Goal: Feedback & Contribution: Leave review/rating

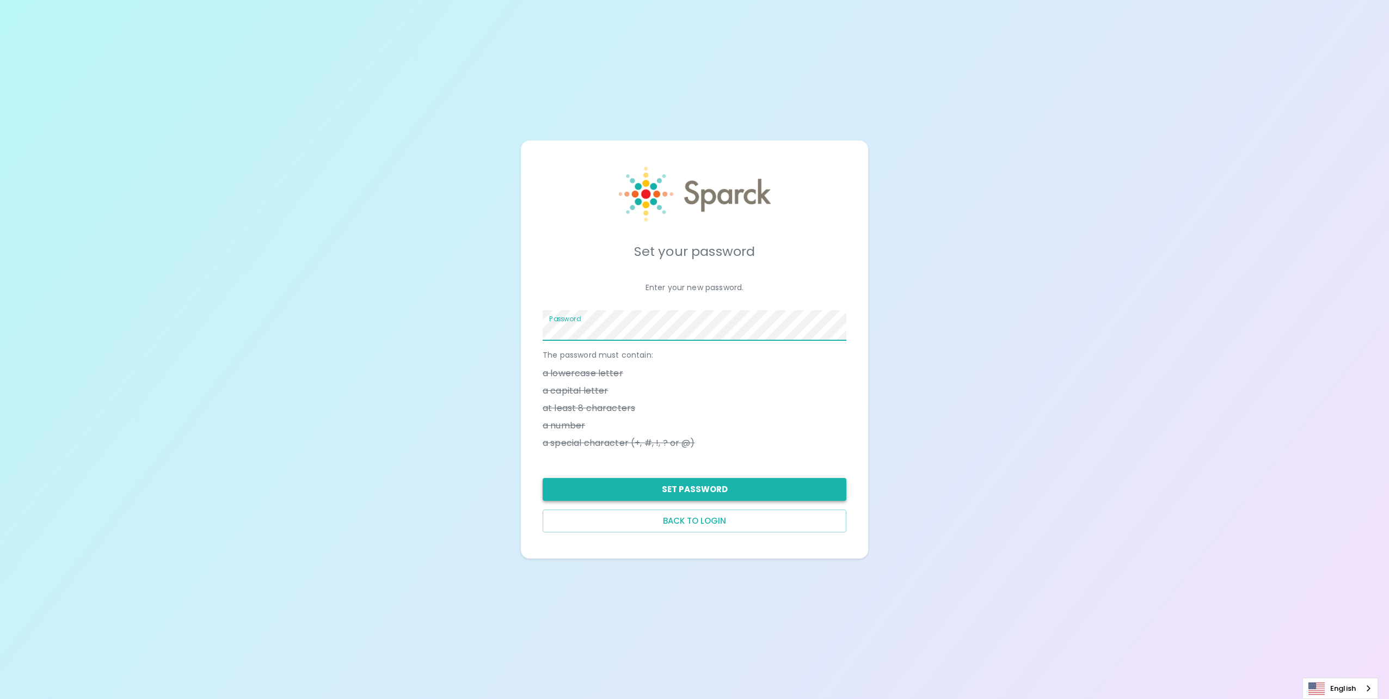
click at [458, 481] on button "Set Password" at bounding box center [695, 489] width 304 height 23
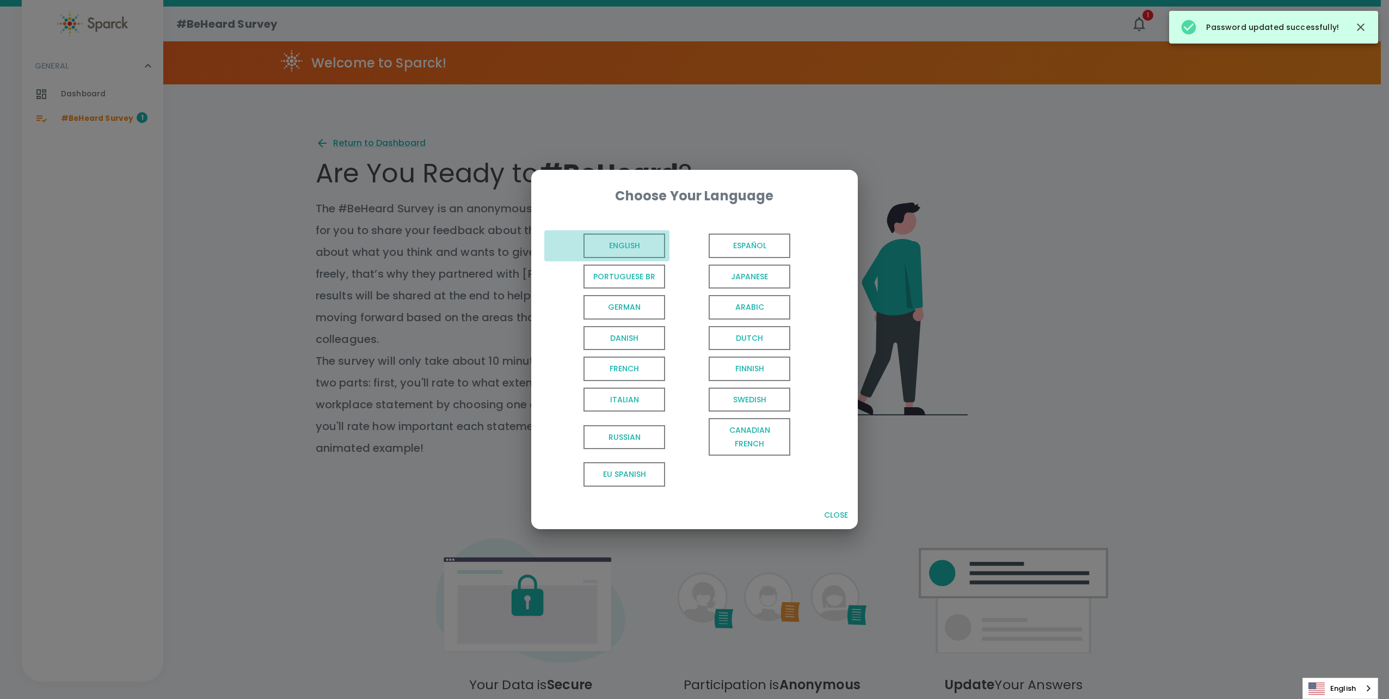
click at [458, 246] on span "English" at bounding box center [625, 246] width 82 height 24
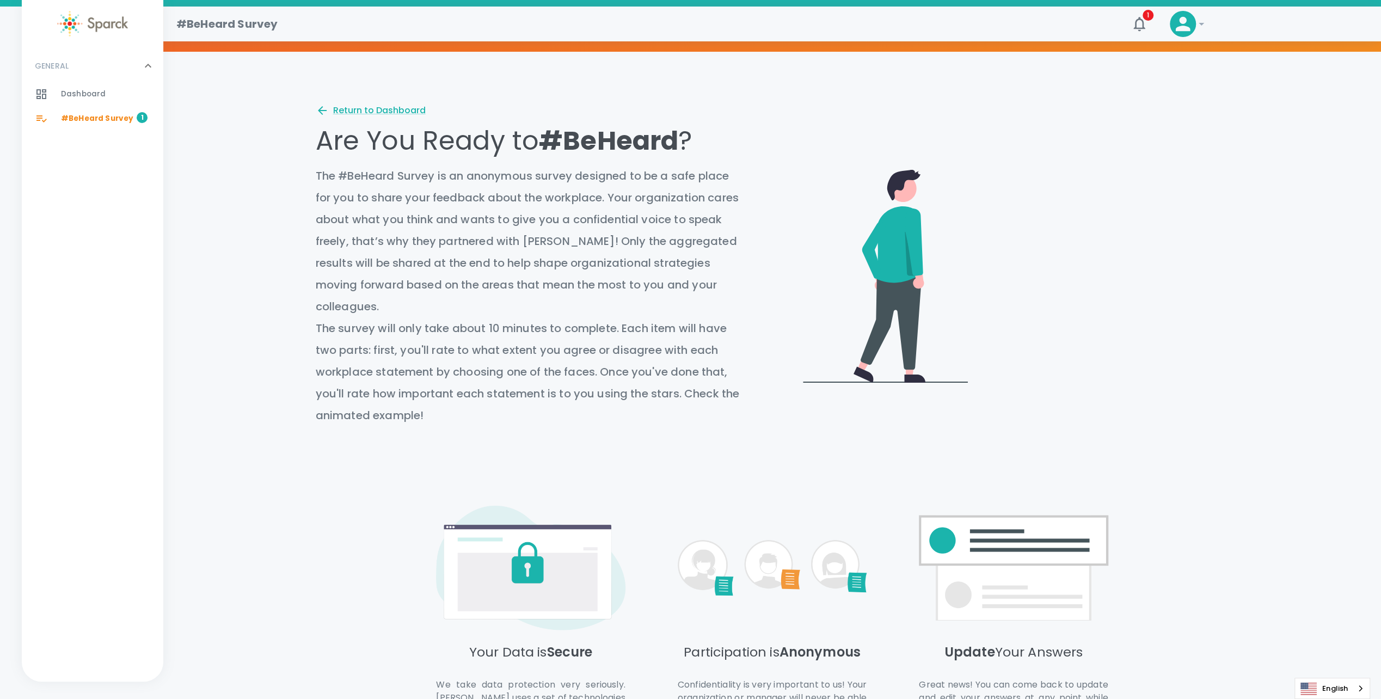
scroll to position [135, 0]
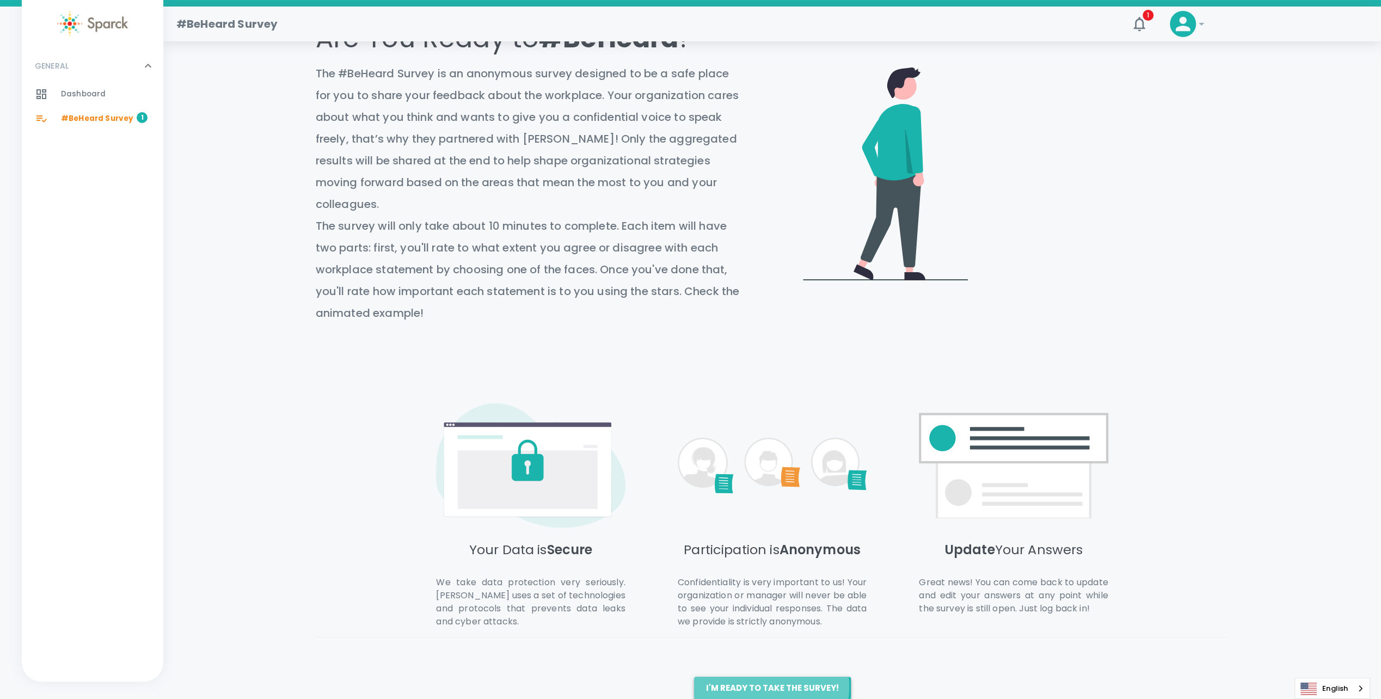
click at [458, 677] on button "I'm ready to take the survey!" at bounding box center [772, 688] width 157 height 23
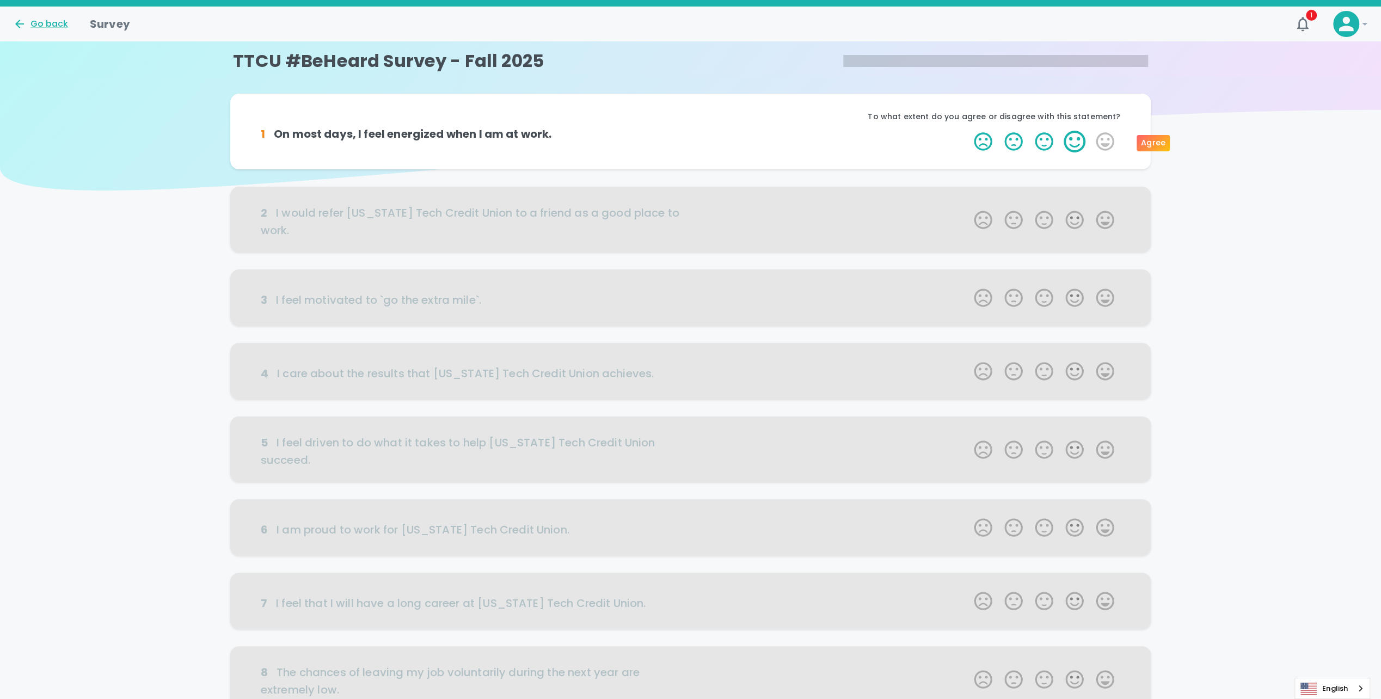
click at [458, 142] on label "4 Stars" at bounding box center [1074, 142] width 30 height 22
click at [458, 131] on input "4 Stars" at bounding box center [967, 130] width 1 height 1
click at [458, 149] on label "4 Stars" at bounding box center [1074, 142] width 30 height 22
click at [458, 131] on input "4 Stars" at bounding box center [967, 130] width 1 height 1
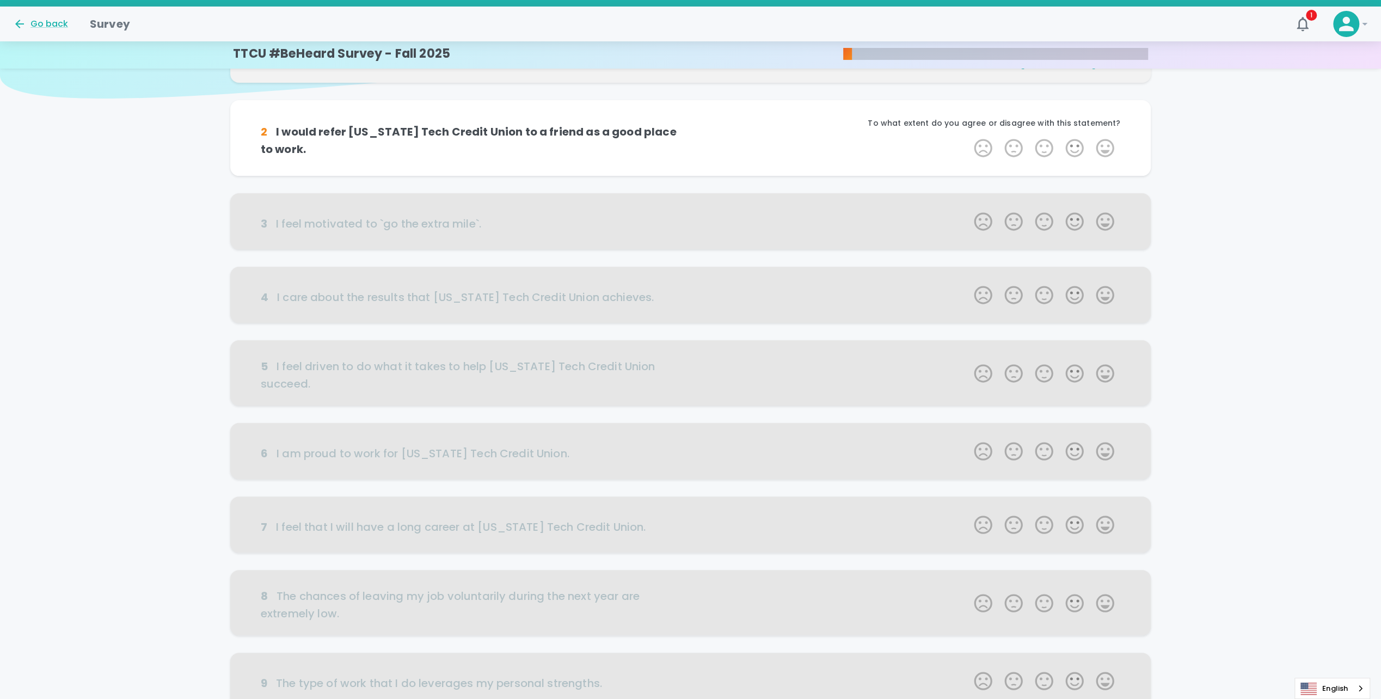
scroll to position [96, 0]
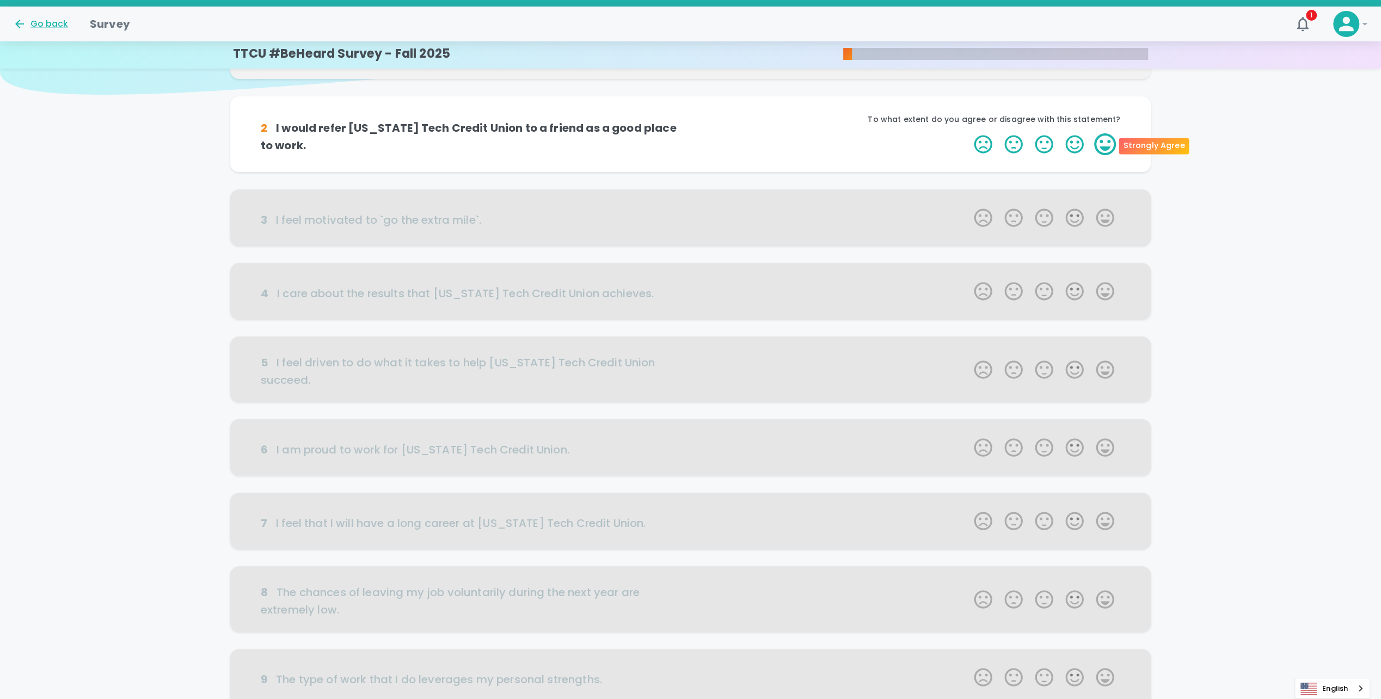
click at [458, 148] on label "5 Stars" at bounding box center [1105, 144] width 30 height 22
click at [458, 133] on input "5 Stars" at bounding box center [967, 133] width 1 height 1
click at [458, 148] on label "5 Stars" at bounding box center [1105, 144] width 30 height 22
click at [458, 133] on input "5 Stars" at bounding box center [967, 133] width 1 height 1
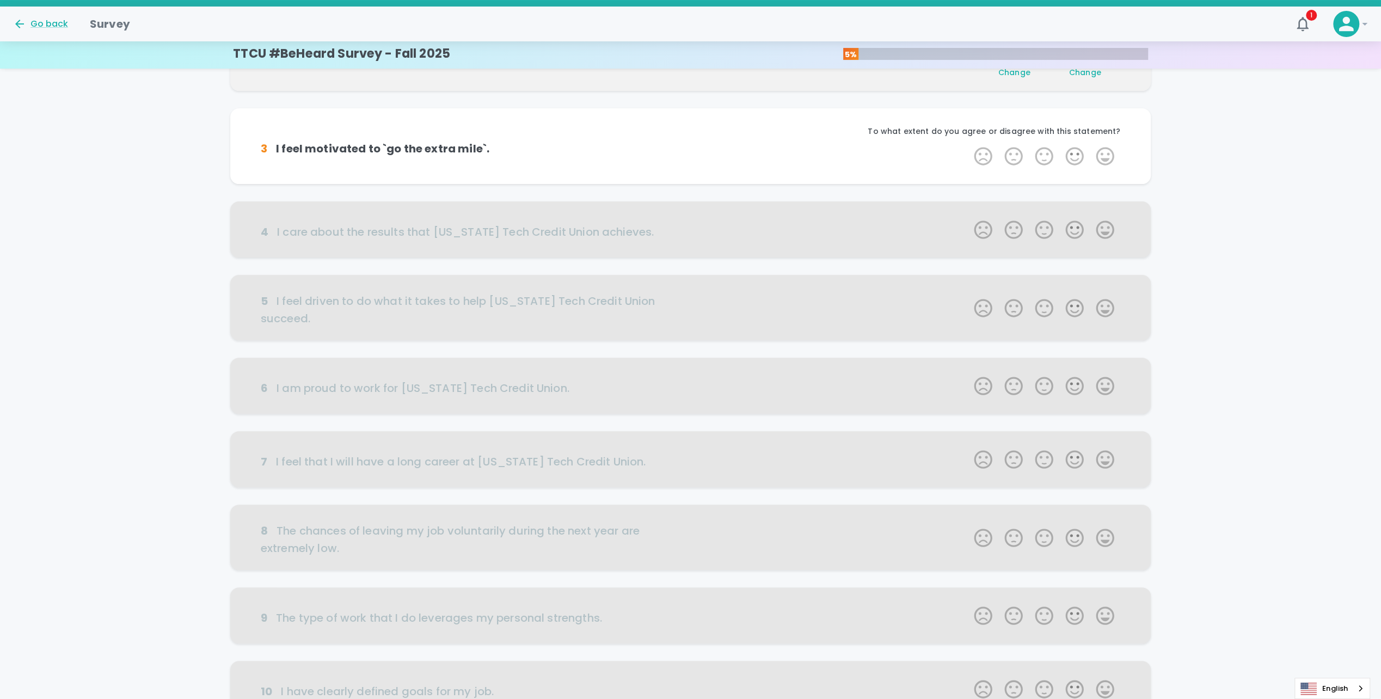
scroll to position [192, 0]
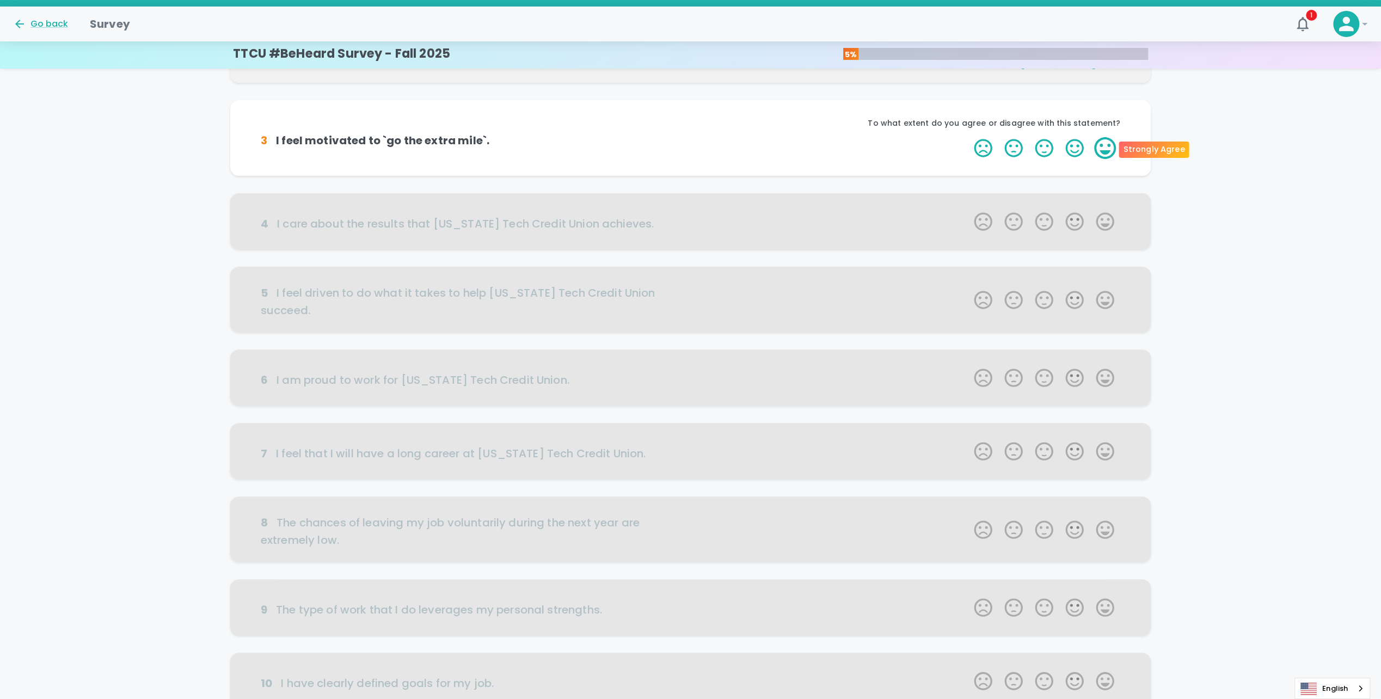
click at [458, 150] on label "5 Stars" at bounding box center [1105, 148] width 30 height 22
click at [458, 137] on input "5 Stars" at bounding box center [967, 137] width 1 height 1
click at [458, 151] on label "5 Stars" at bounding box center [1105, 148] width 30 height 22
click at [458, 137] on input "5 Stars" at bounding box center [967, 137] width 1 height 1
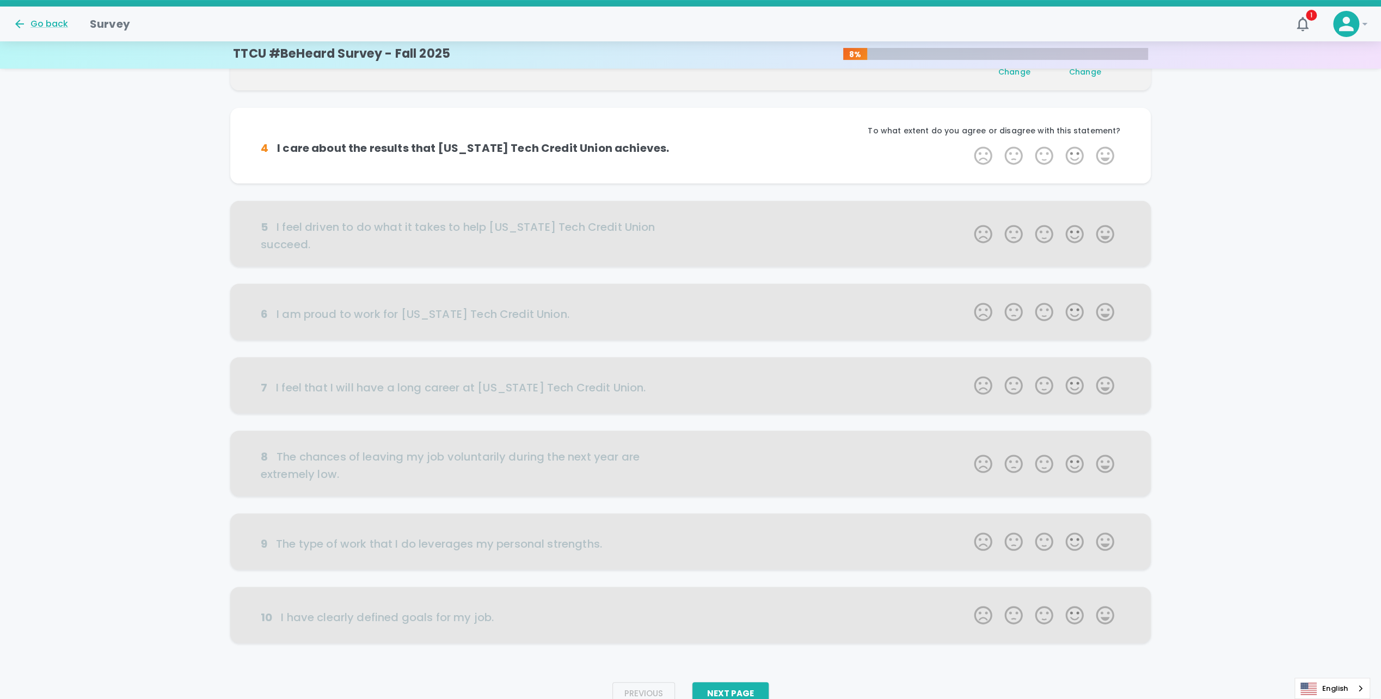
scroll to position [287, 0]
click at [458, 151] on label "5 Stars" at bounding box center [1105, 152] width 30 height 22
click at [458, 141] on input "5 Stars" at bounding box center [967, 140] width 1 height 1
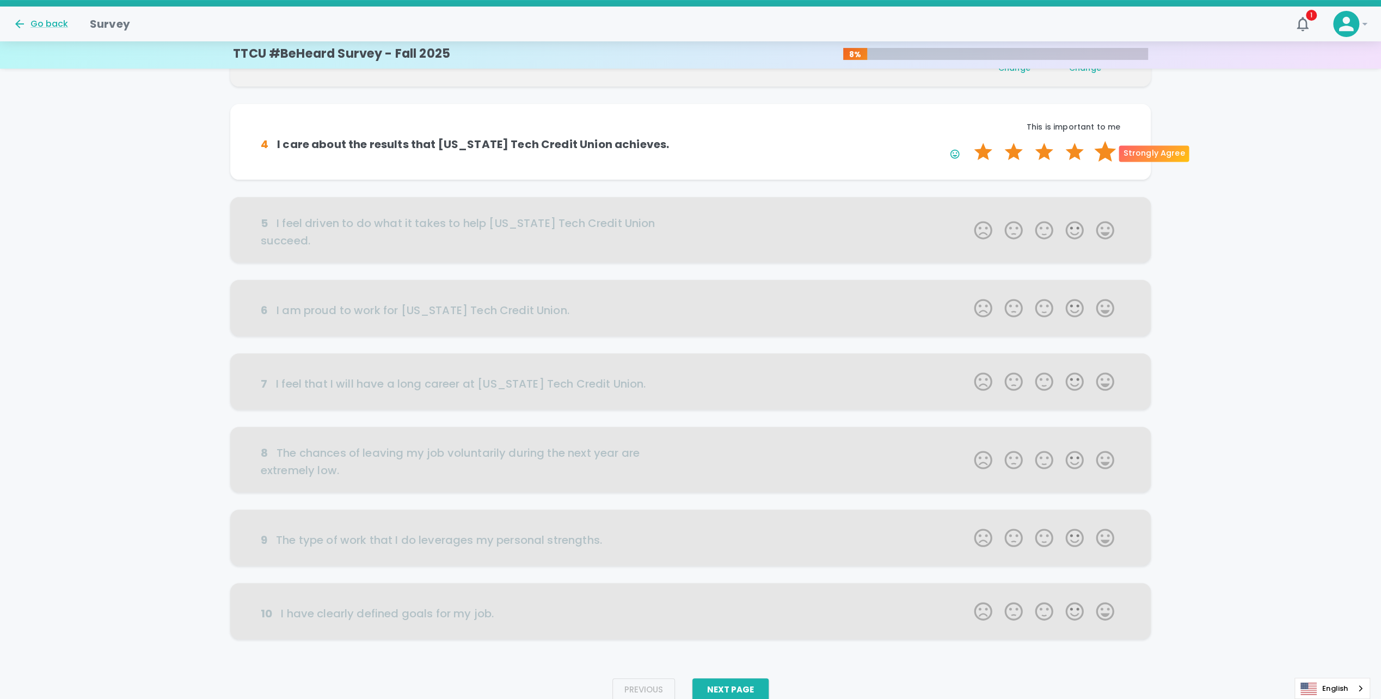
click at [458, 152] on label "5 Stars" at bounding box center [1105, 152] width 30 height 22
click at [458, 141] on input "5 Stars" at bounding box center [967, 140] width 1 height 1
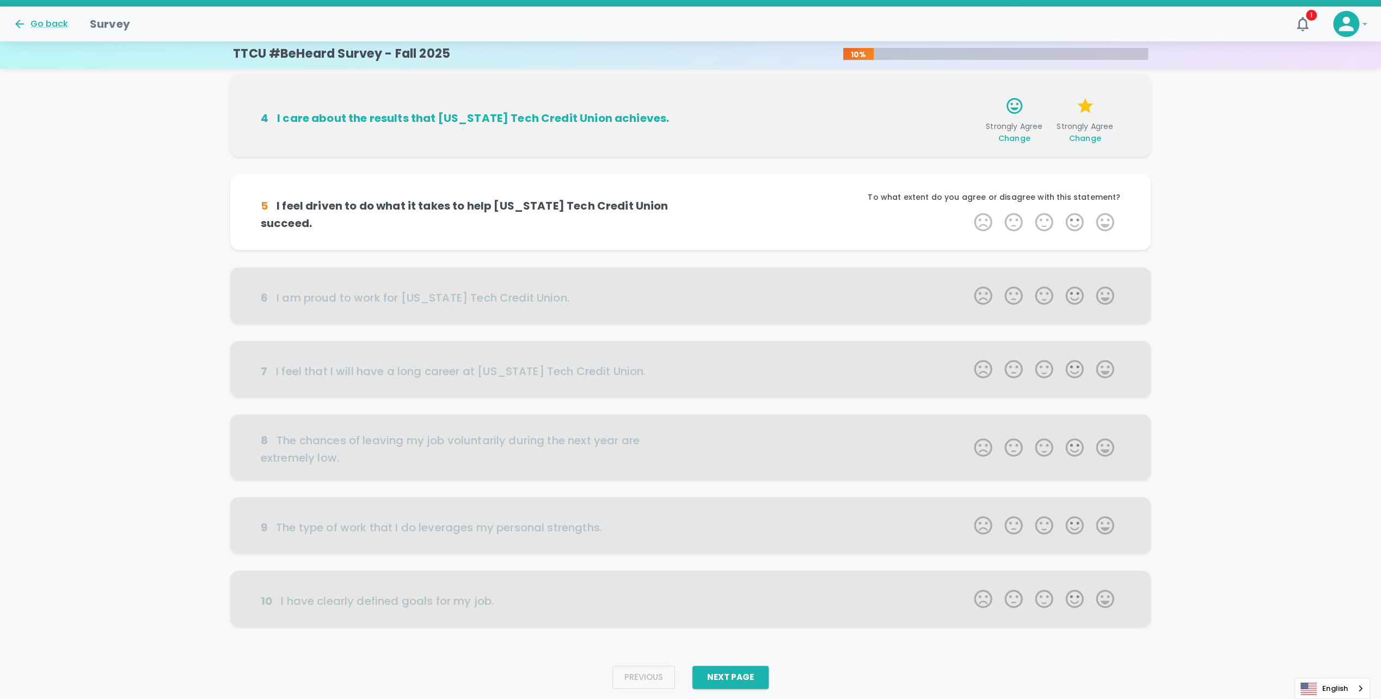
scroll to position [323, 0]
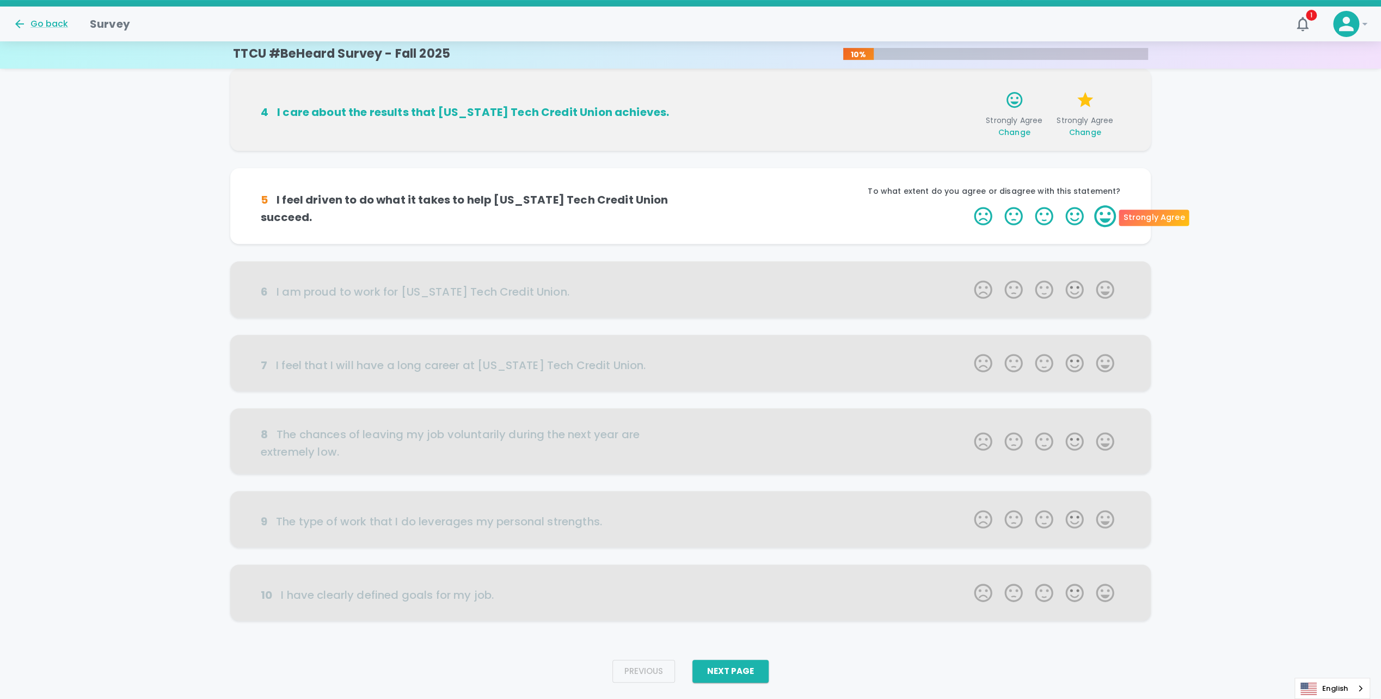
click at [458, 215] on label "5 Stars" at bounding box center [1105, 216] width 30 height 22
click at [458, 205] on input "5 Stars" at bounding box center [967, 205] width 1 height 1
click at [458, 215] on label "5 Stars" at bounding box center [1105, 216] width 30 height 22
click at [458, 205] on input "5 Stars" at bounding box center [967, 205] width 1 height 1
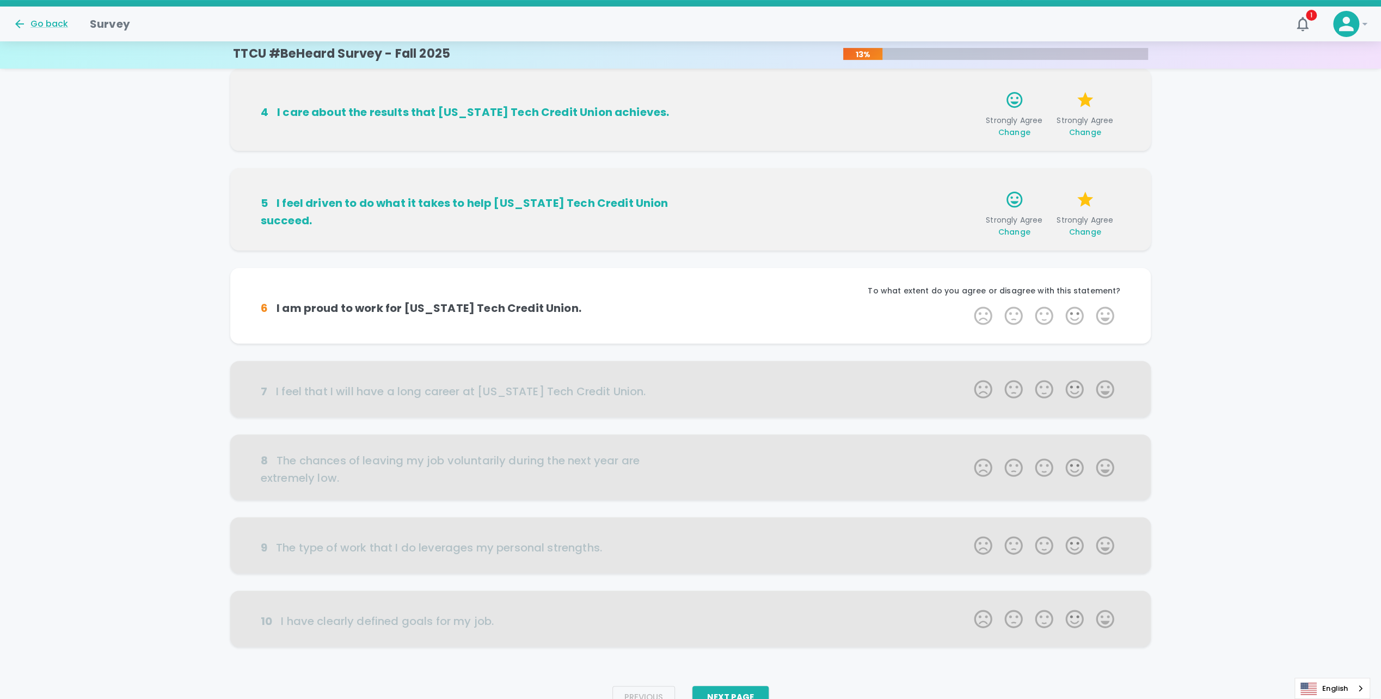
scroll to position [349, 0]
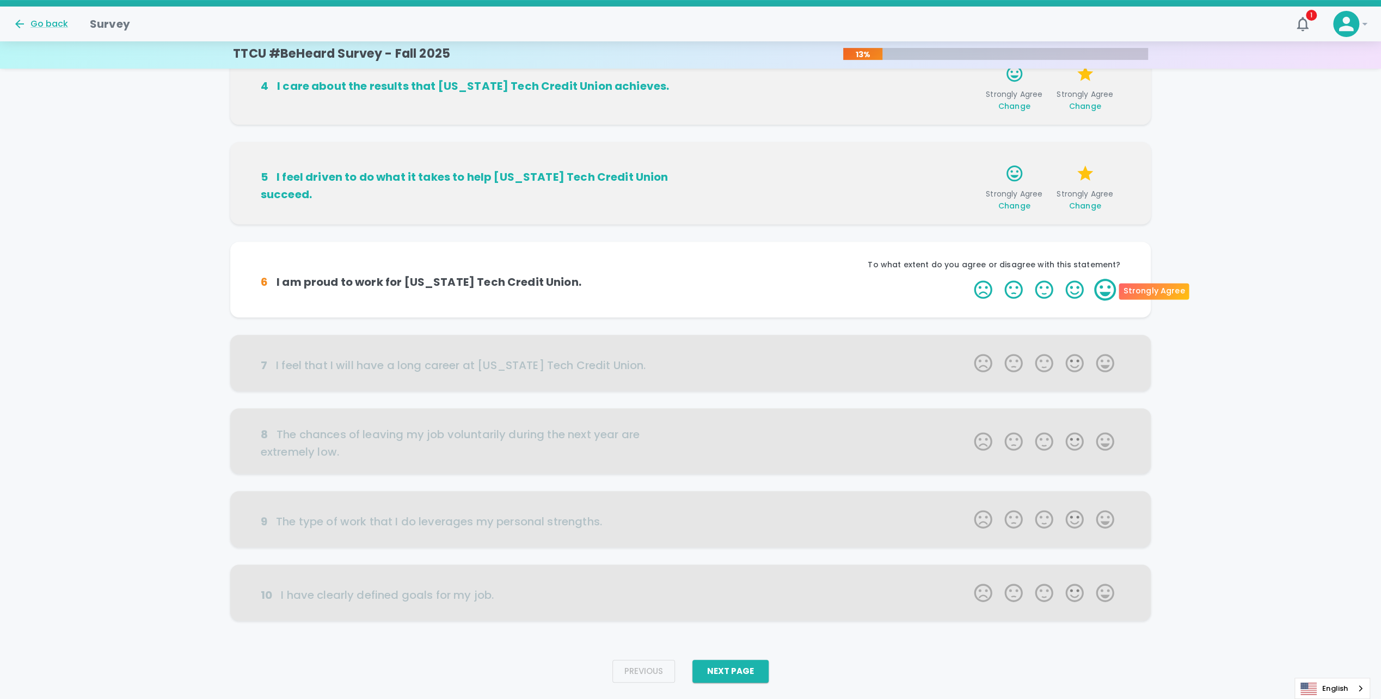
click at [458, 283] on label "5 Stars" at bounding box center [1105, 290] width 30 height 22
click at [458, 279] on input "5 Stars" at bounding box center [967, 278] width 1 height 1
click at [458, 286] on label "5 Stars" at bounding box center [1105, 290] width 30 height 22
click at [458, 279] on input "5 Stars" at bounding box center [967, 278] width 1 height 1
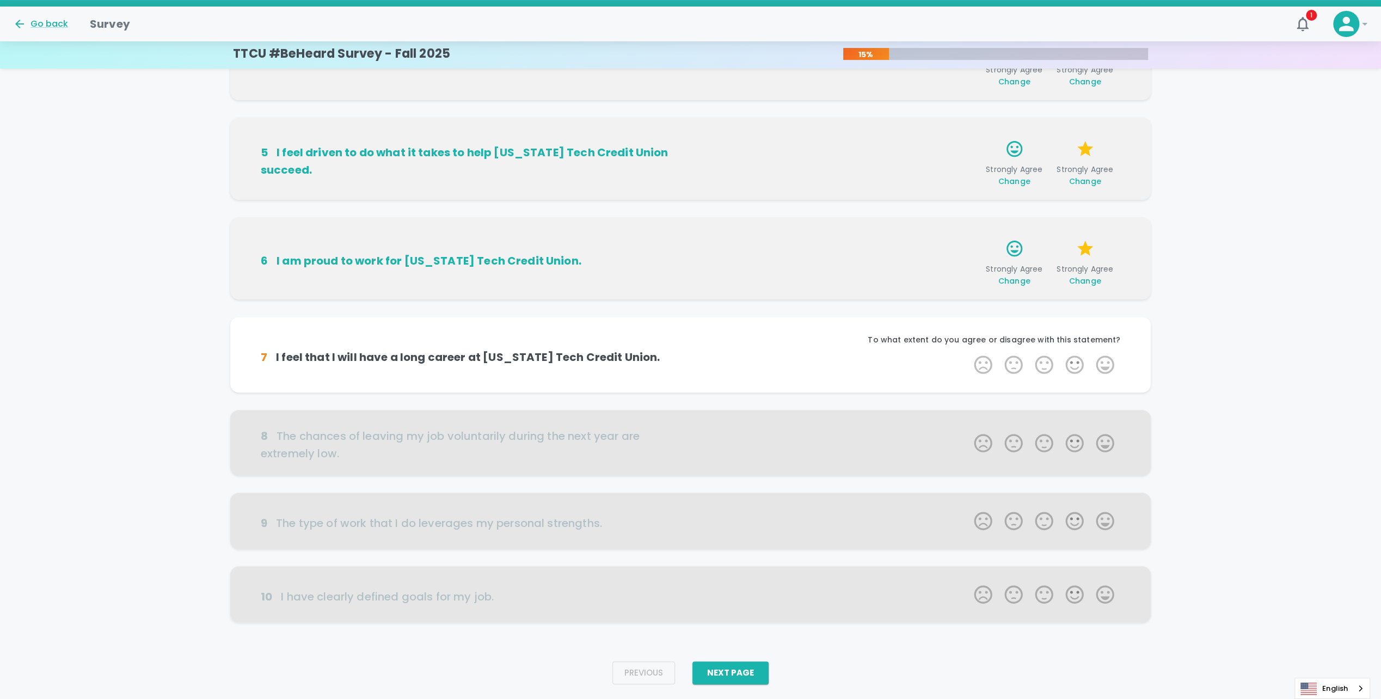
scroll to position [376, 0]
click at [458, 358] on label "5 Stars" at bounding box center [1105, 363] width 30 height 22
click at [458, 352] on input "5 Stars" at bounding box center [967, 351] width 1 height 1
click at [458, 358] on label "5 Stars" at bounding box center [1105, 363] width 30 height 22
click at [458, 352] on input "5 Stars" at bounding box center [967, 351] width 1 height 1
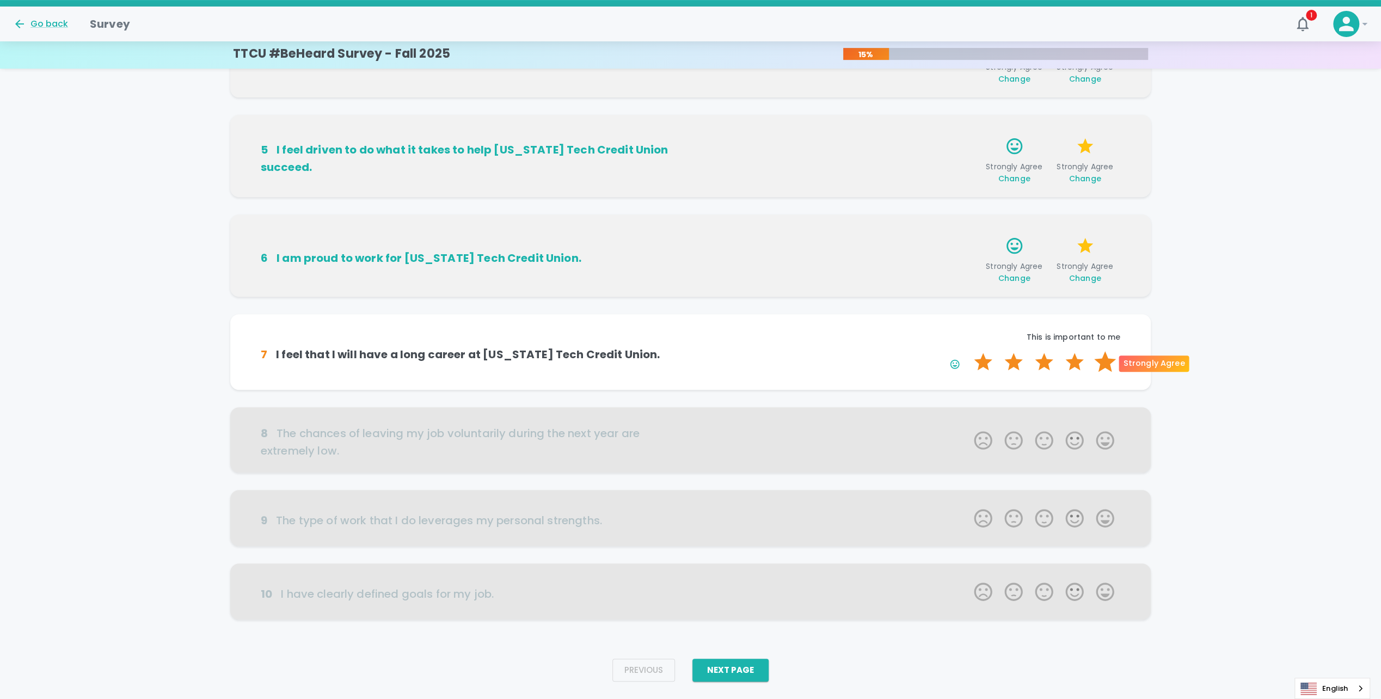
scroll to position [402, 0]
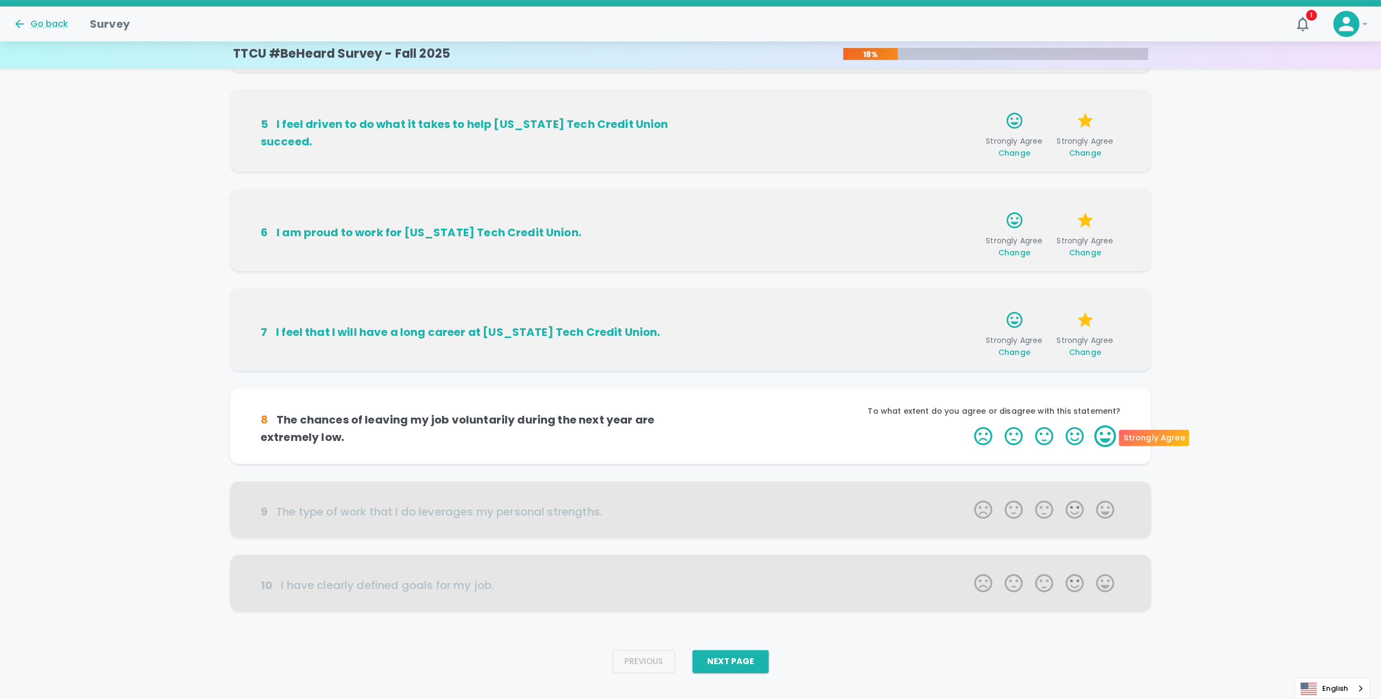
click at [458, 431] on label "5 Stars" at bounding box center [1105, 436] width 30 height 22
click at [458, 425] on input "5 Stars" at bounding box center [967, 425] width 1 height 1
click at [458, 429] on label "5 Stars" at bounding box center [1105, 436] width 30 height 22
click at [458, 425] on input "5 Stars" at bounding box center [967, 425] width 1 height 1
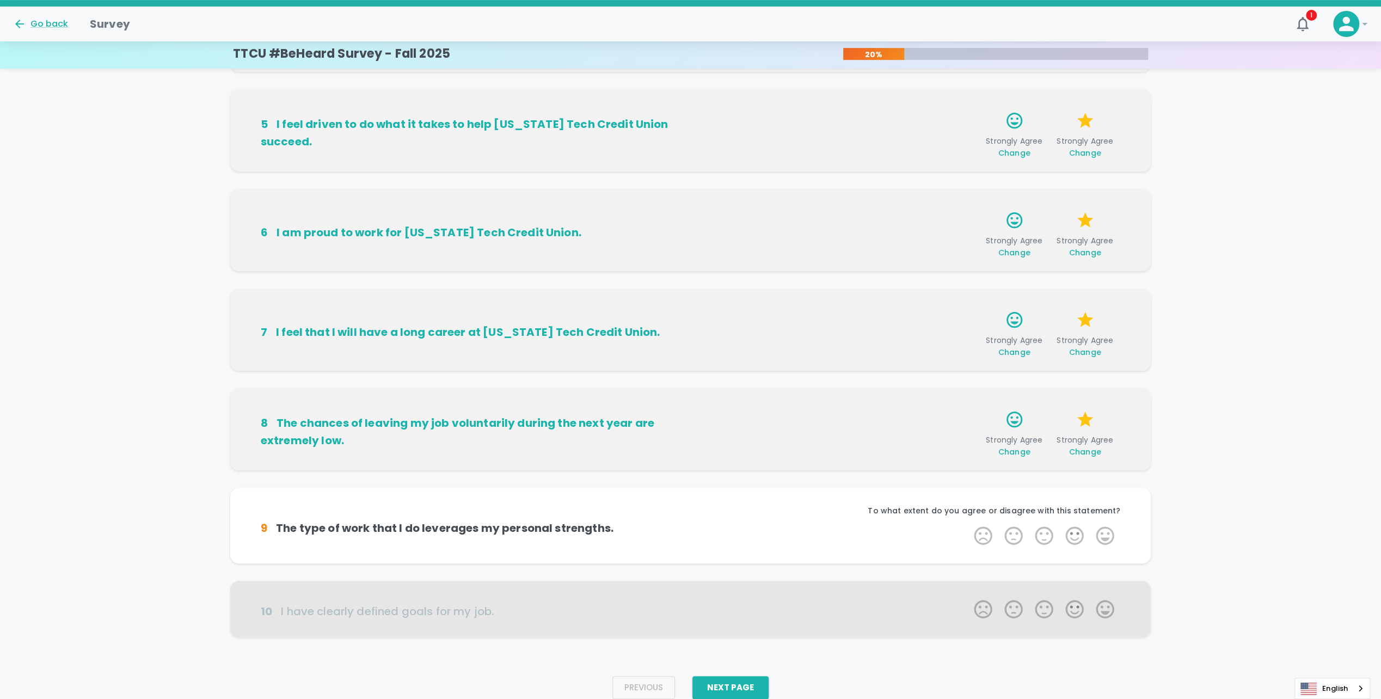
scroll to position [419, 0]
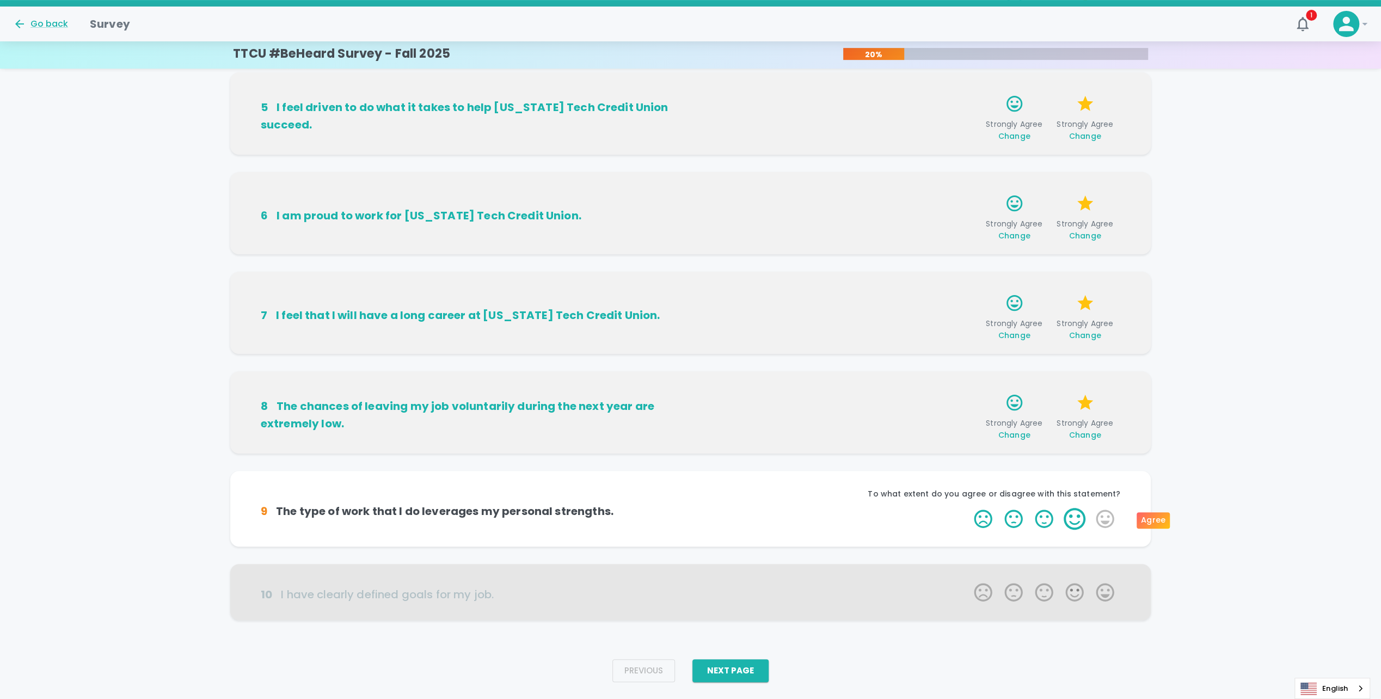
click at [458, 512] on label "4 Stars" at bounding box center [1074, 519] width 30 height 22
click at [458, 508] on input "4 Stars" at bounding box center [967, 507] width 1 height 1
click at [458, 512] on label "4 Stars" at bounding box center [1074, 519] width 30 height 22
click at [458, 508] on input "4 Stars" at bounding box center [967, 507] width 1 height 1
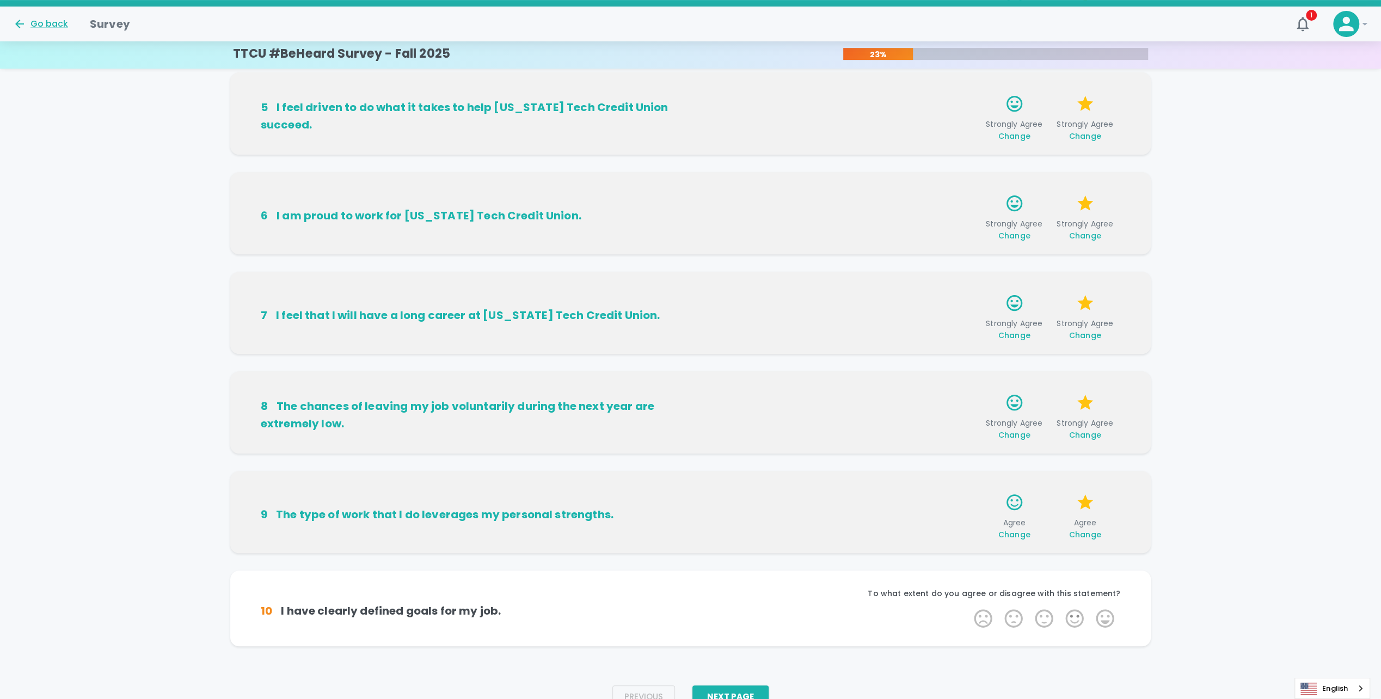
scroll to position [445, 0]
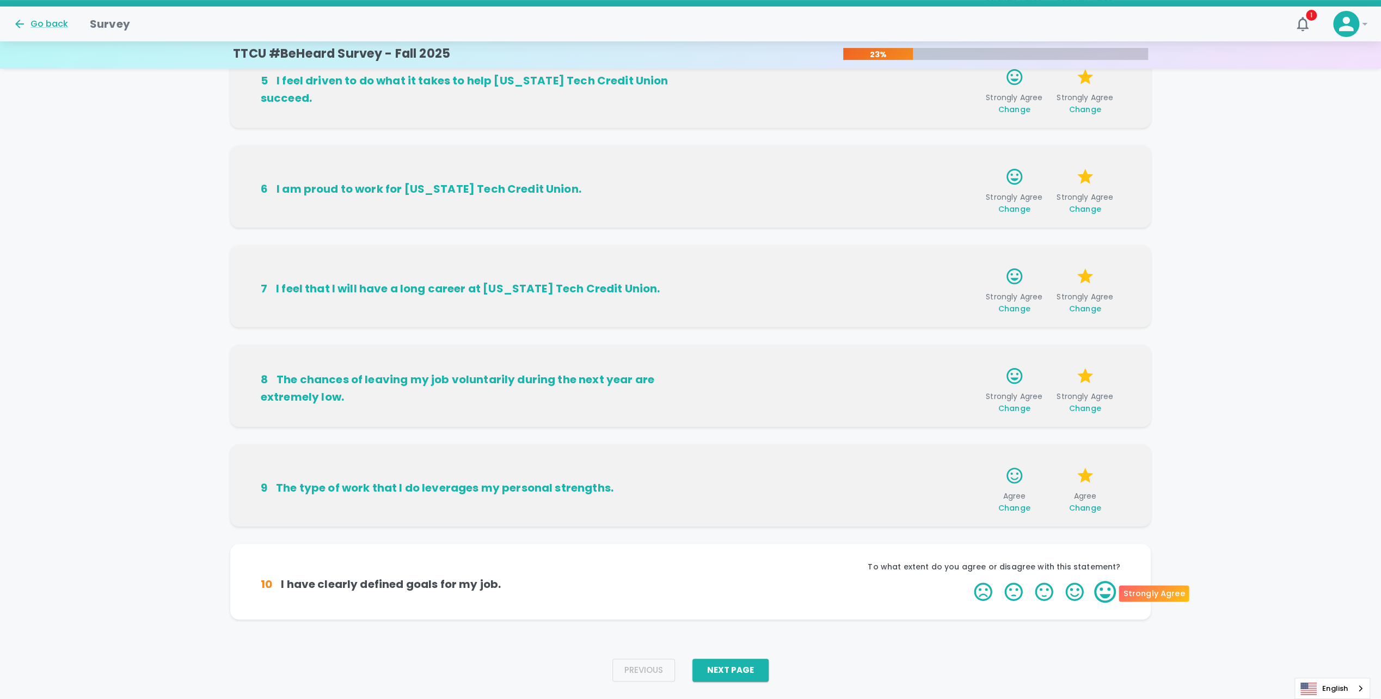
click at [458, 583] on label "5 Stars" at bounding box center [1105, 592] width 30 height 22
click at [458, 581] on input "5 Stars" at bounding box center [967, 580] width 1 height 1
click at [458, 583] on label "5 Stars" at bounding box center [1105, 592] width 30 height 22
click at [458, 581] on input "5 Stars" at bounding box center [967, 580] width 1 height 1
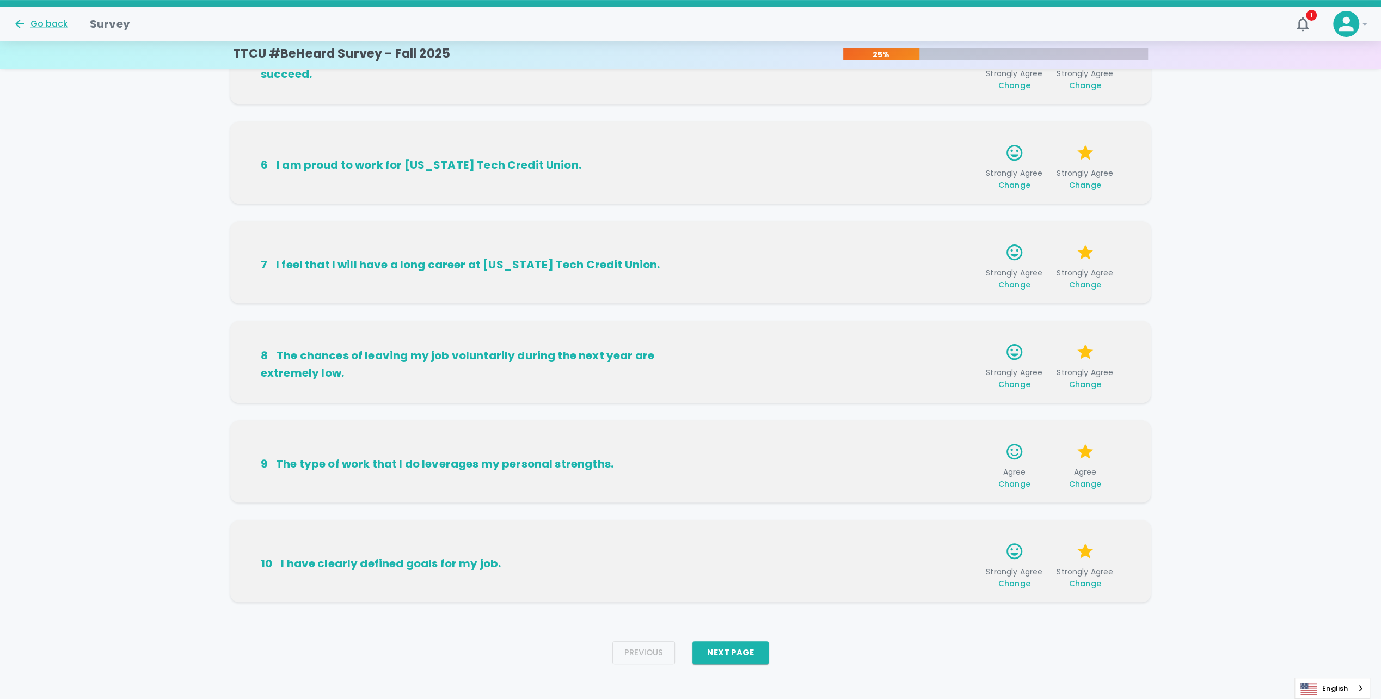
scroll to position [471, 0]
click at [458, 640] on div "Previous Next Page" at bounding box center [691, 650] width 174 height 40
click at [458, 645] on button "Next Page" at bounding box center [731, 650] width 76 height 23
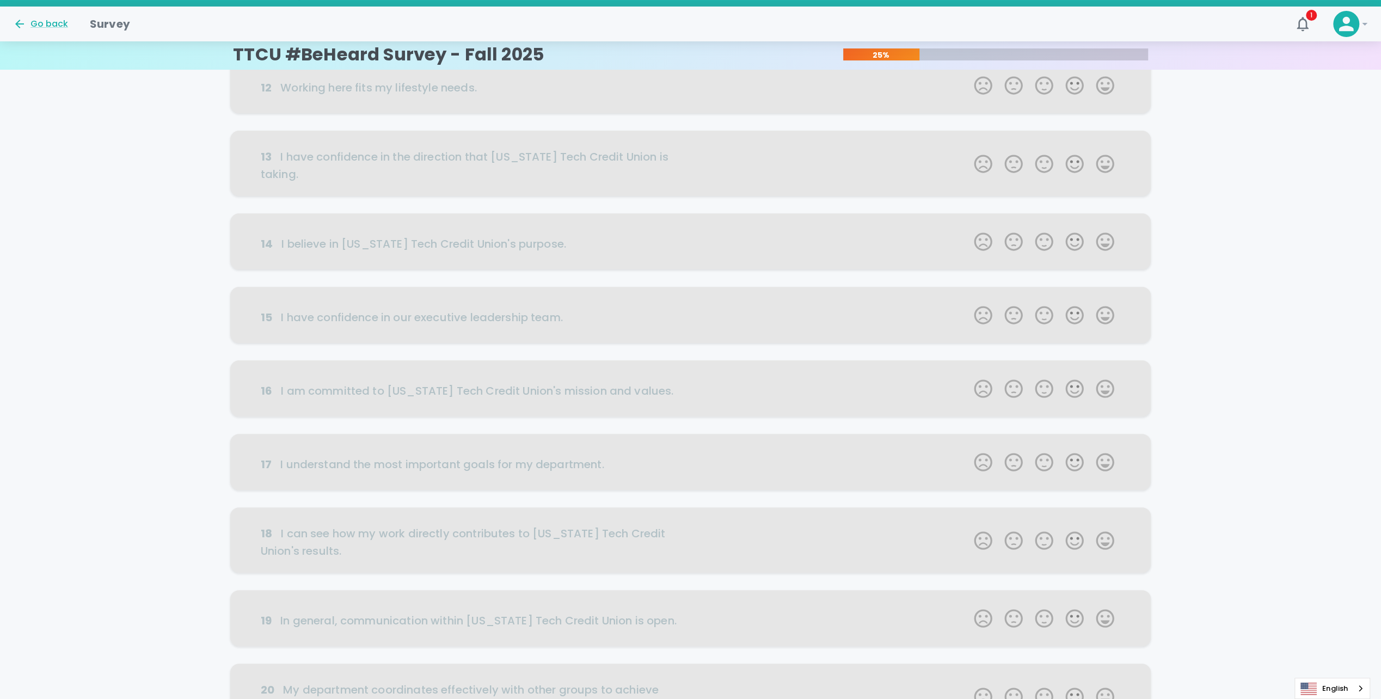
scroll to position [0, 0]
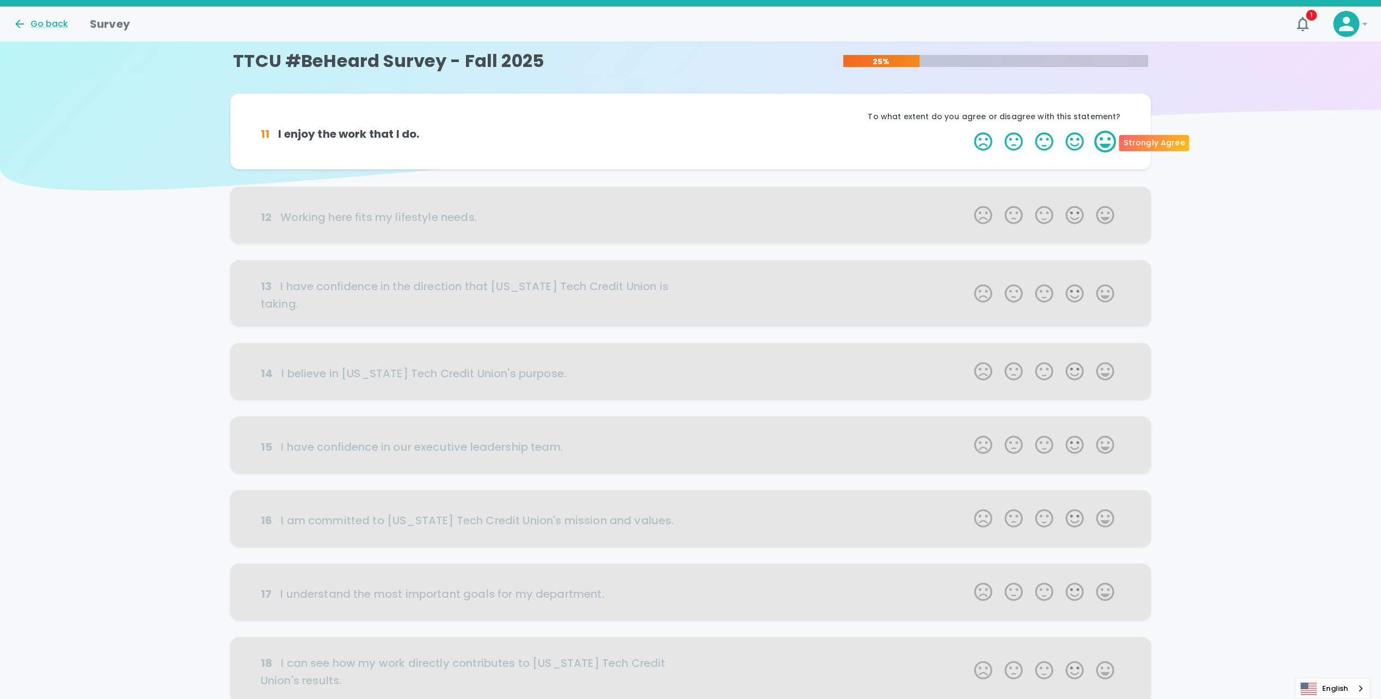
click at [458, 139] on label "5 Stars" at bounding box center [1105, 142] width 30 height 22
click at [458, 131] on input "5 Stars" at bounding box center [967, 130] width 1 height 1
click at [458, 139] on label "5 Stars" at bounding box center [1105, 142] width 30 height 22
click at [458, 131] on input "5 Stars" at bounding box center [967, 130] width 1 height 1
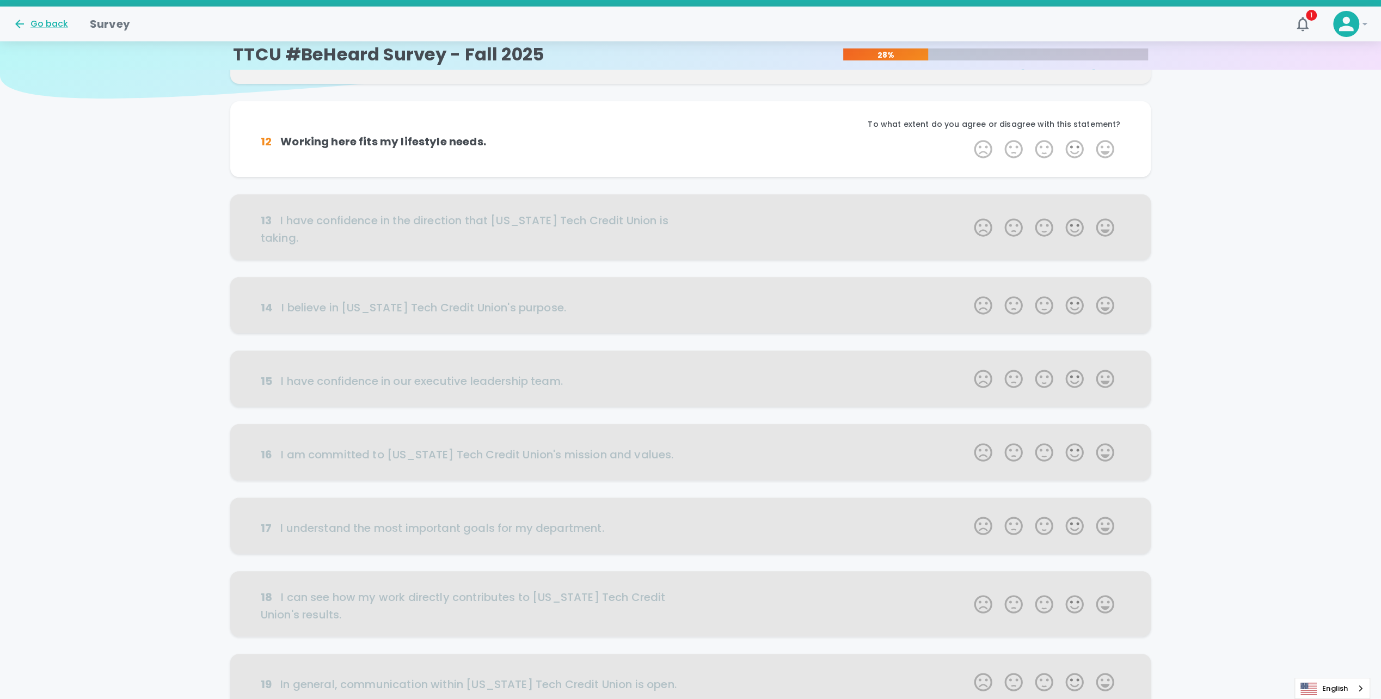
scroll to position [96, 0]
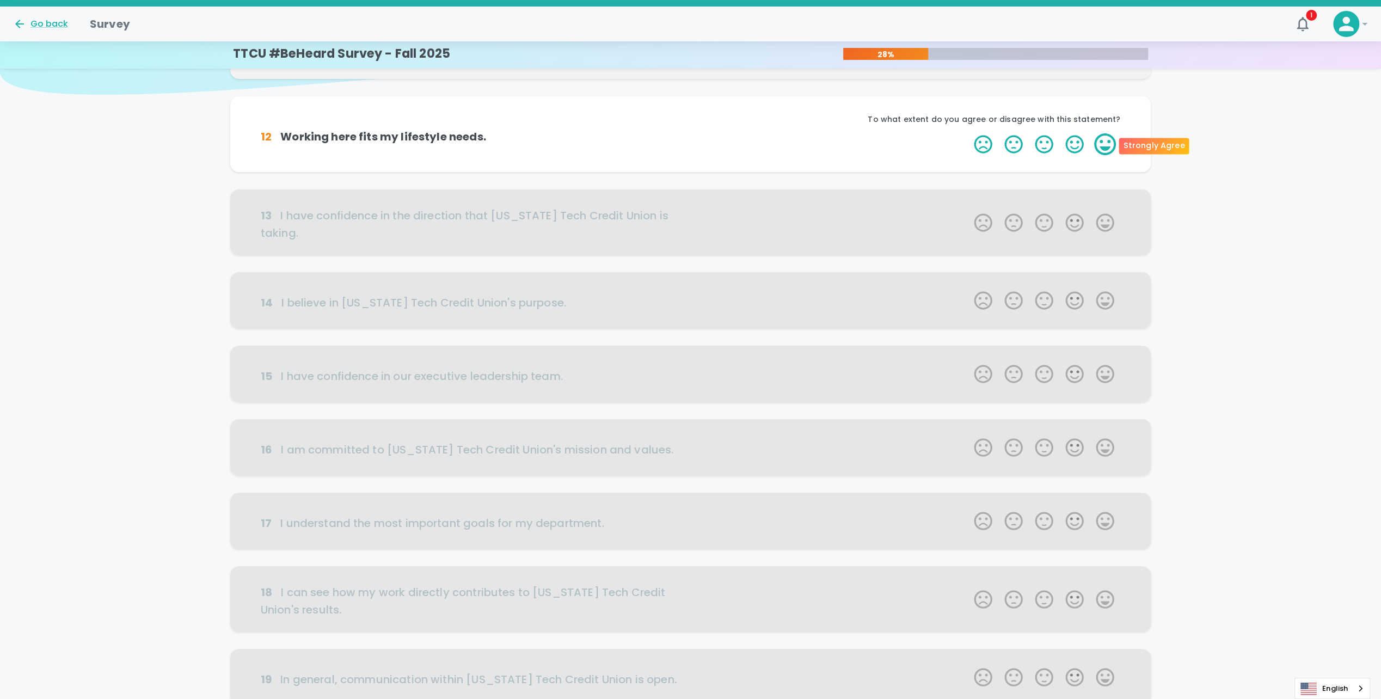
click at [458, 149] on label "5 Stars" at bounding box center [1105, 144] width 30 height 22
click at [458, 133] on input "5 Stars" at bounding box center [967, 133] width 1 height 1
click at [458, 149] on label "5 Stars" at bounding box center [1105, 144] width 30 height 22
click at [458, 133] on input "5 Stars" at bounding box center [967, 133] width 1 height 1
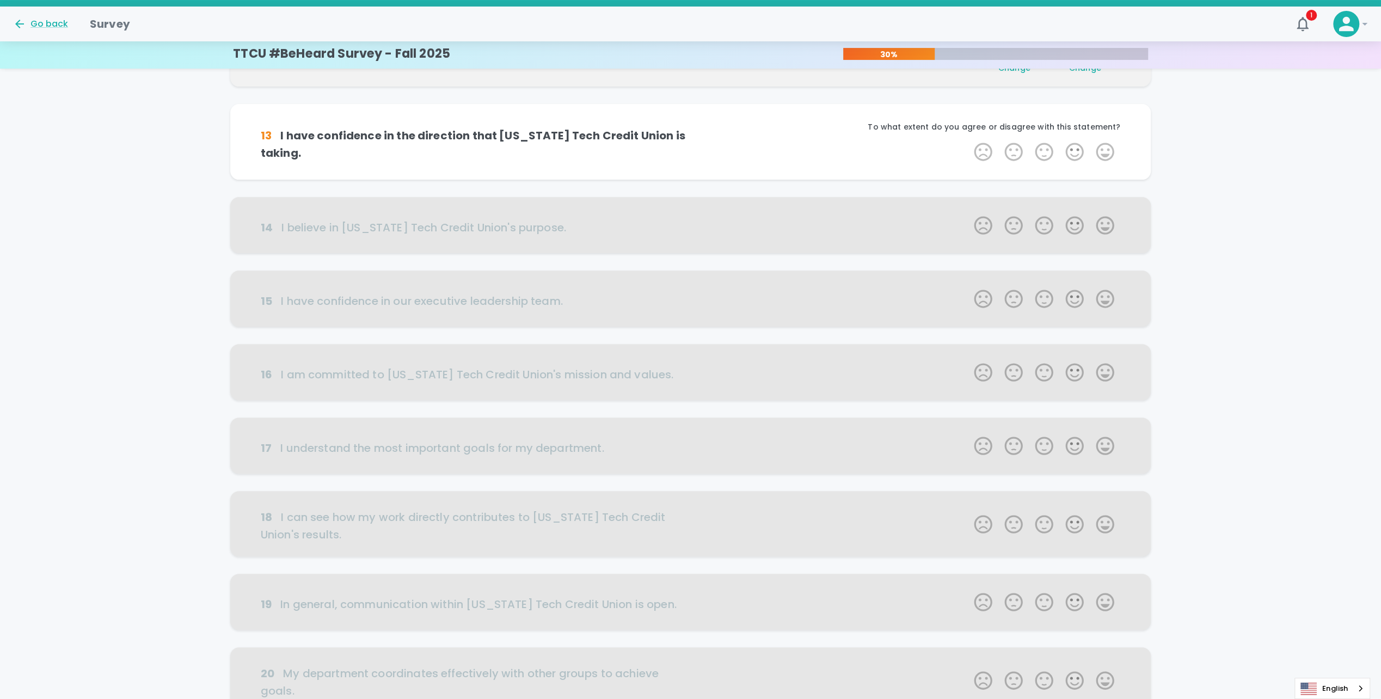
scroll to position [192, 0]
click at [458, 147] on label "5 Stars" at bounding box center [1105, 148] width 30 height 22
click at [458, 137] on input "5 Stars" at bounding box center [967, 137] width 1 height 1
click at [458, 147] on label "5 Stars" at bounding box center [1105, 148] width 30 height 22
click at [458, 137] on input "5 Stars" at bounding box center [967, 137] width 1 height 1
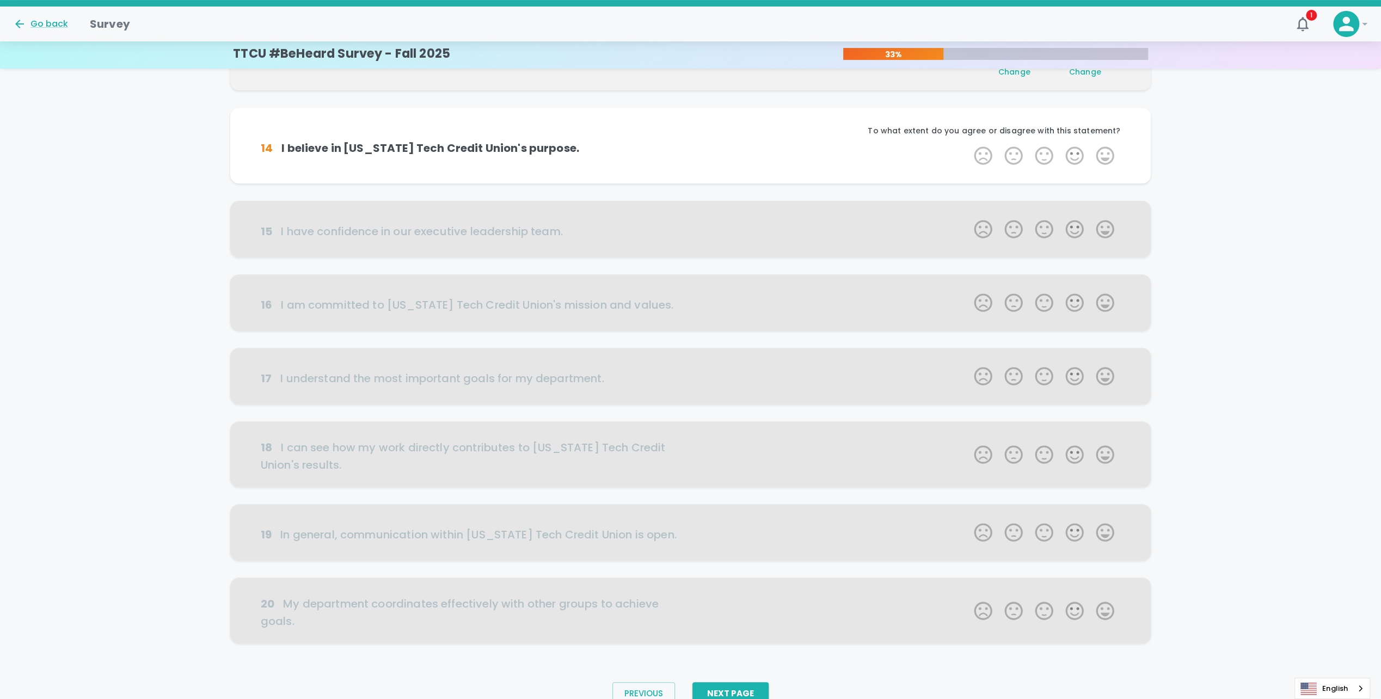
scroll to position [287, 0]
click at [458, 151] on label "5 Stars" at bounding box center [1105, 152] width 30 height 22
click at [458, 141] on input "5 Stars" at bounding box center [967, 140] width 1 height 1
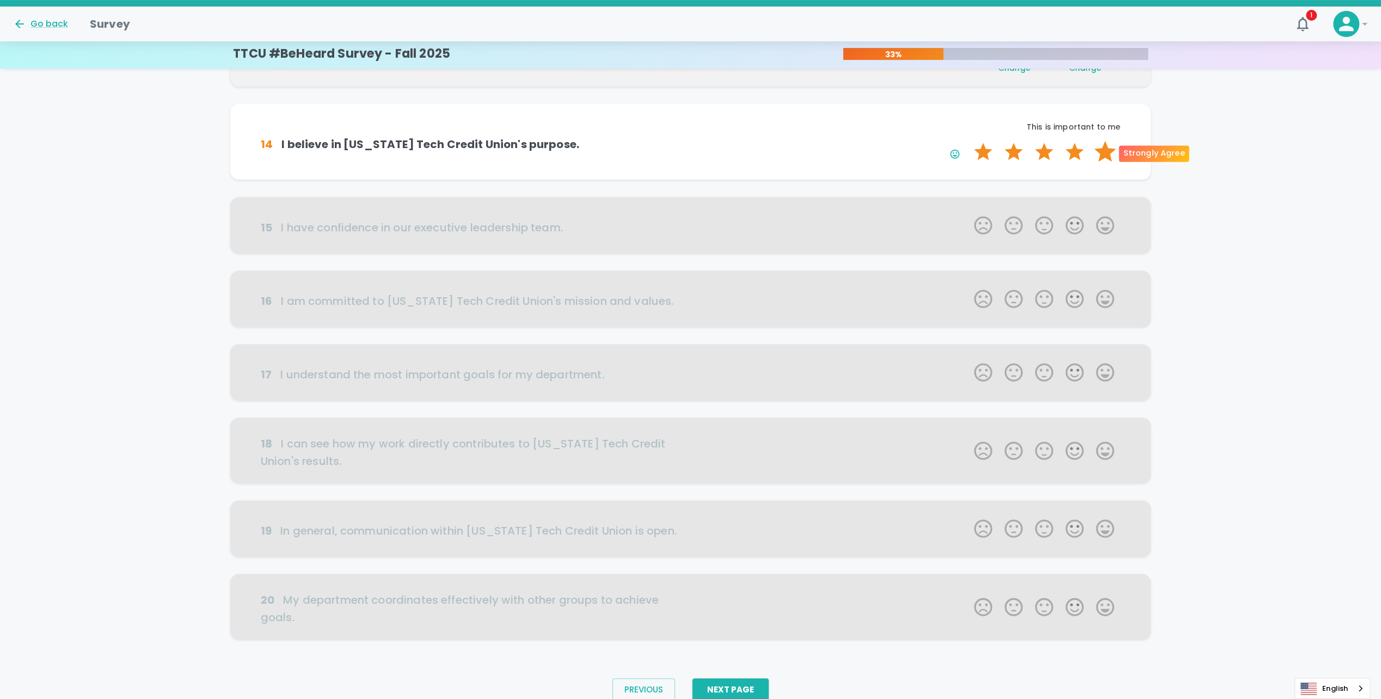
click at [458, 151] on label "5 Stars" at bounding box center [1105, 152] width 30 height 22
click at [458, 141] on input "5 Stars" at bounding box center [967, 140] width 1 height 1
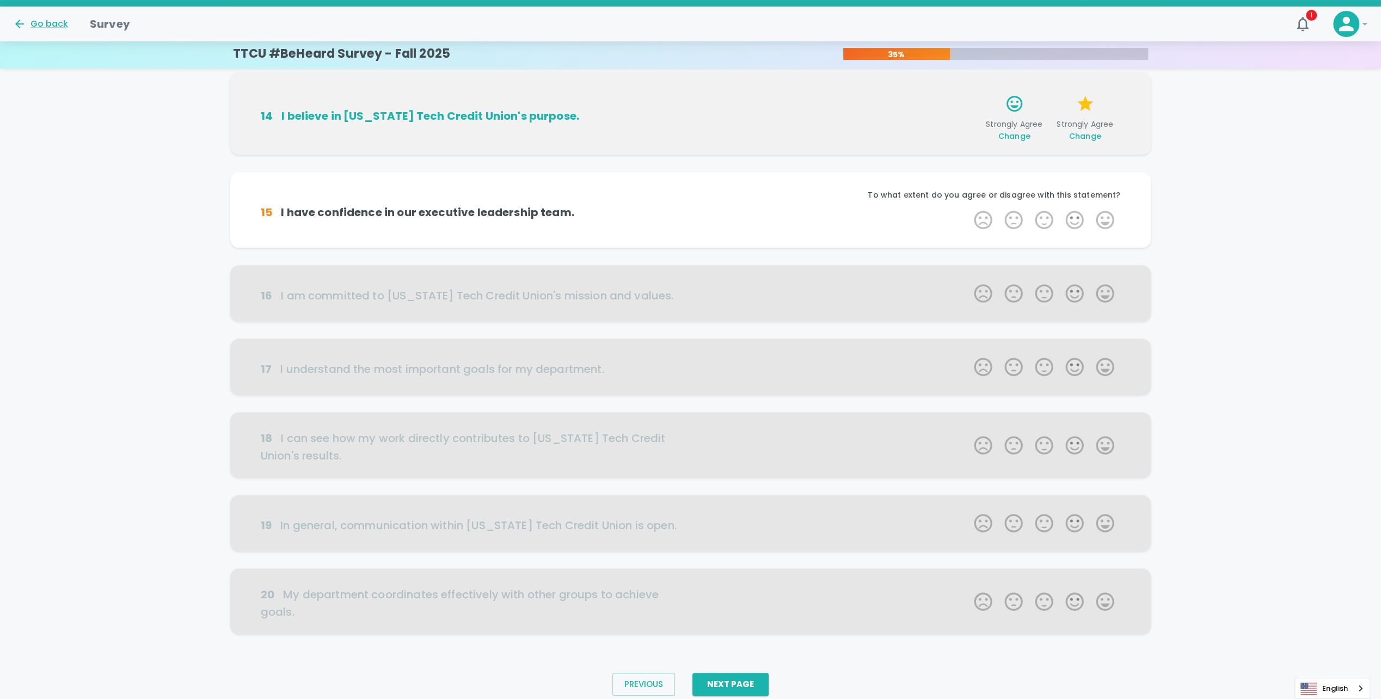
scroll to position [332, 0]
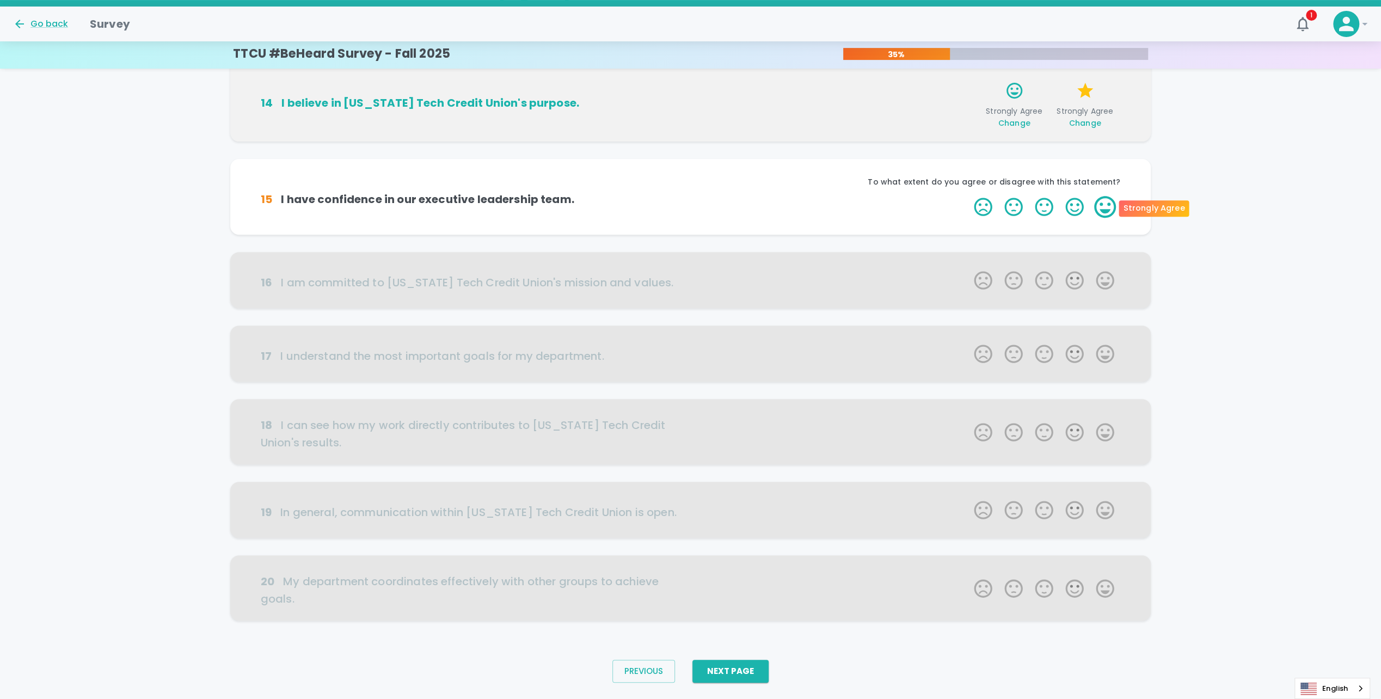
click at [458, 199] on label "5 Stars" at bounding box center [1105, 207] width 30 height 22
click at [458, 196] on input "5 Stars" at bounding box center [967, 195] width 1 height 1
click at [458, 201] on label "5 Stars" at bounding box center [1105, 207] width 30 height 22
click at [458, 196] on input "5 Stars" at bounding box center [967, 195] width 1 height 1
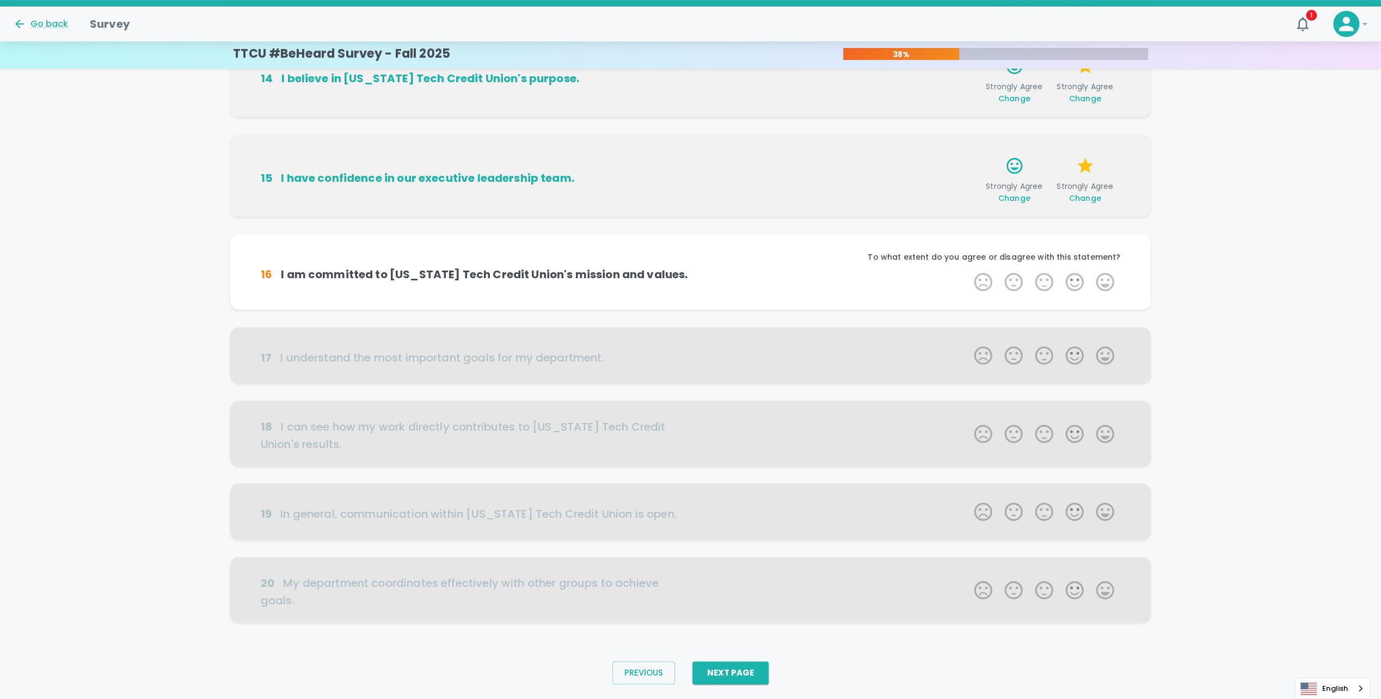
scroll to position [358, 0]
click at [458, 279] on label "5 Stars" at bounding box center [1105, 280] width 30 height 22
click at [458, 269] on input "5 Stars" at bounding box center [967, 269] width 1 height 1
click at [458, 279] on label "5 Stars" at bounding box center [1105, 280] width 30 height 22
click at [458, 269] on input "5 Stars" at bounding box center [967, 269] width 1 height 1
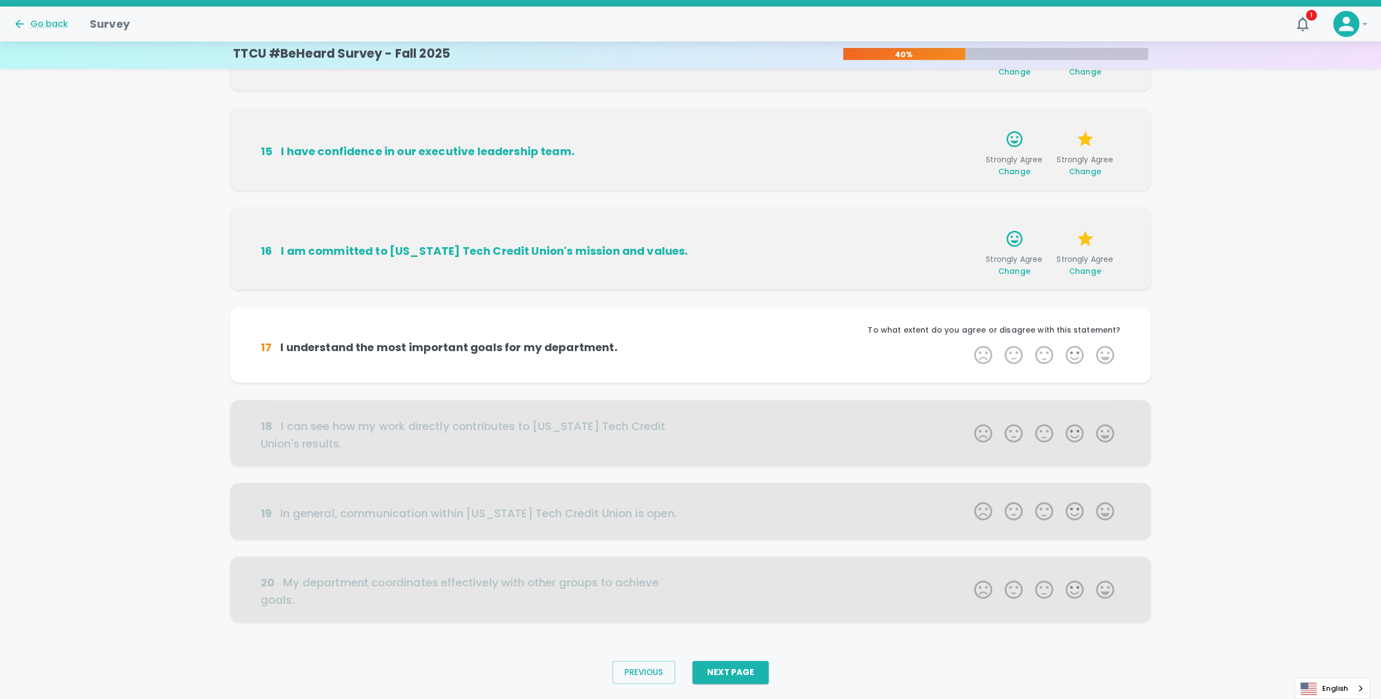
scroll to position [385, 0]
click at [458, 347] on label "5 Stars" at bounding box center [1105, 353] width 30 height 22
click at [458, 342] on input "5 Stars" at bounding box center [967, 342] width 1 height 1
click at [458, 347] on label "5 Stars" at bounding box center [1105, 353] width 30 height 22
click at [458, 342] on input "5 Stars" at bounding box center [967, 342] width 1 height 1
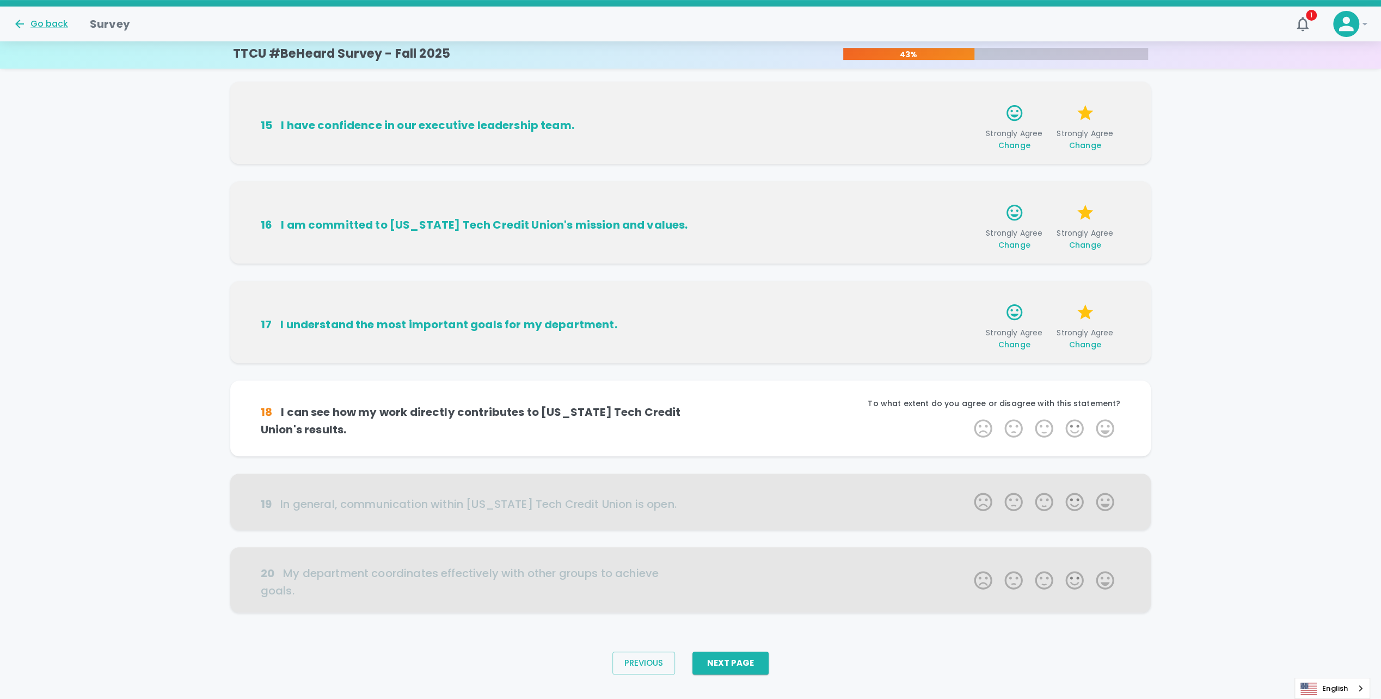
scroll to position [412, 0]
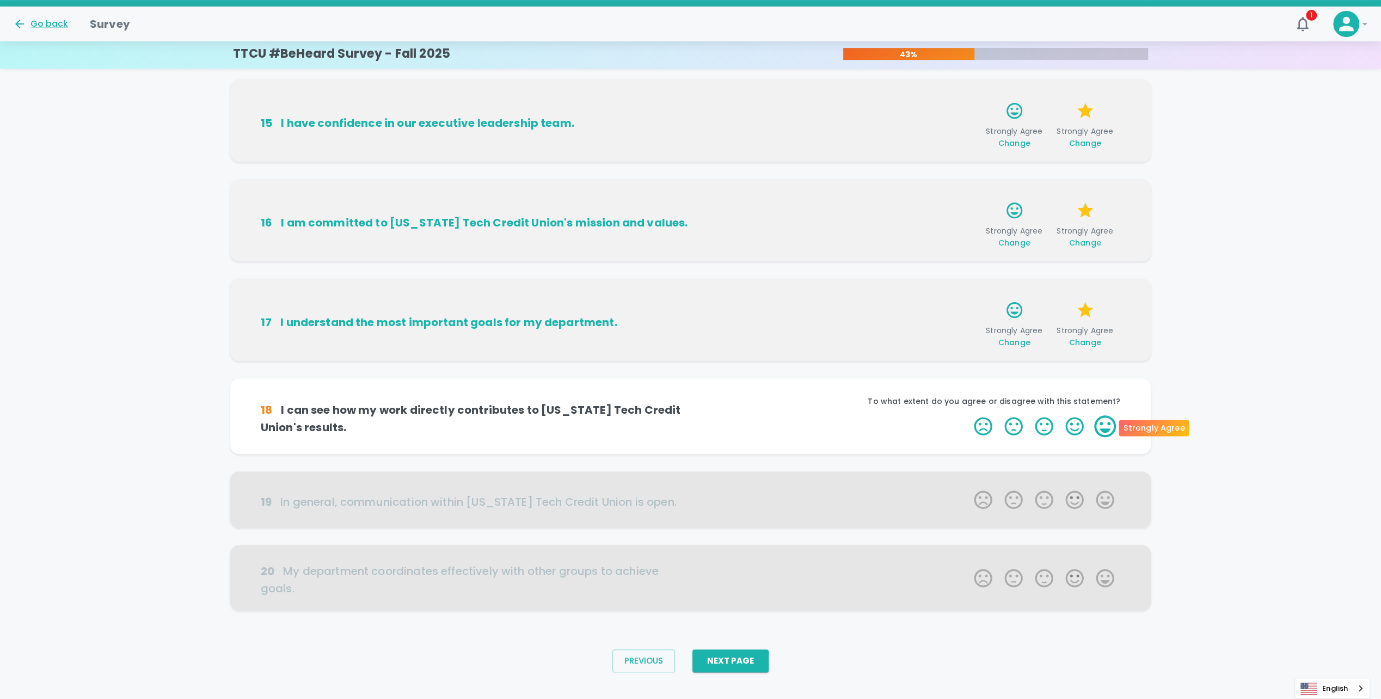
click at [458, 426] on label "5 Stars" at bounding box center [1105, 426] width 30 height 22
click at [458, 415] on input "5 Stars" at bounding box center [967, 415] width 1 height 1
click at [458, 426] on icon "button" at bounding box center [955, 428] width 11 height 11
click at [458, 426] on label "4 Stars" at bounding box center [1074, 426] width 30 height 22
click at [458, 415] on input "4 Stars" at bounding box center [967, 415] width 1 height 1
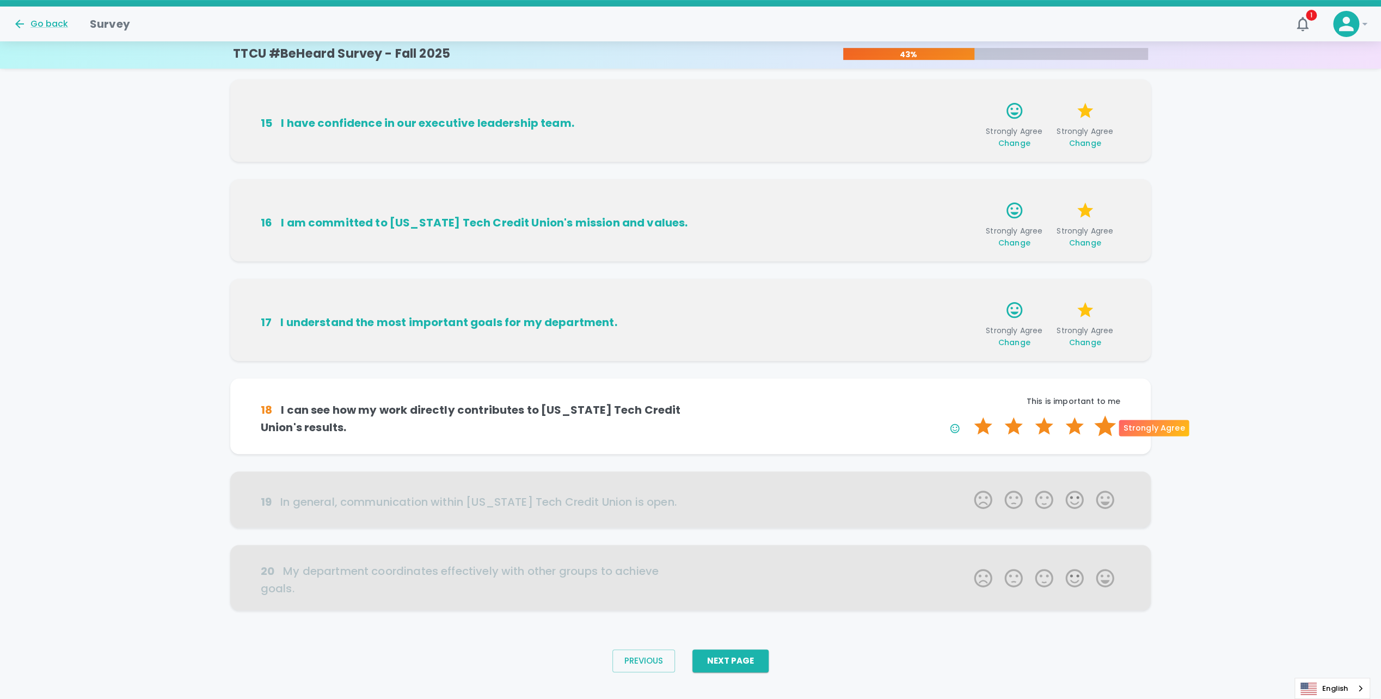
click at [458, 425] on label "5 Stars" at bounding box center [1105, 426] width 30 height 22
click at [458, 415] on input "5 Stars" at bounding box center [967, 415] width 1 height 1
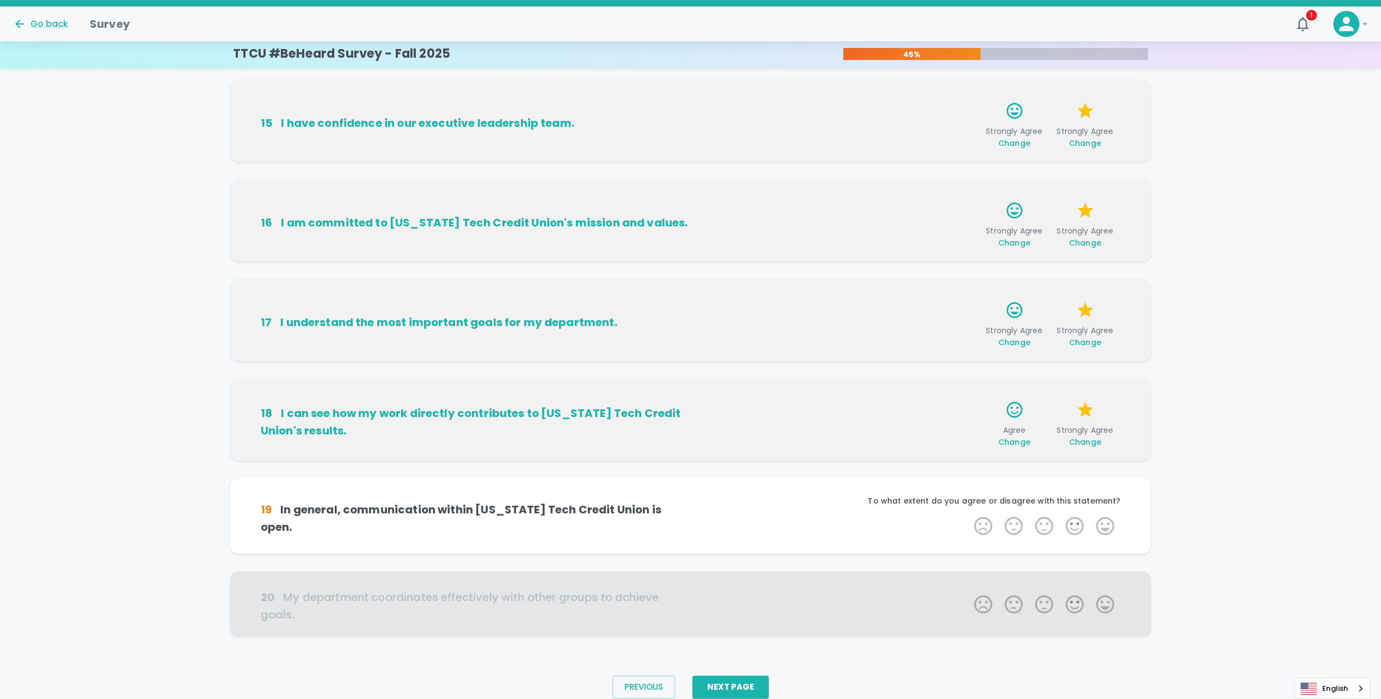
scroll to position [428, 0]
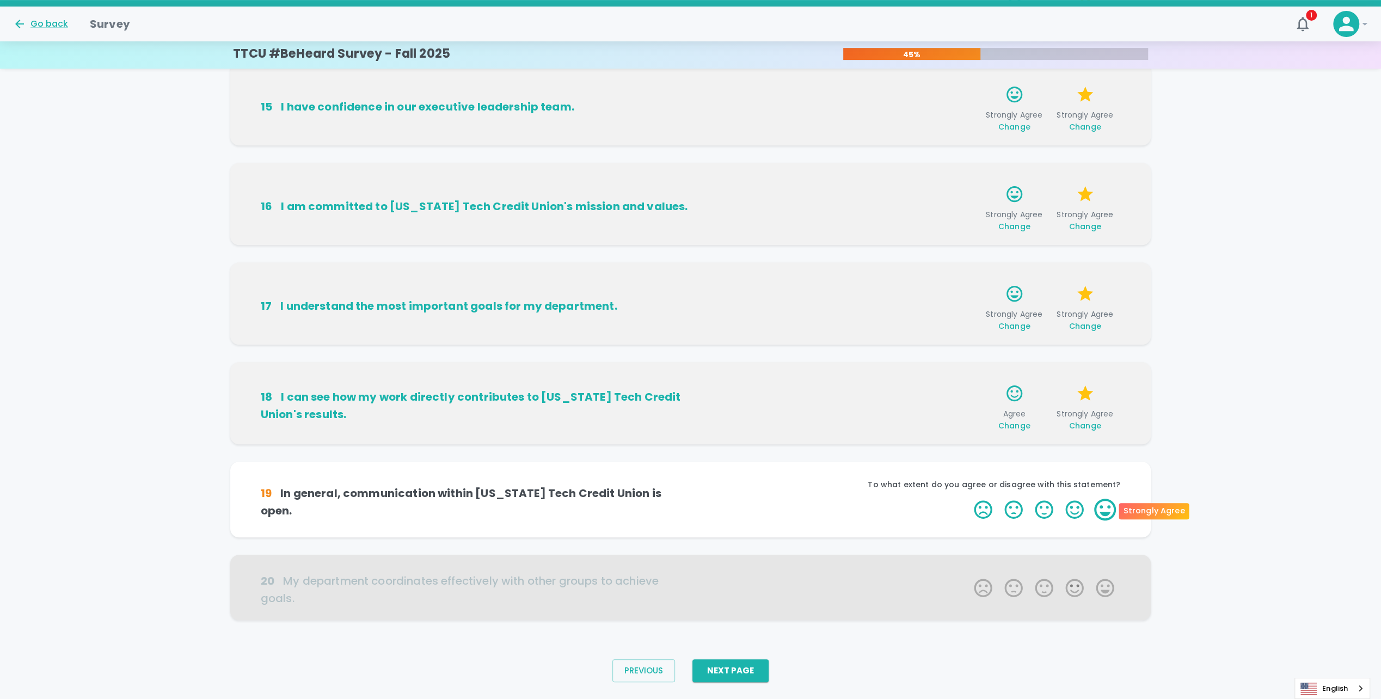
click at [458, 515] on label "5 Stars" at bounding box center [1105, 510] width 30 height 22
click at [458, 499] on input "5 Stars" at bounding box center [967, 498] width 1 height 1
click at [458, 510] on label "5 Stars" at bounding box center [1105, 510] width 30 height 22
click at [458, 499] on input "5 Stars" at bounding box center [967, 498] width 1 height 1
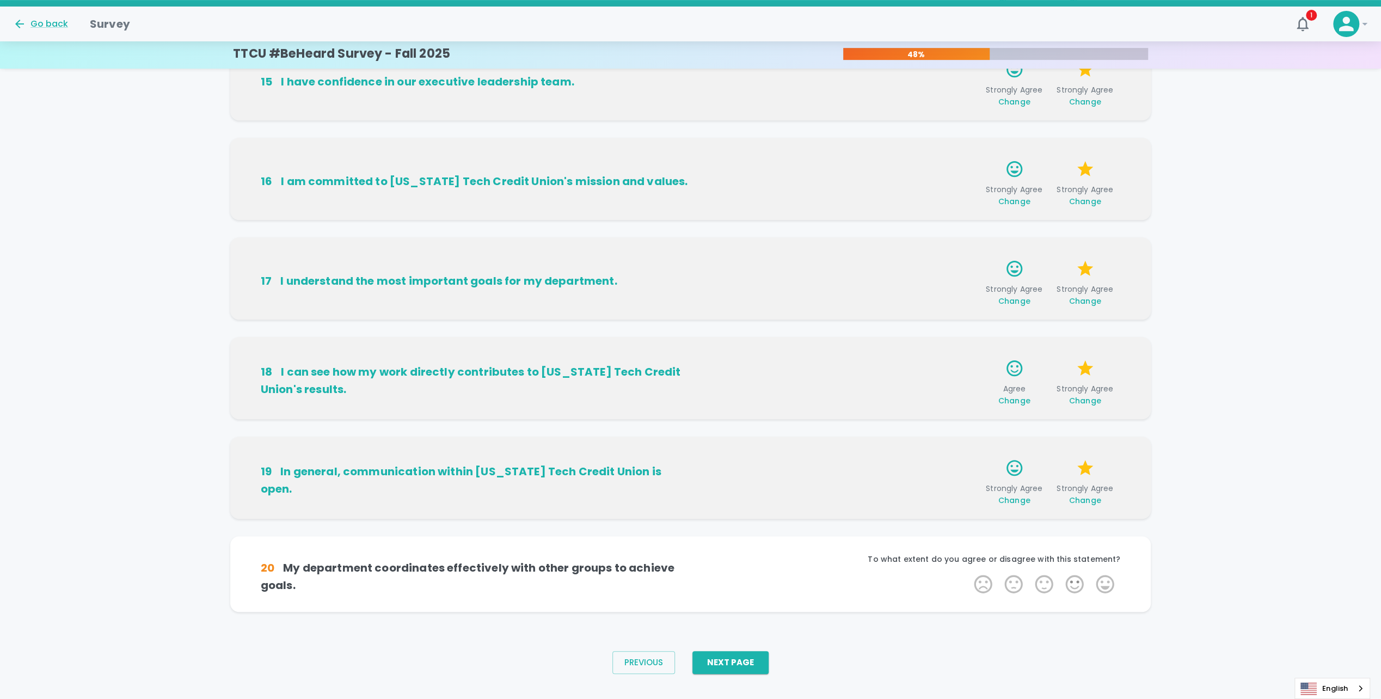
scroll to position [455, 0]
click at [458, 582] on label "5 Stars" at bounding box center [1105, 583] width 30 height 22
click at [458, 572] on input "5 Stars" at bounding box center [967, 571] width 1 height 1
click at [458, 581] on label "5 Stars" at bounding box center [1105, 583] width 30 height 22
click at [458, 572] on input "5 Stars" at bounding box center [967, 571] width 1 height 1
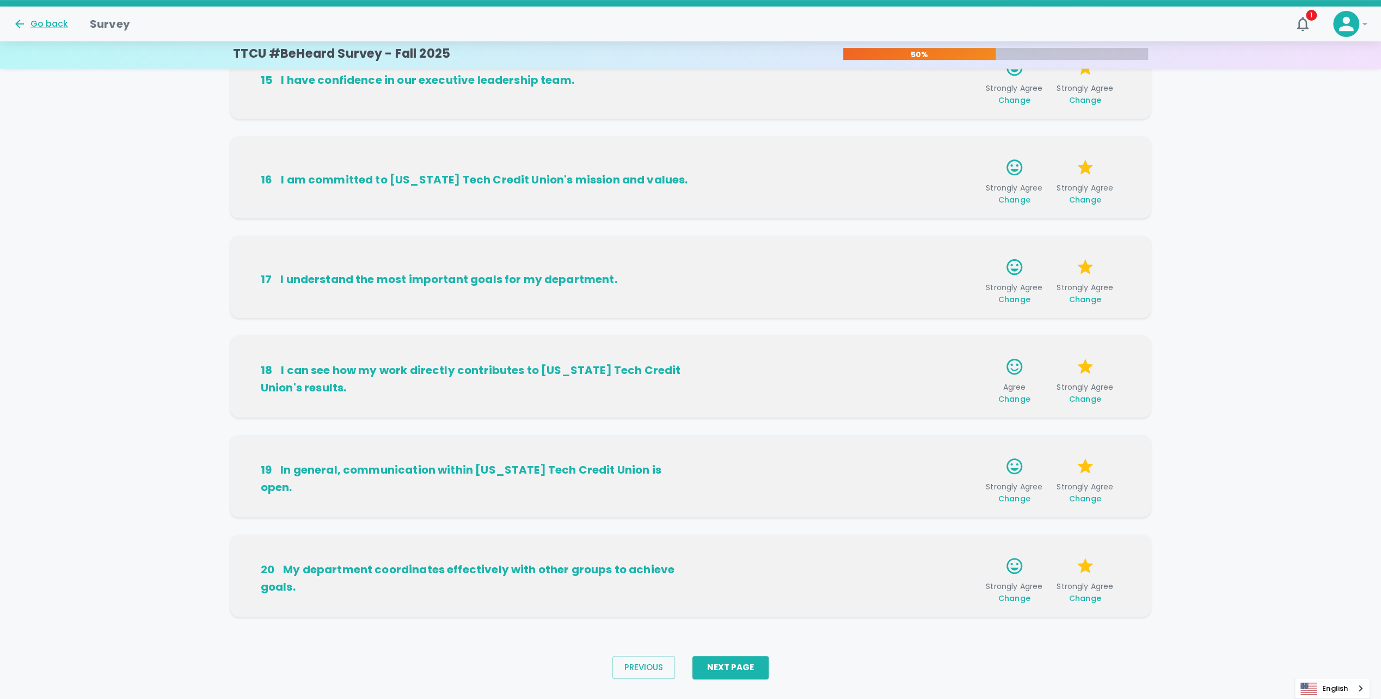
scroll to position [471, 0]
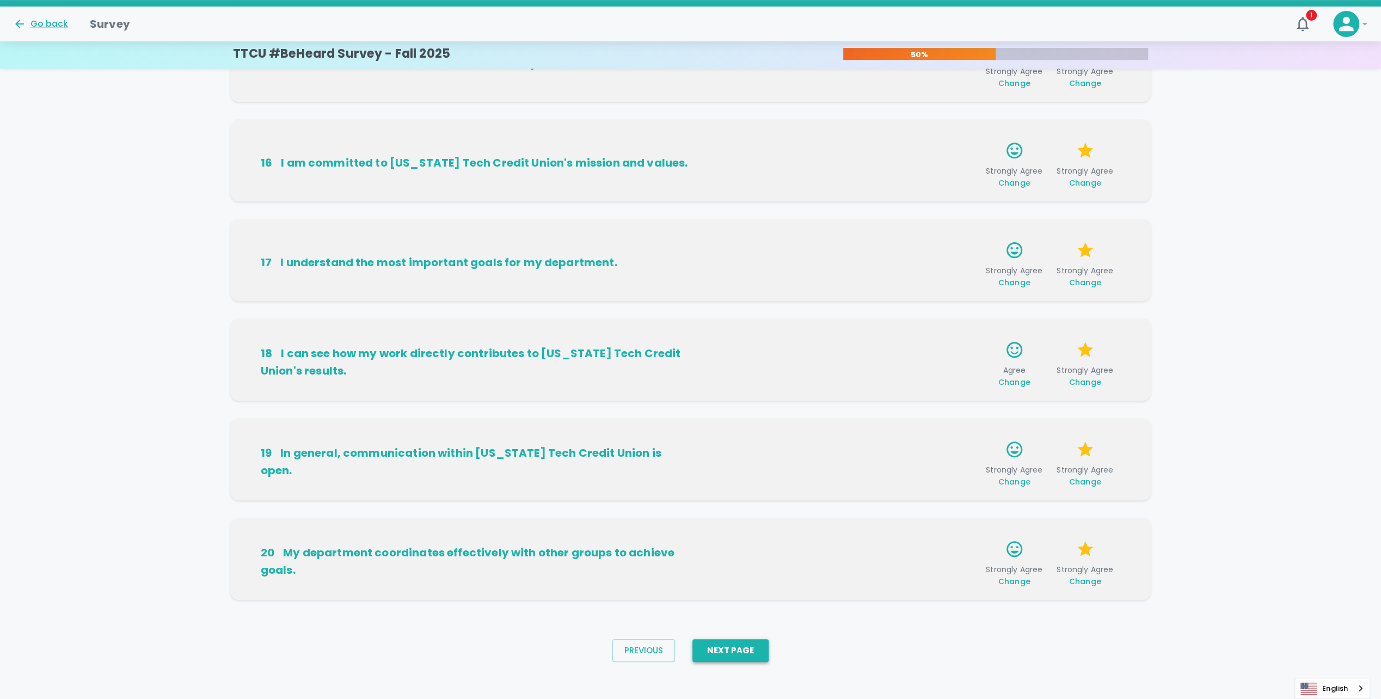
click at [458, 645] on button "Next Page" at bounding box center [731, 650] width 76 height 23
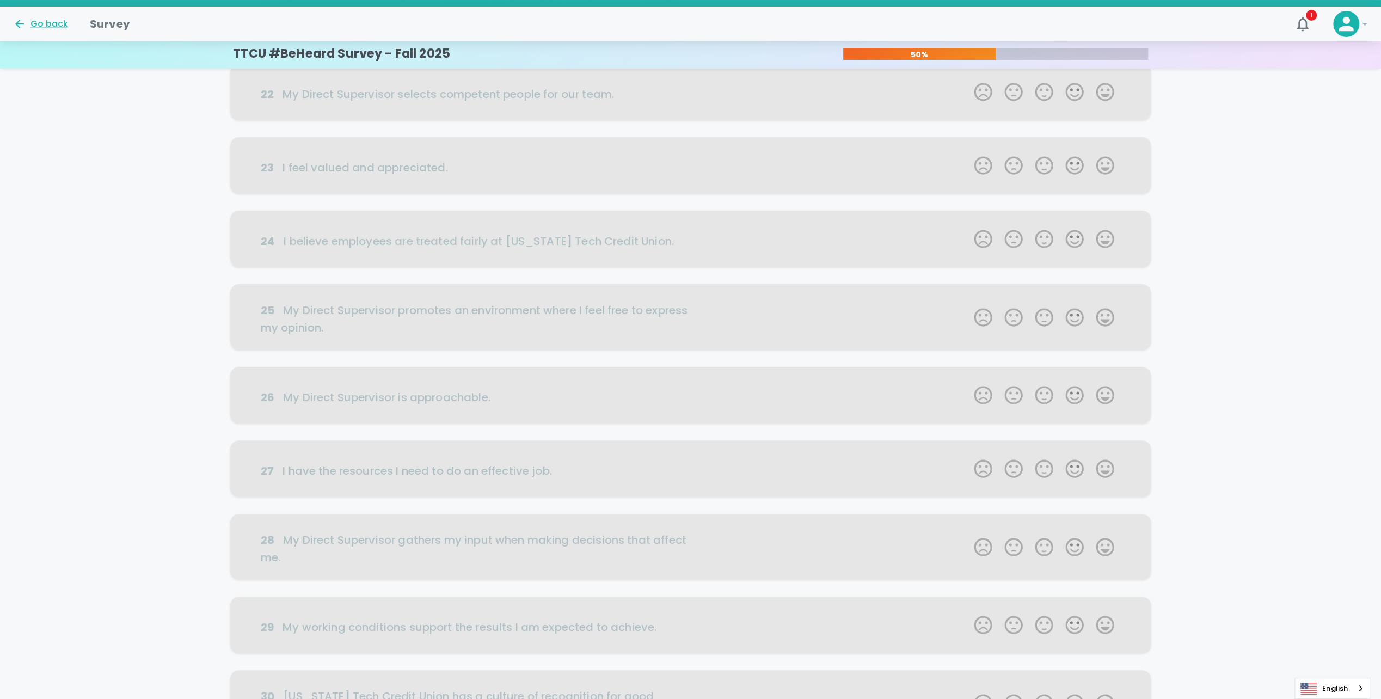
scroll to position [0, 0]
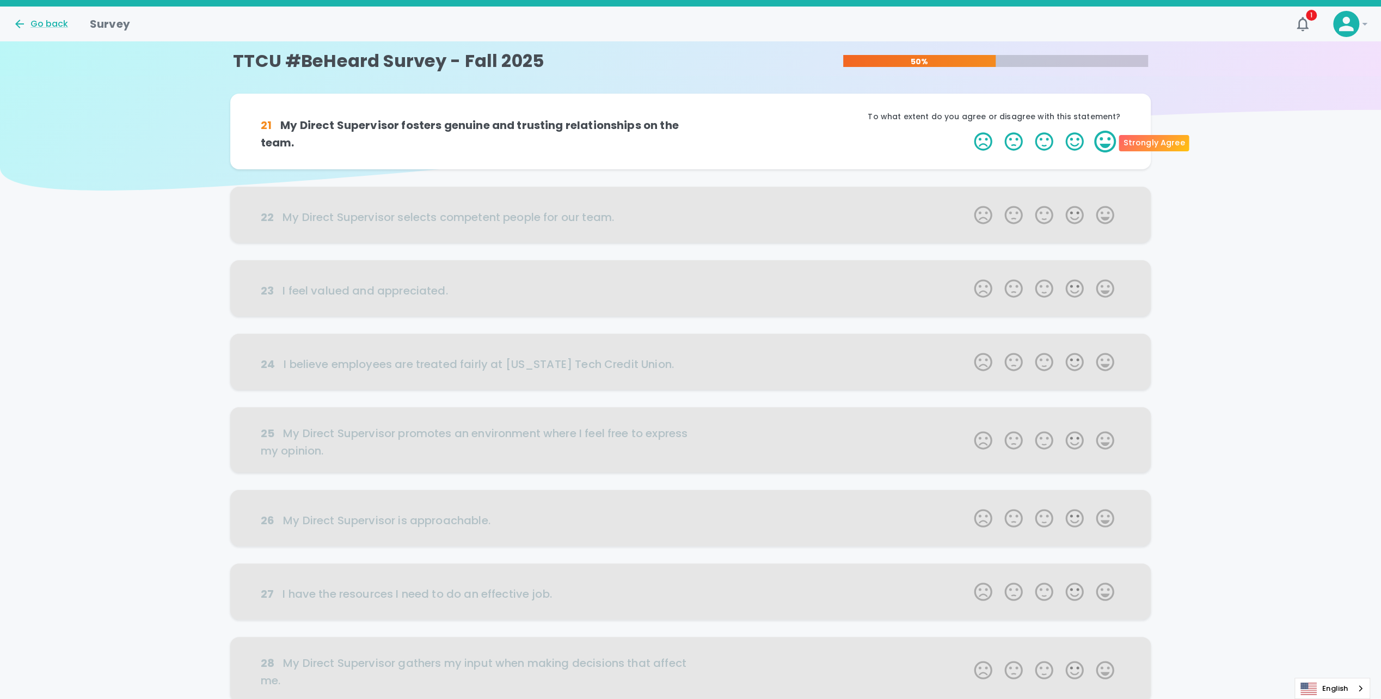
click at [458, 138] on label "5 Stars" at bounding box center [1105, 142] width 30 height 22
click at [458, 131] on input "5 Stars" at bounding box center [967, 130] width 1 height 1
click at [458, 138] on label "5 Stars" at bounding box center [1105, 142] width 30 height 22
click at [458, 131] on input "5 Stars" at bounding box center [967, 130] width 1 height 1
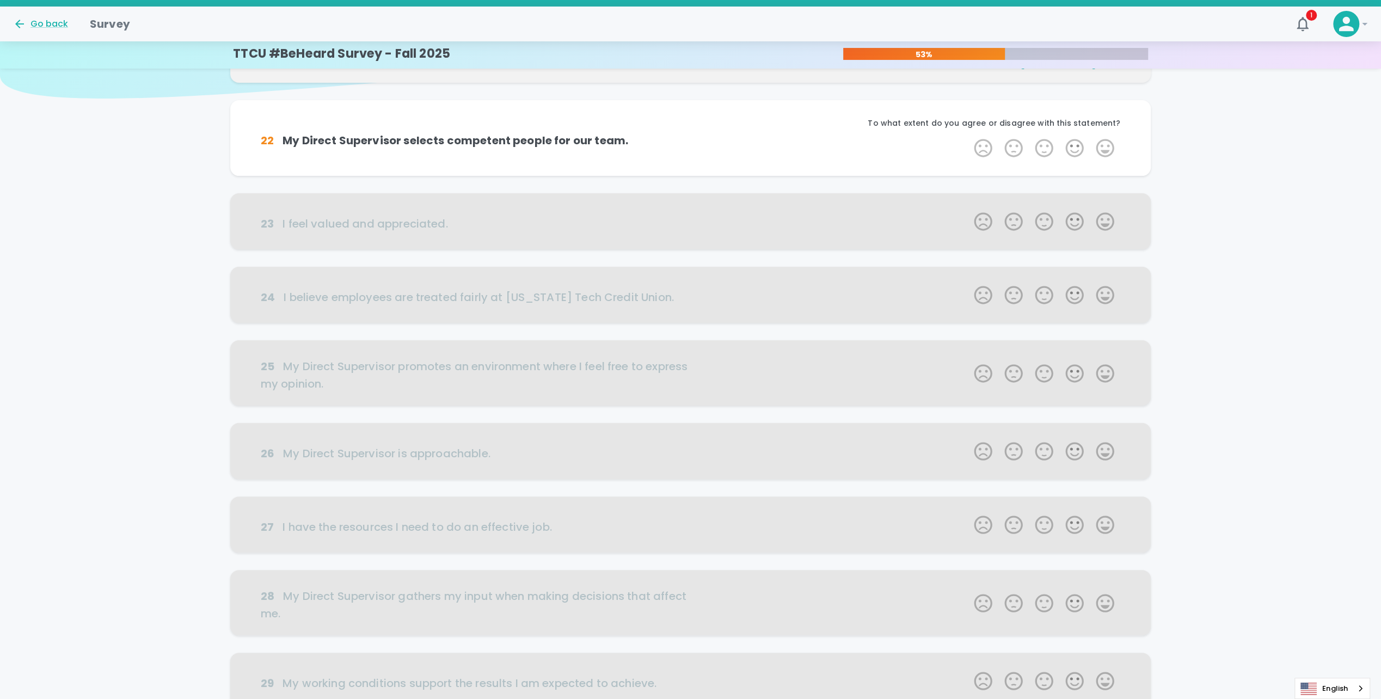
scroll to position [96, 0]
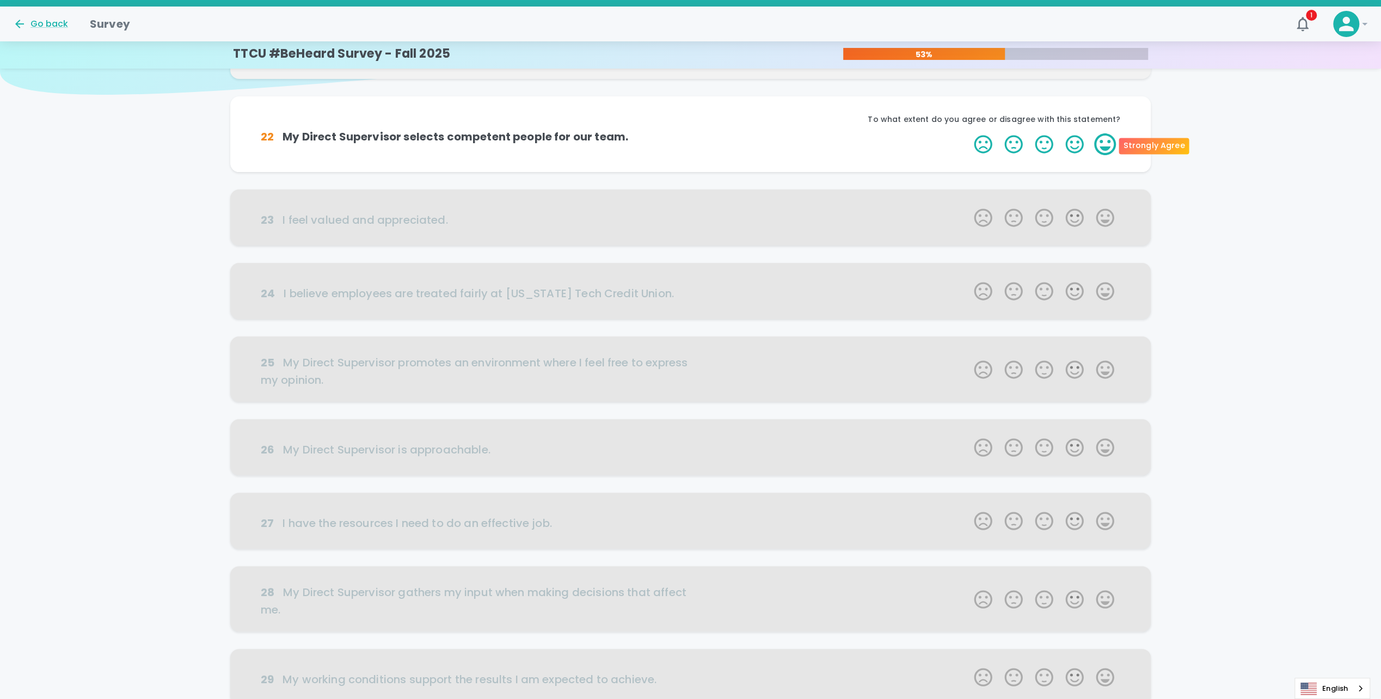
click at [458, 142] on label "5 Stars" at bounding box center [1105, 144] width 30 height 22
click at [458, 133] on input "5 Stars" at bounding box center [967, 133] width 1 height 1
click at [458, 142] on label "5 Stars" at bounding box center [1105, 144] width 30 height 22
click at [458, 133] on input "5 Stars" at bounding box center [967, 133] width 1 height 1
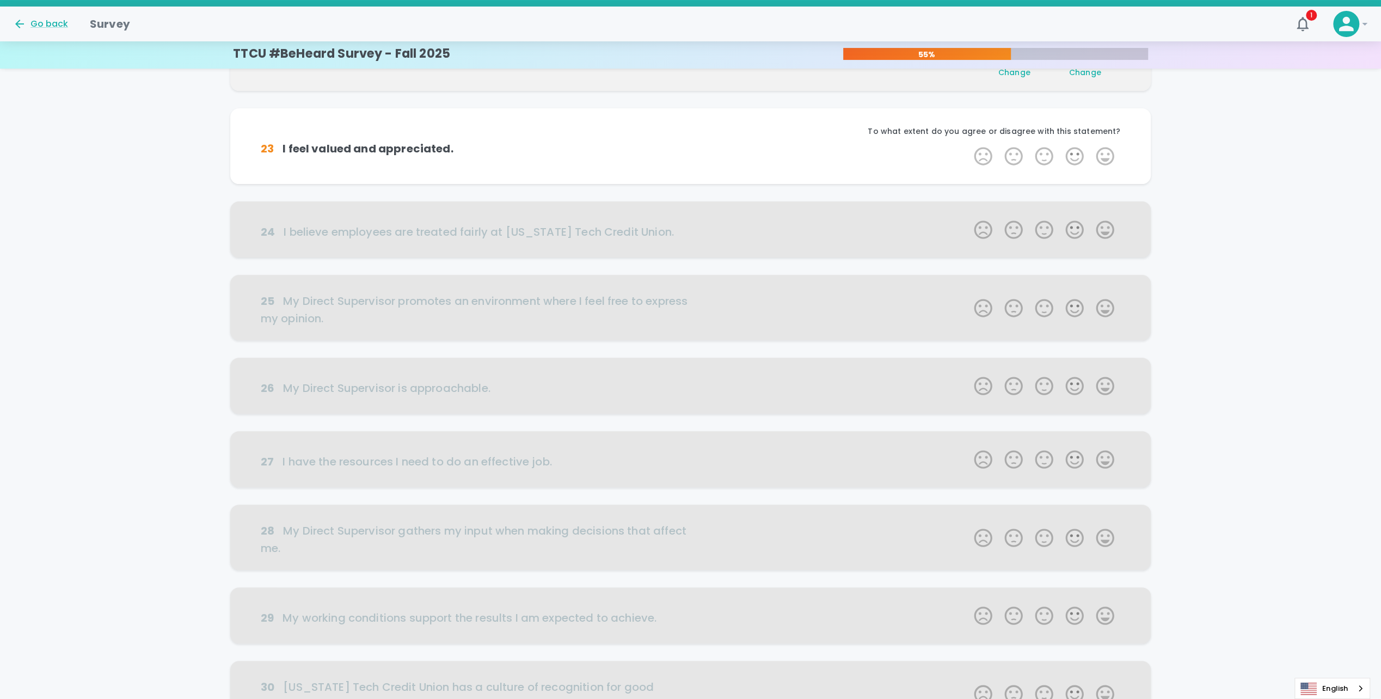
scroll to position [192, 0]
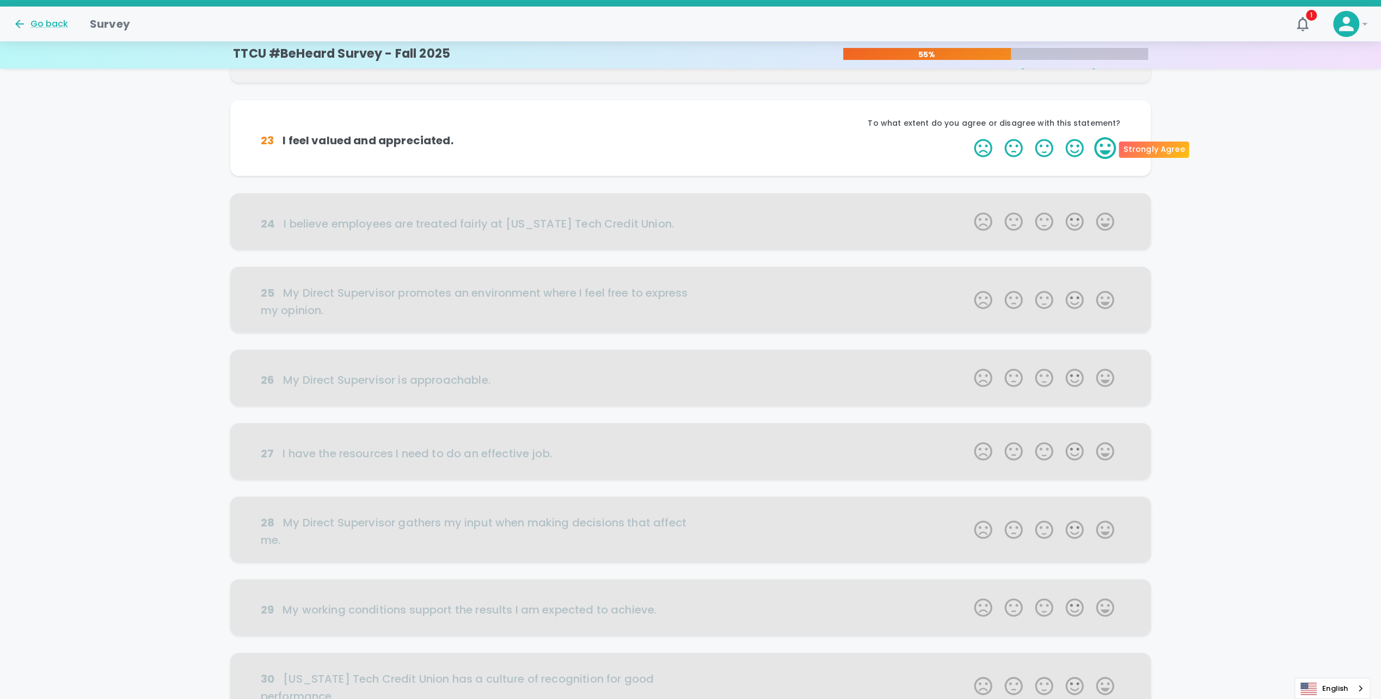
click at [458, 144] on label "5 Stars" at bounding box center [1105, 148] width 30 height 22
click at [458, 137] on input "5 Stars" at bounding box center [967, 137] width 1 height 1
click at [458, 144] on label "5 Stars" at bounding box center [1105, 148] width 30 height 22
click at [458, 137] on input "5 Stars" at bounding box center [967, 137] width 1 height 1
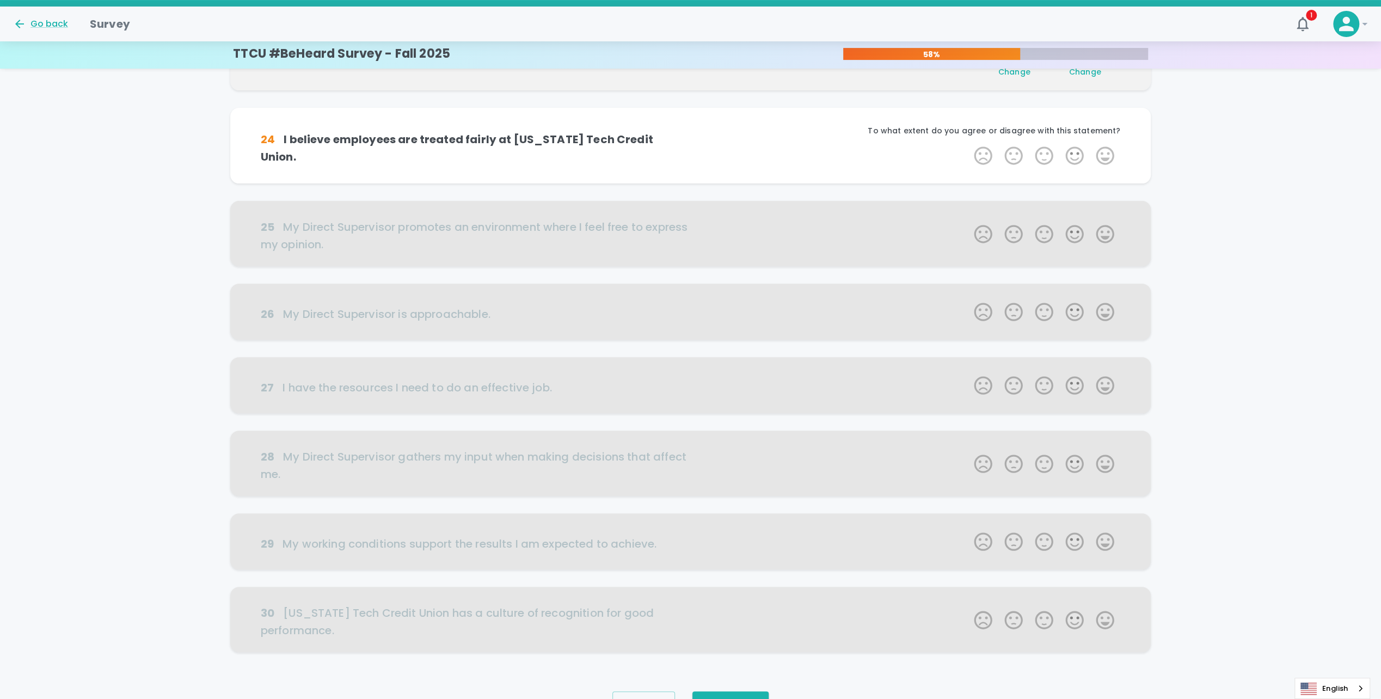
scroll to position [287, 0]
click at [458, 145] on label "5 Stars" at bounding box center [1105, 152] width 30 height 22
click at [458, 141] on input "5 Stars" at bounding box center [967, 140] width 1 height 1
click at [458, 145] on label "5 Stars" at bounding box center [1105, 152] width 30 height 22
click at [458, 141] on input "5 Stars" at bounding box center [967, 140] width 1 height 1
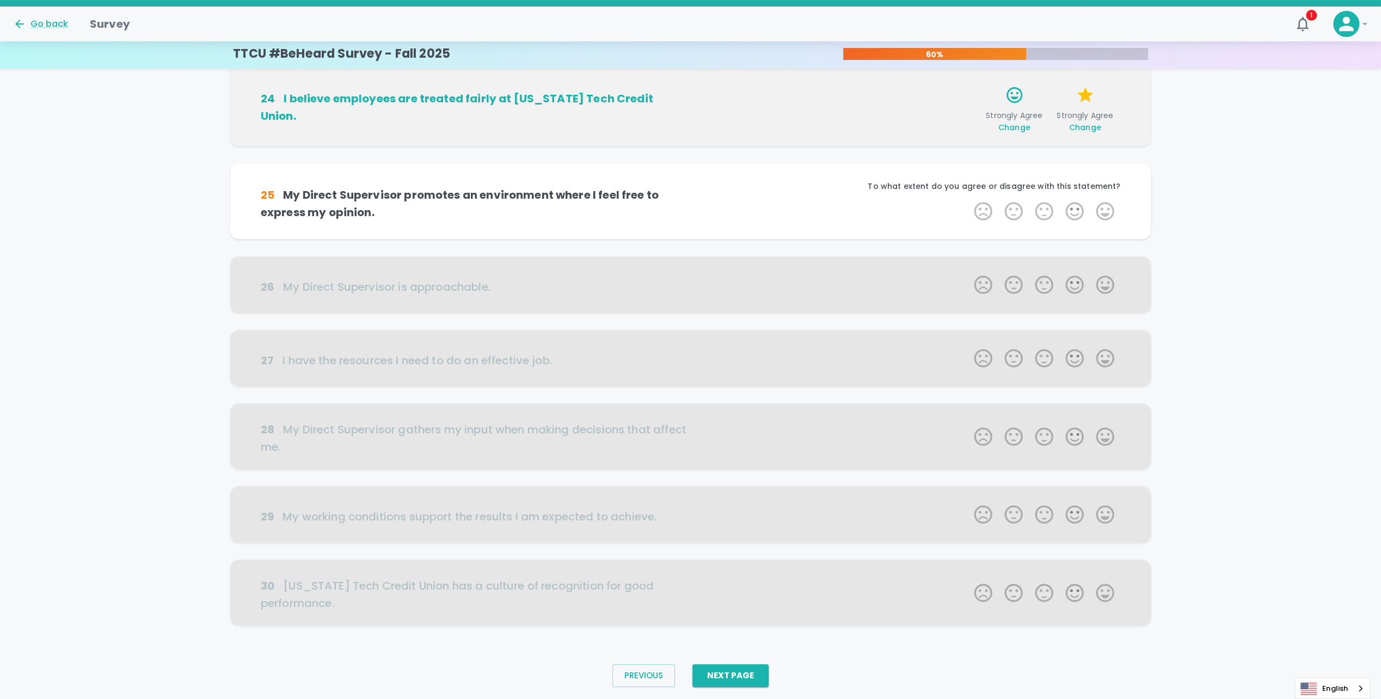
scroll to position [342, 0]
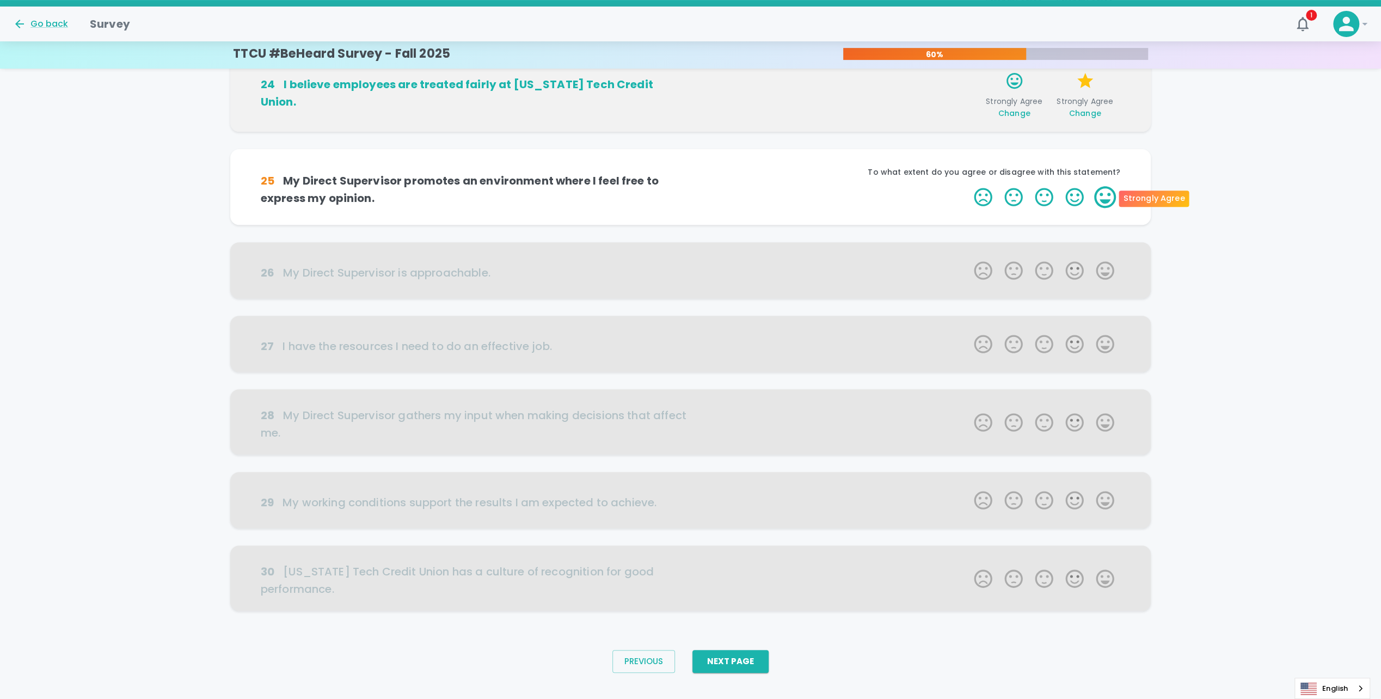
click at [458, 198] on label "5 Stars" at bounding box center [1105, 197] width 30 height 22
click at [458, 186] on input "5 Stars" at bounding box center [967, 186] width 1 height 1
click at [458, 198] on label "5 Stars" at bounding box center [1105, 197] width 30 height 22
click at [458, 186] on input "5 Stars" at bounding box center [967, 186] width 1 height 1
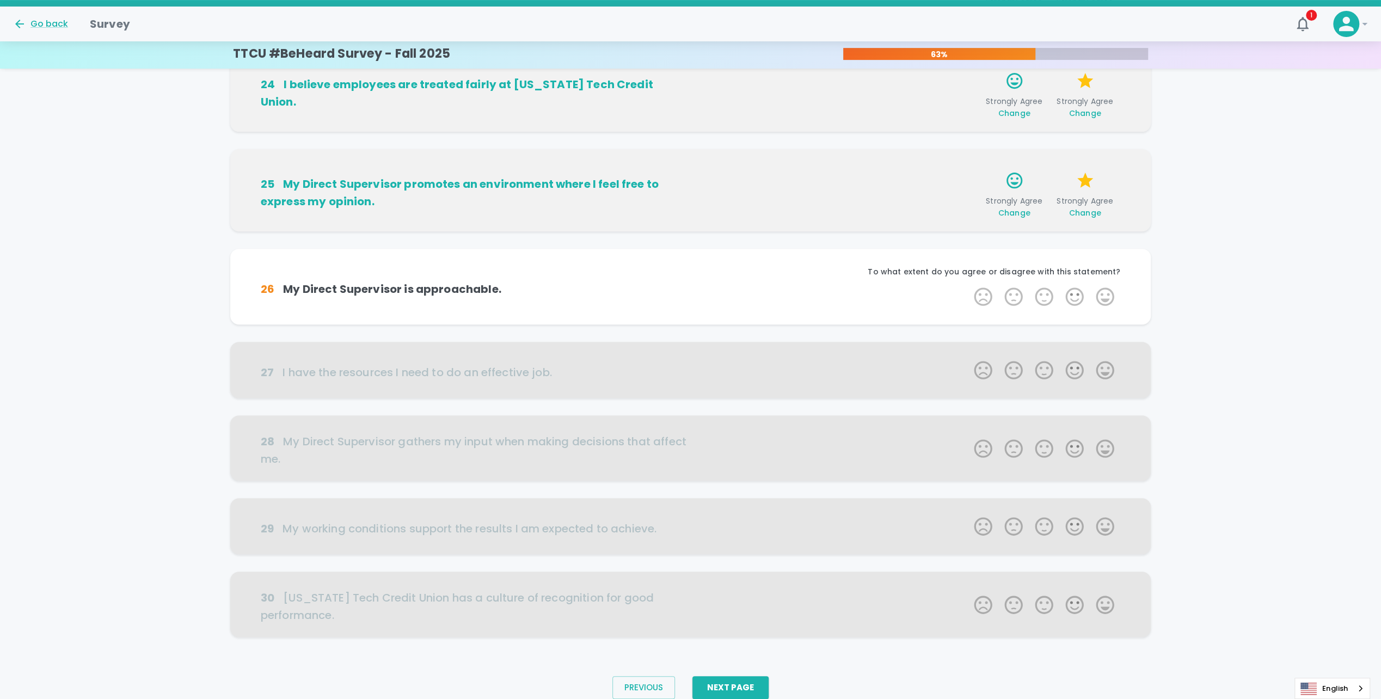
scroll to position [358, 0]
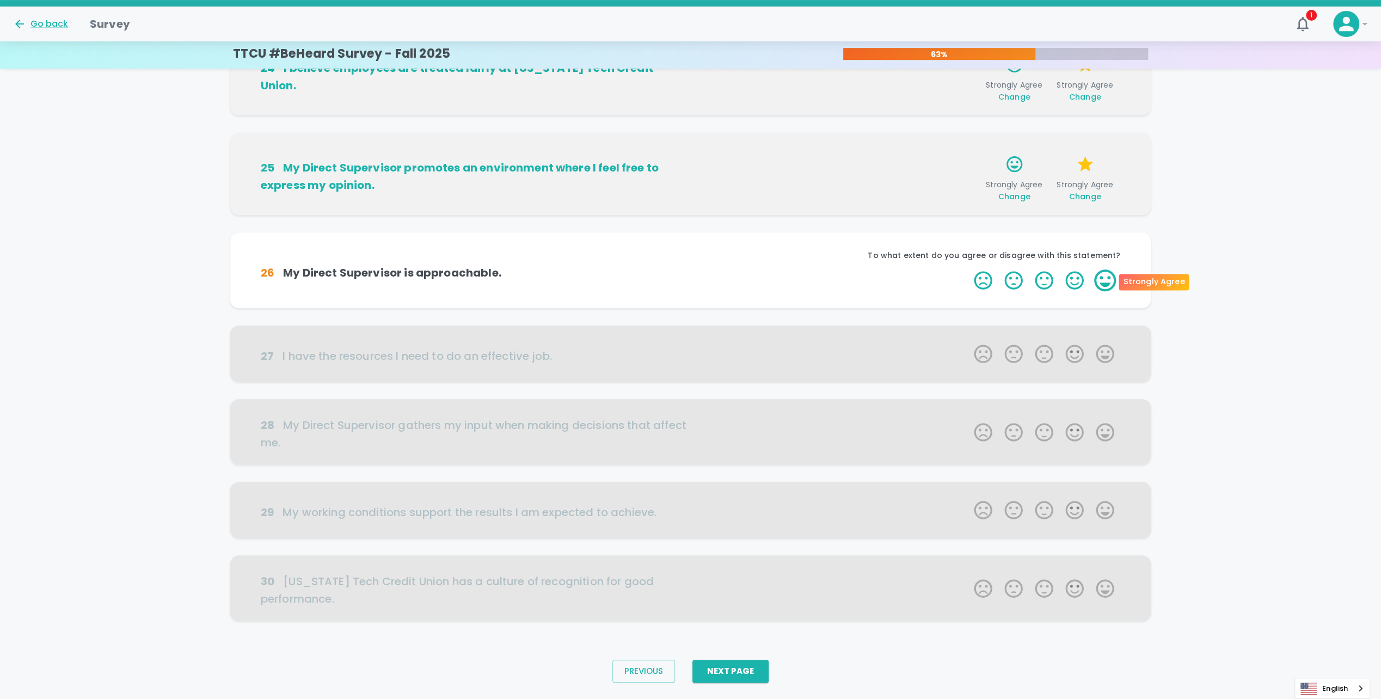
click at [458, 280] on label "5 Stars" at bounding box center [1105, 280] width 30 height 22
click at [458, 269] on input "5 Stars" at bounding box center [967, 269] width 1 height 1
click at [458, 280] on label "5 Stars" at bounding box center [1105, 280] width 30 height 22
click at [458, 269] on input "5 Stars" at bounding box center [967, 269] width 1 height 1
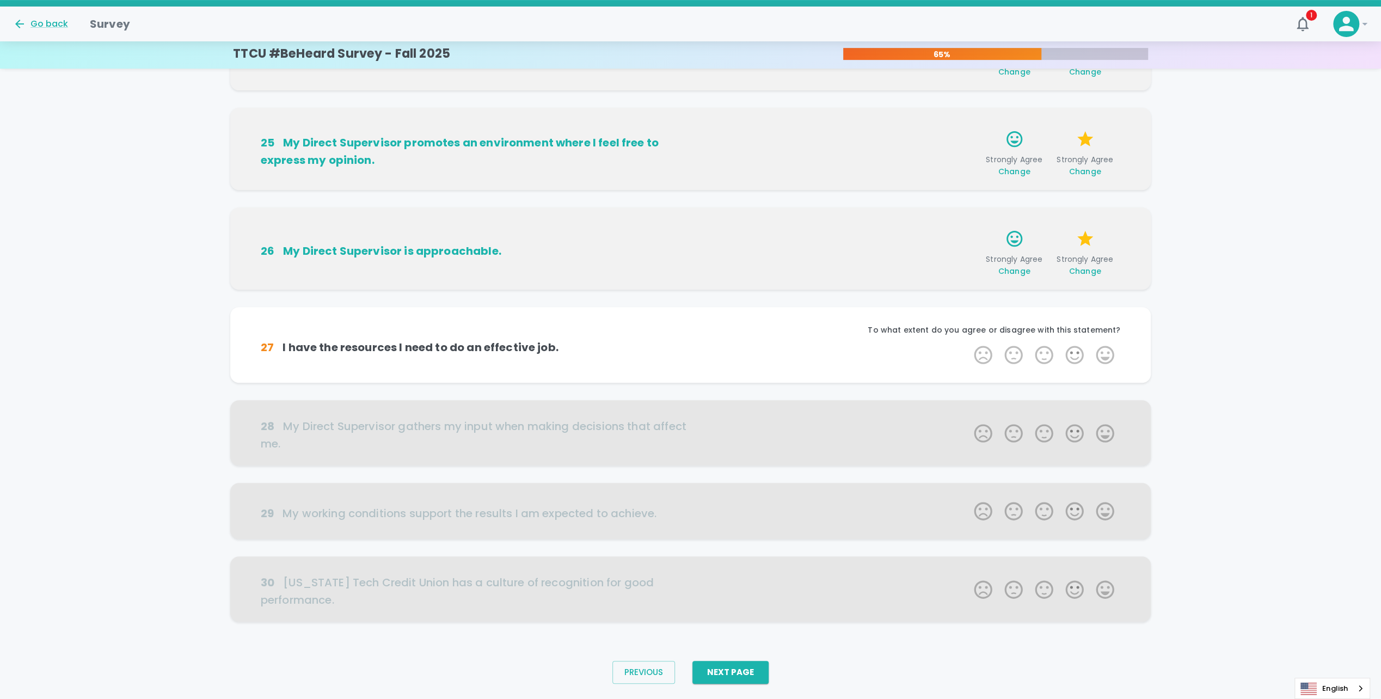
scroll to position [385, 0]
click at [458, 347] on label "5 Stars" at bounding box center [1105, 353] width 30 height 22
click at [458, 342] on input "5 Stars" at bounding box center [967, 342] width 1 height 1
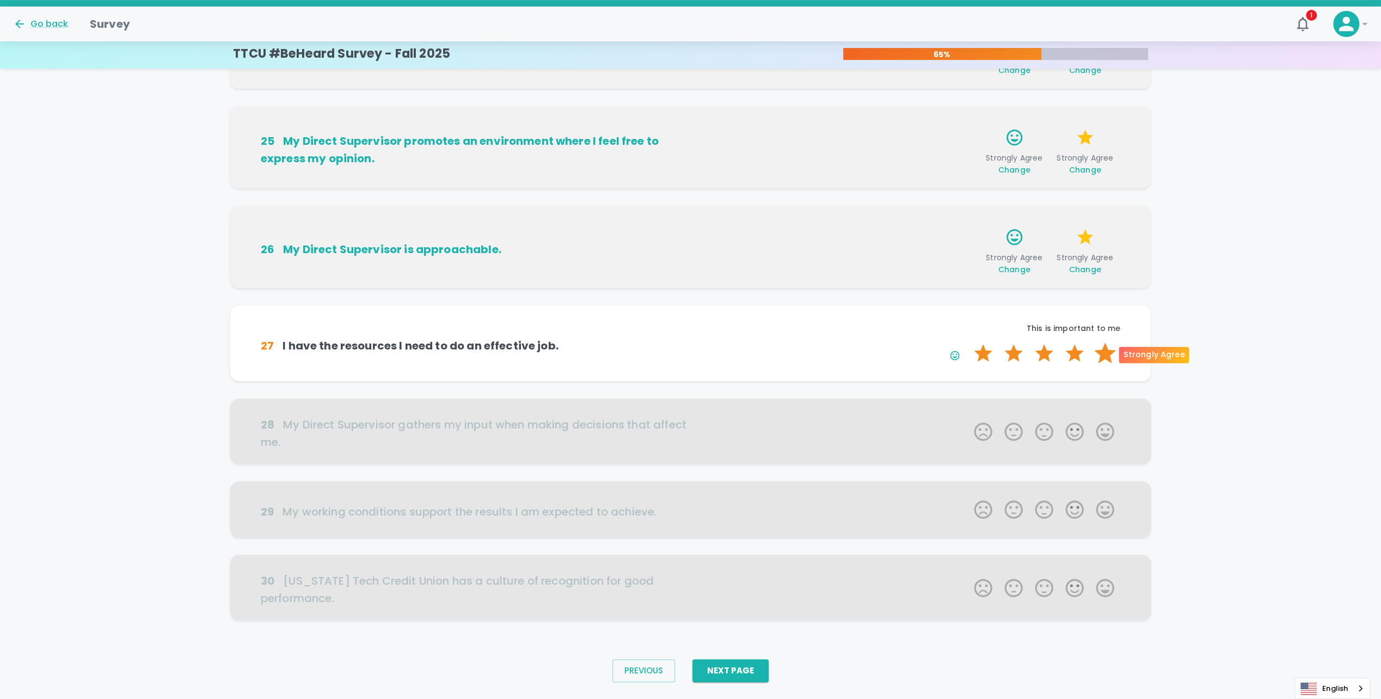
click at [458, 346] on label "5 Stars" at bounding box center [1105, 353] width 30 height 22
click at [458, 342] on input "5 Stars" at bounding box center [967, 342] width 1 height 1
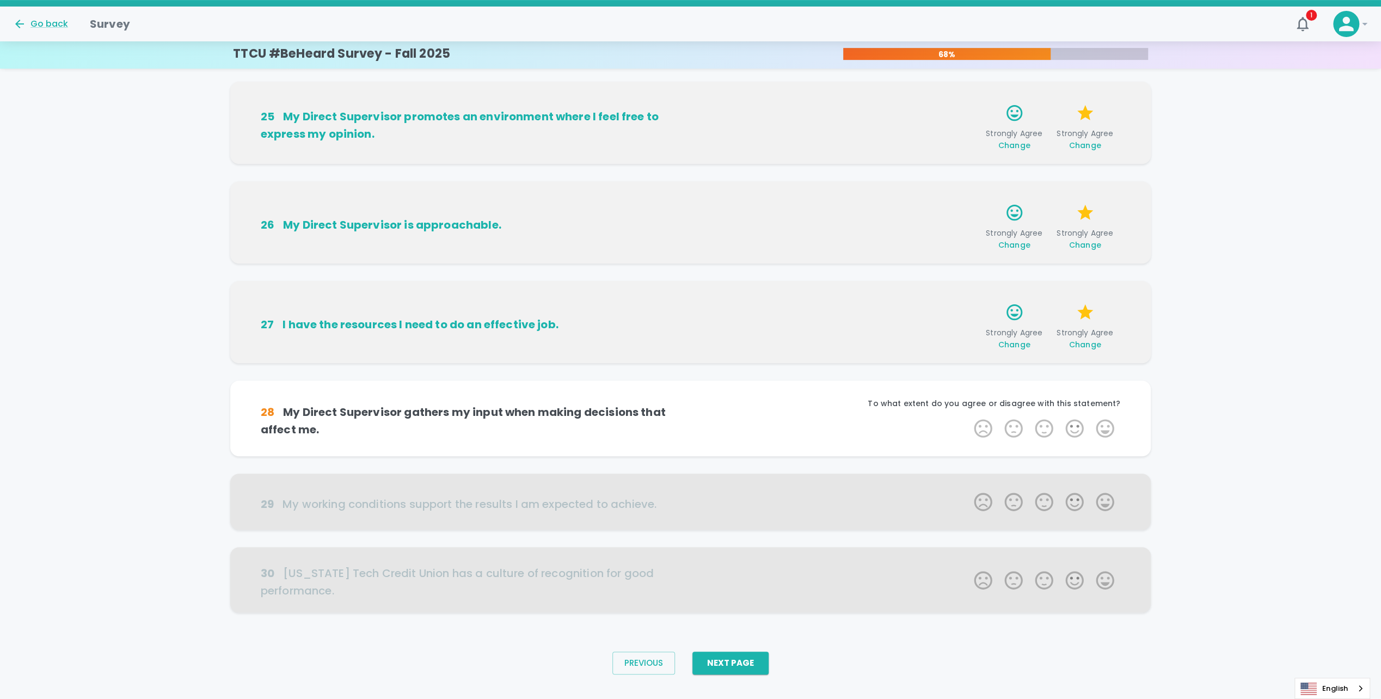
scroll to position [412, 0]
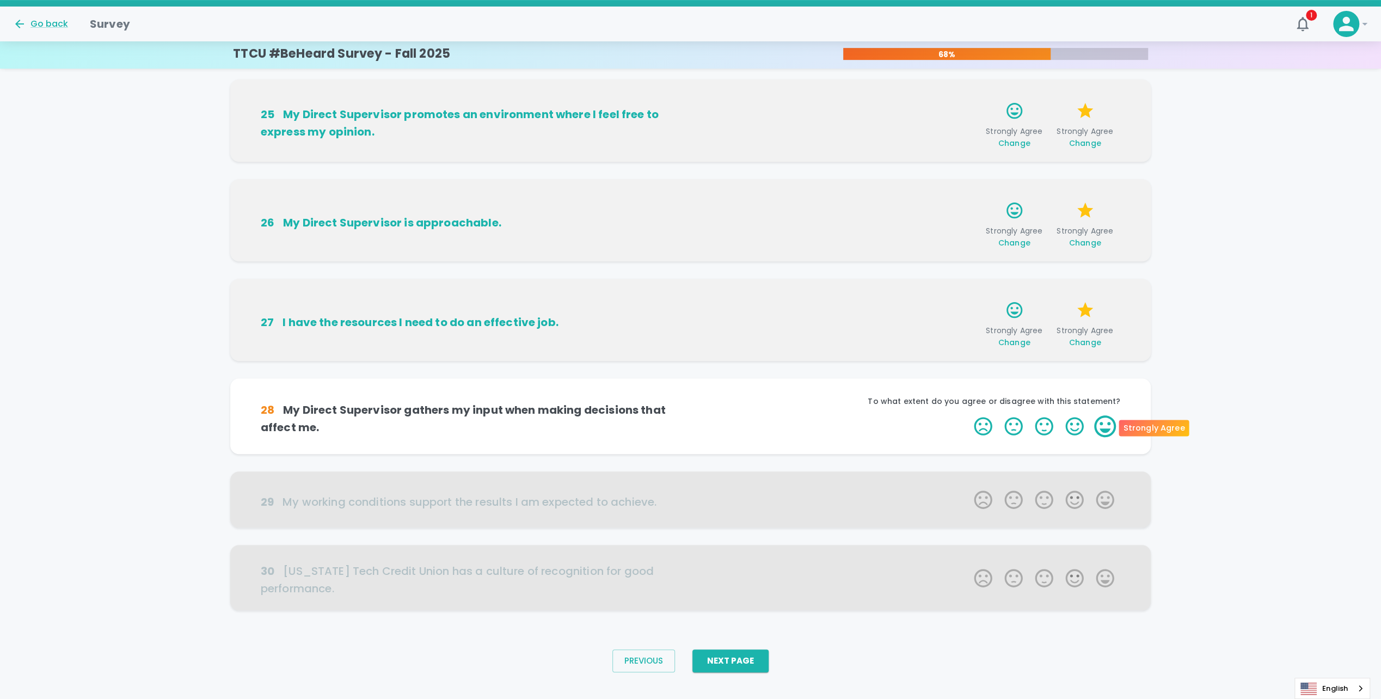
click at [458, 432] on label "5 Stars" at bounding box center [1105, 426] width 30 height 22
click at [458, 415] on input "5 Stars" at bounding box center [967, 415] width 1 height 1
click at [458, 431] on label "5 Stars" at bounding box center [1105, 426] width 30 height 22
click at [458, 415] on input "5 Stars" at bounding box center [967, 415] width 1 height 1
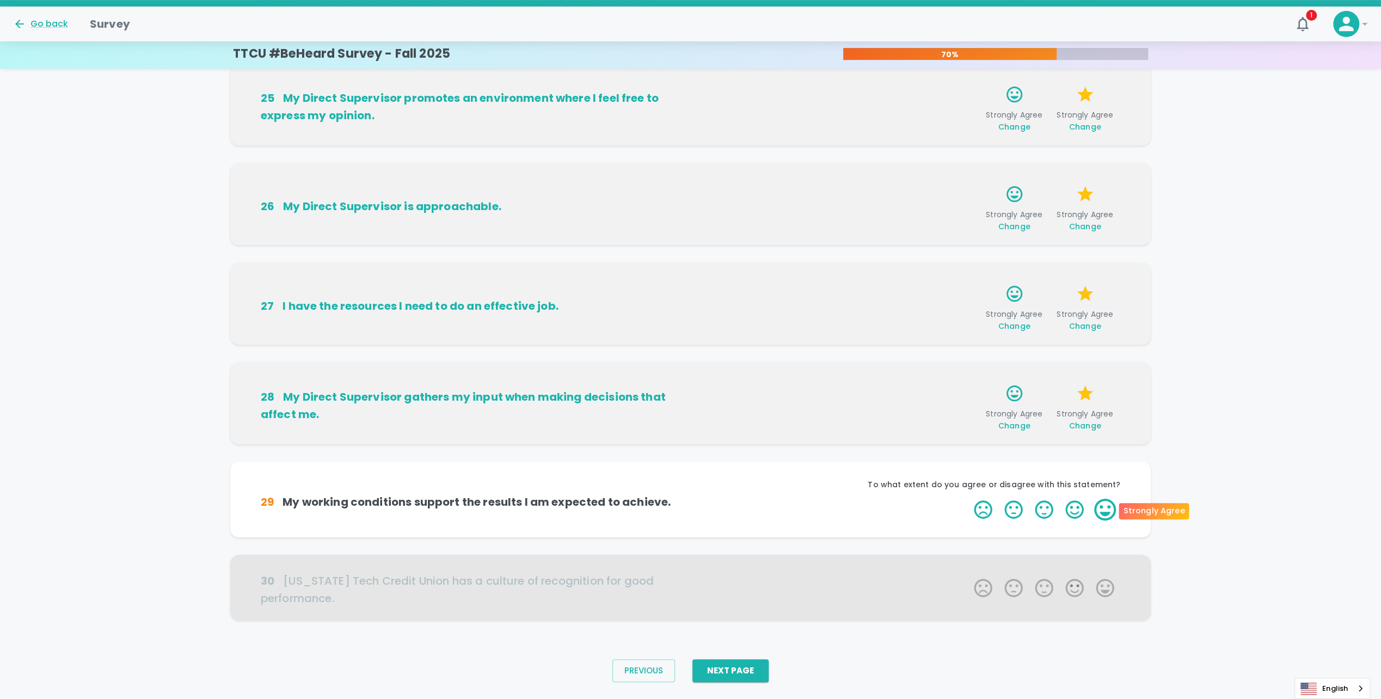
click at [458, 514] on label "5 Stars" at bounding box center [1105, 510] width 30 height 22
click at [458, 499] on input "5 Stars" at bounding box center [967, 498] width 1 height 1
click at [458, 511] on label "5 Stars" at bounding box center [1105, 510] width 30 height 22
click at [458, 499] on input "5 Stars" at bounding box center [967, 498] width 1 height 1
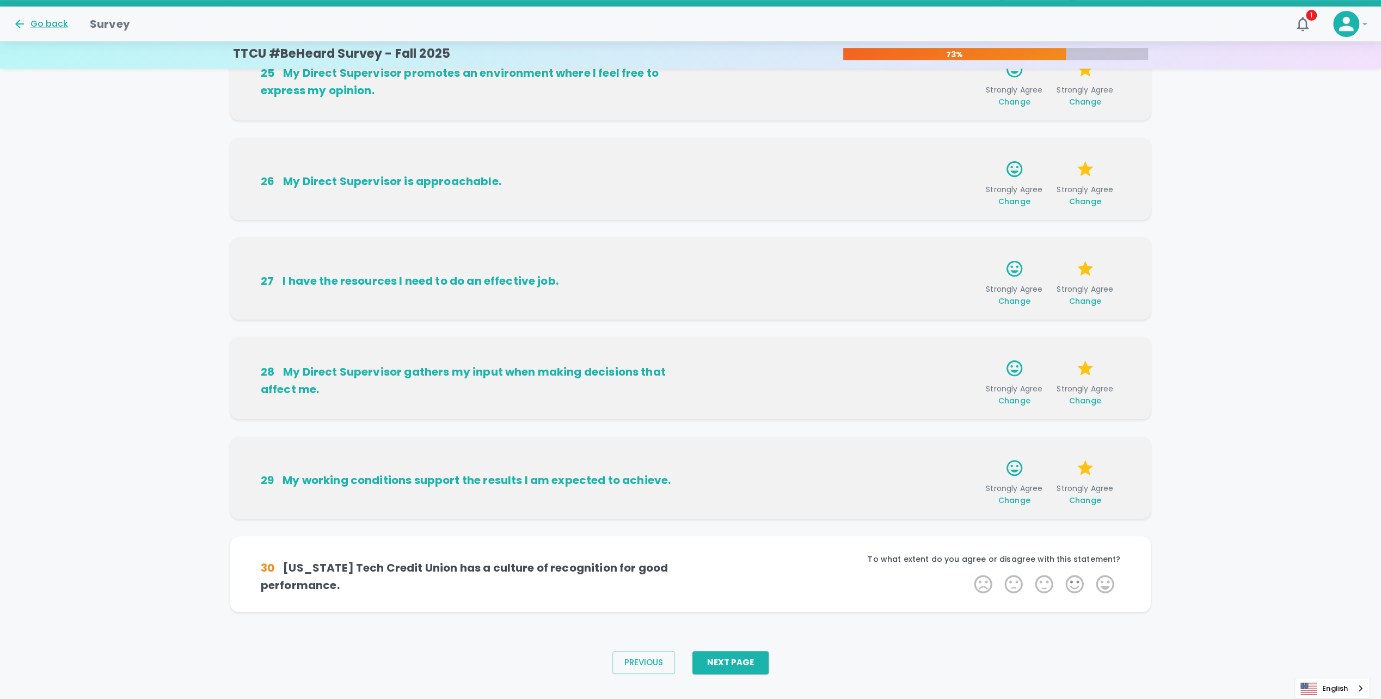
scroll to position [455, 0]
click at [458, 585] on label "5 Stars" at bounding box center [1105, 583] width 30 height 22
click at [458, 572] on input "5 Stars" at bounding box center [967, 571] width 1 height 1
click at [458, 573] on label "4 Stars" at bounding box center [1074, 583] width 30 height 22
click at [458, 572] on input "4 Stars" at bounding box center [967, 571] width 1 height 1
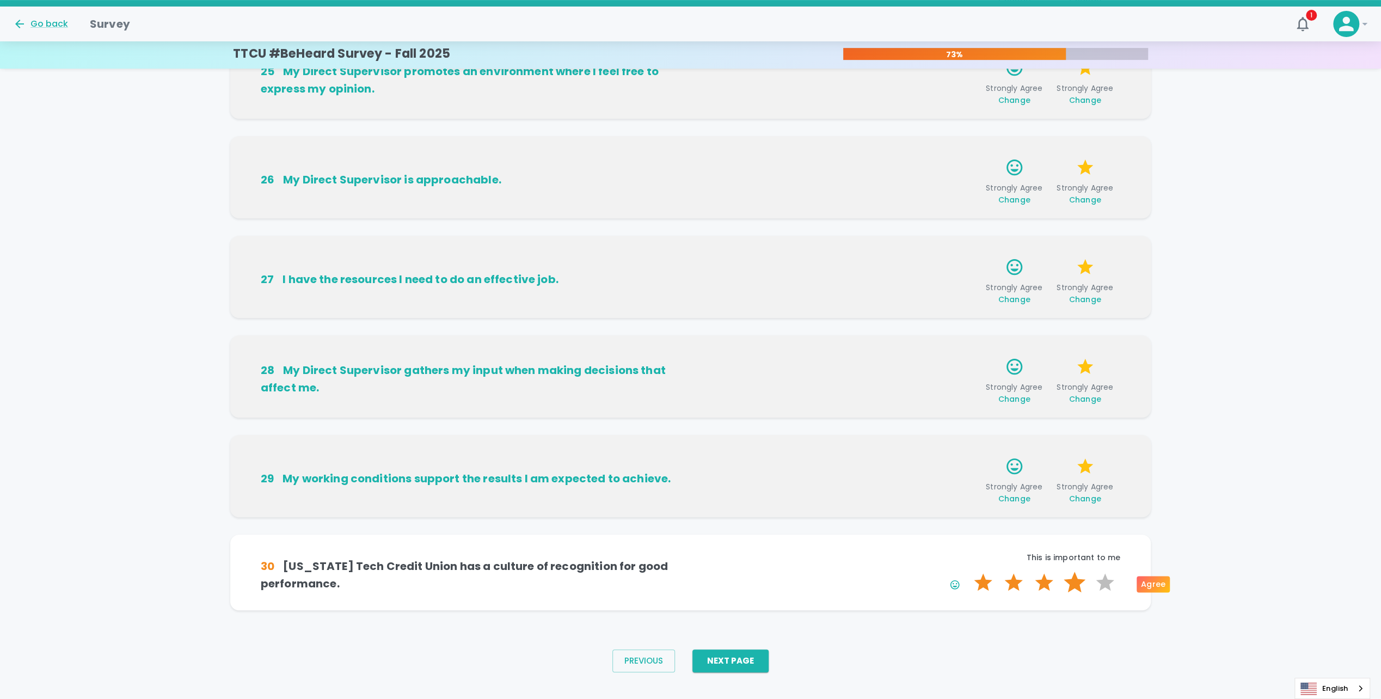
scroll to position [471, 0]
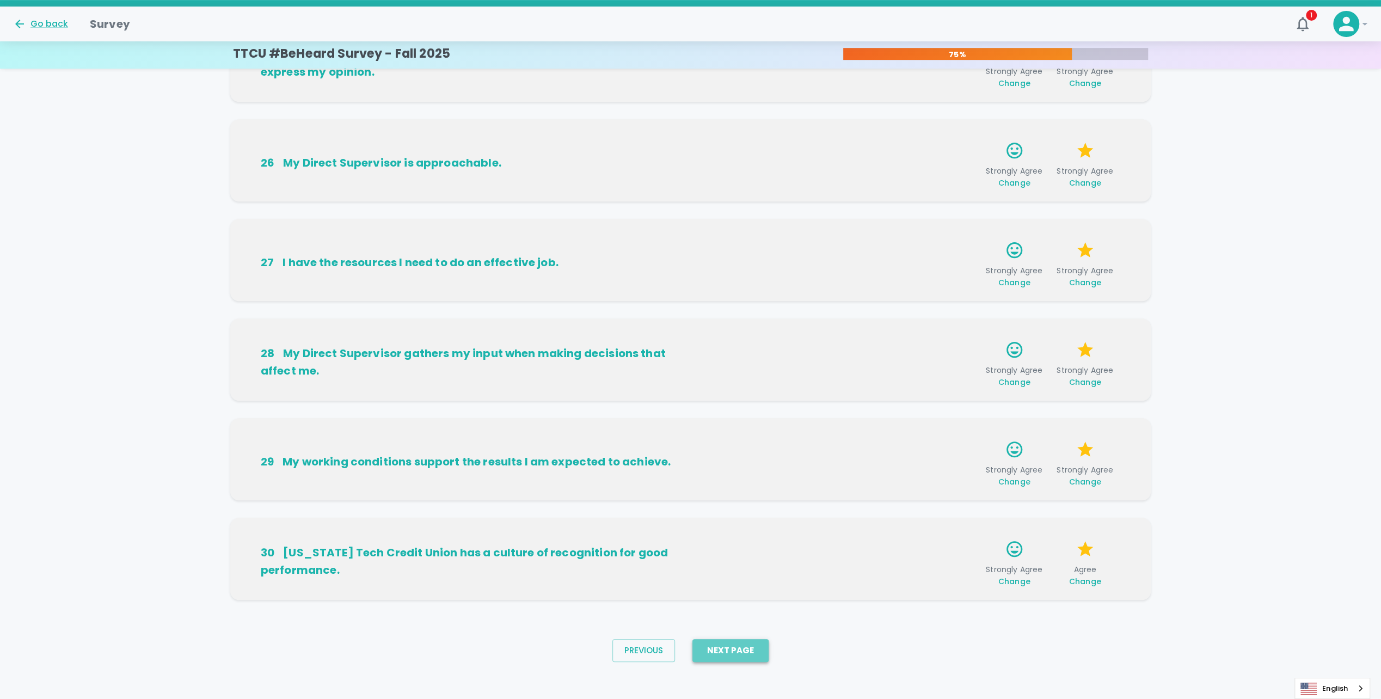
click at [458, 647] on button "Next Page" at bounding box center [731, 650] width 76 height 23
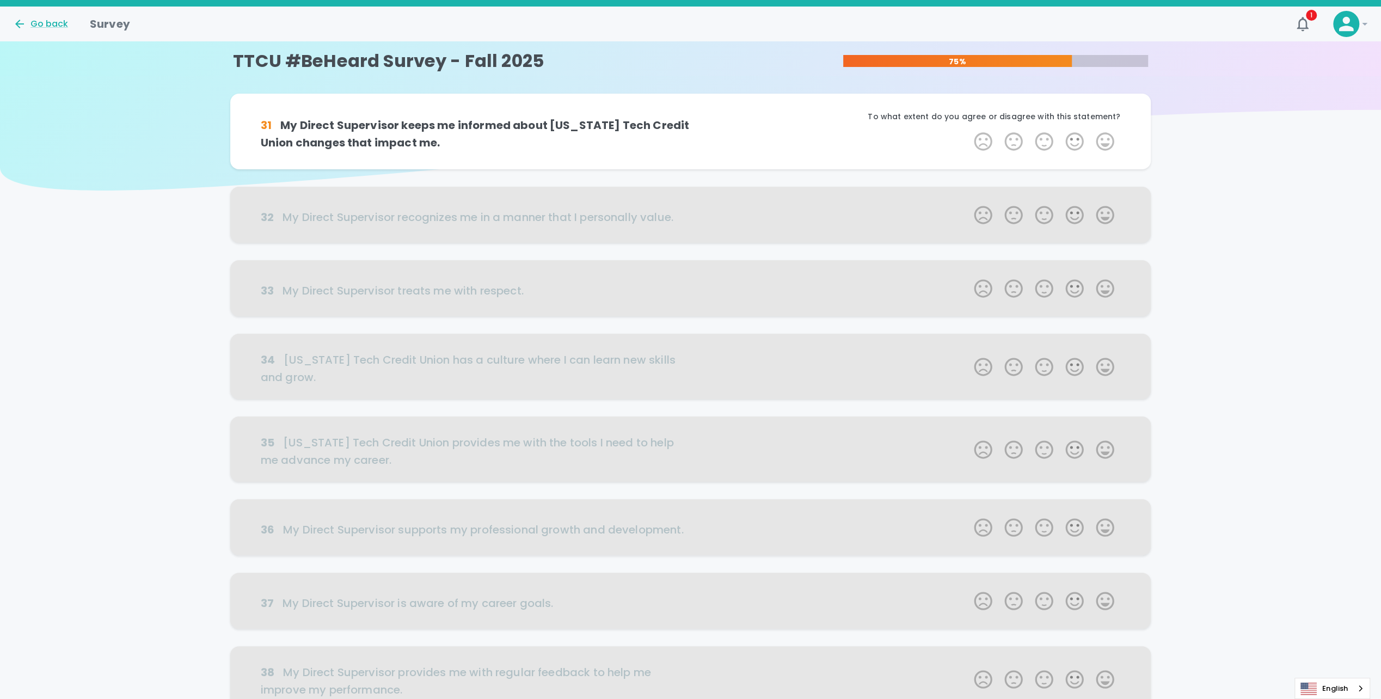
scroll to position [0, 0]
click at [458, 137] on label "5 Stars" at bounding box center [1105, 142] width 30 height 22
click at [458, 131] on input "5 Stars" at bounding box center [967, 130] width 1 height 1
click at [458, 136] on label "5 Stars" at bounding box center [1105, 142] width 30 height 22
click at [458, 131] on input "5 Stars" at bounding box center [967, 130] width 1 height 1
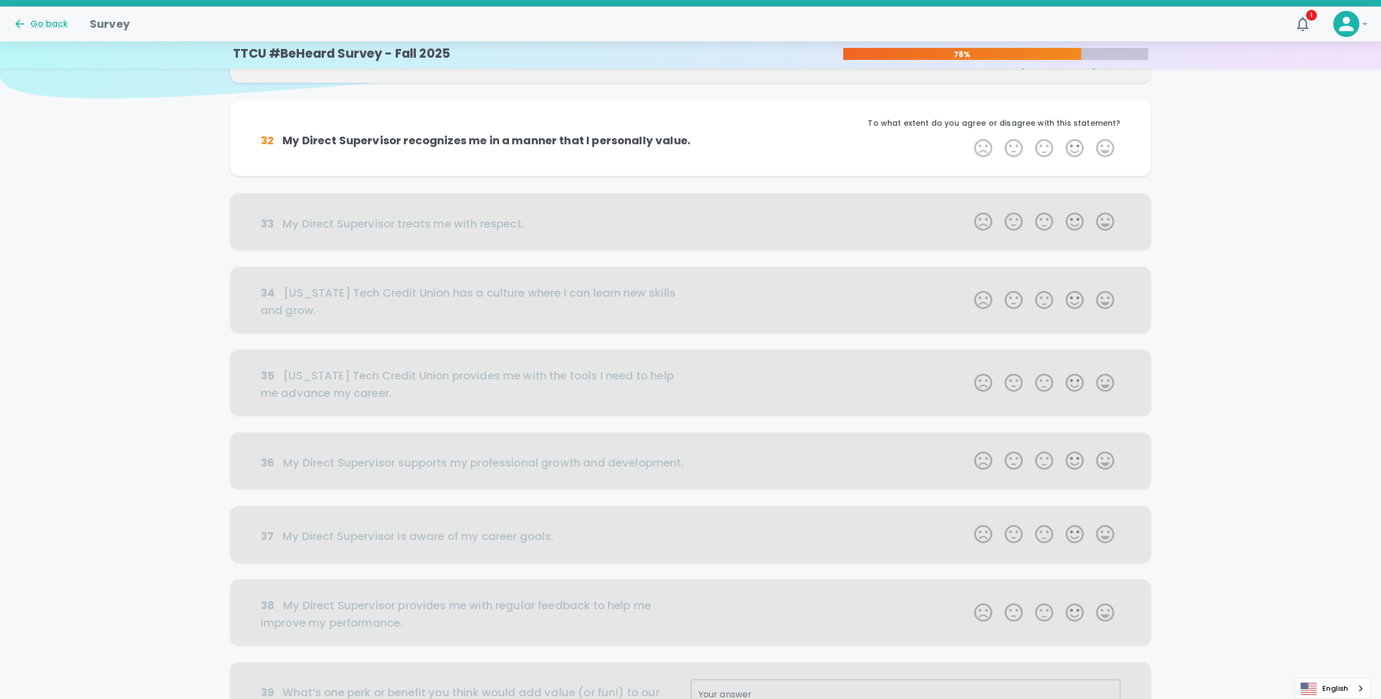
scroll to position [96, 0]
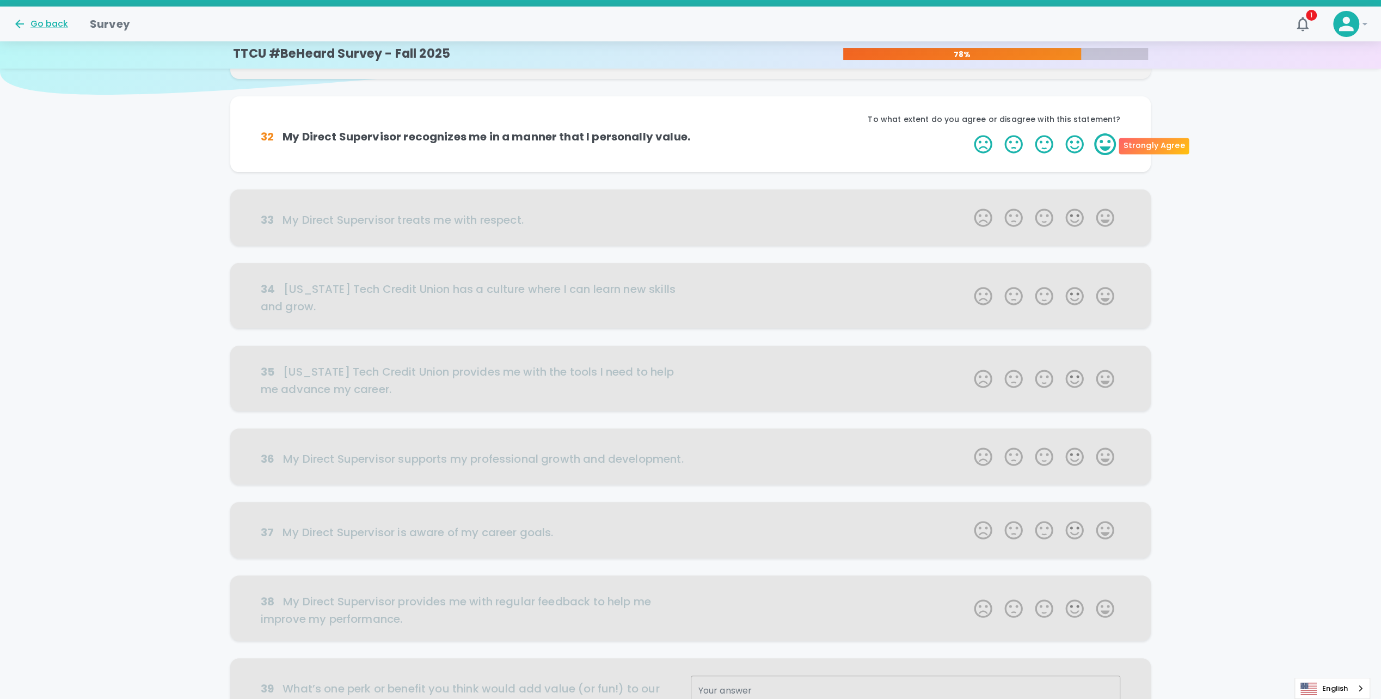
click at [458, 136] on label "5 Stars" at bounding box center [1105, 144] width 30 height 22
click at [458, 133] on input "5 Stars" at bounding box center [967, 133] width 1 height 1
click at [458, 140] on label "5 Stars" at bounding box center [1105, 144] width 30 height 22
click at [458, 133] on input "5 Stars" at bounding box center [967, 133] width 1 height 1
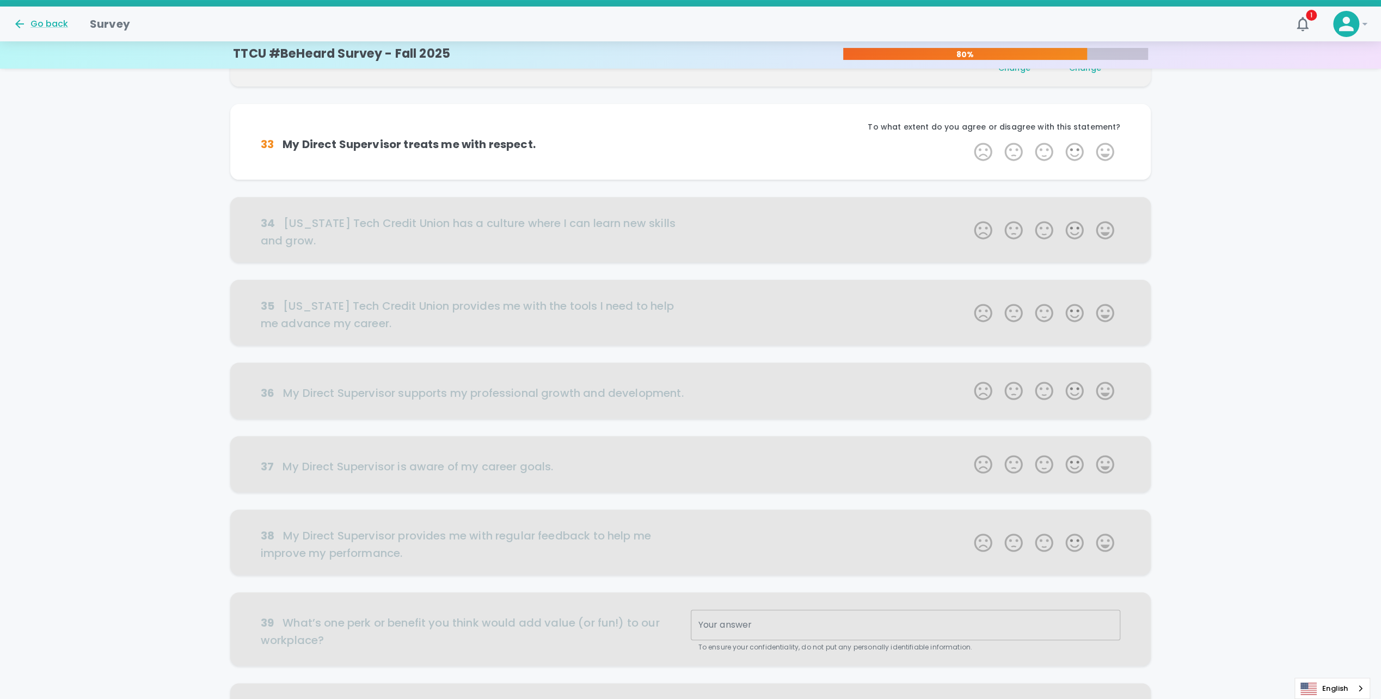
scroll to position [192, 0]
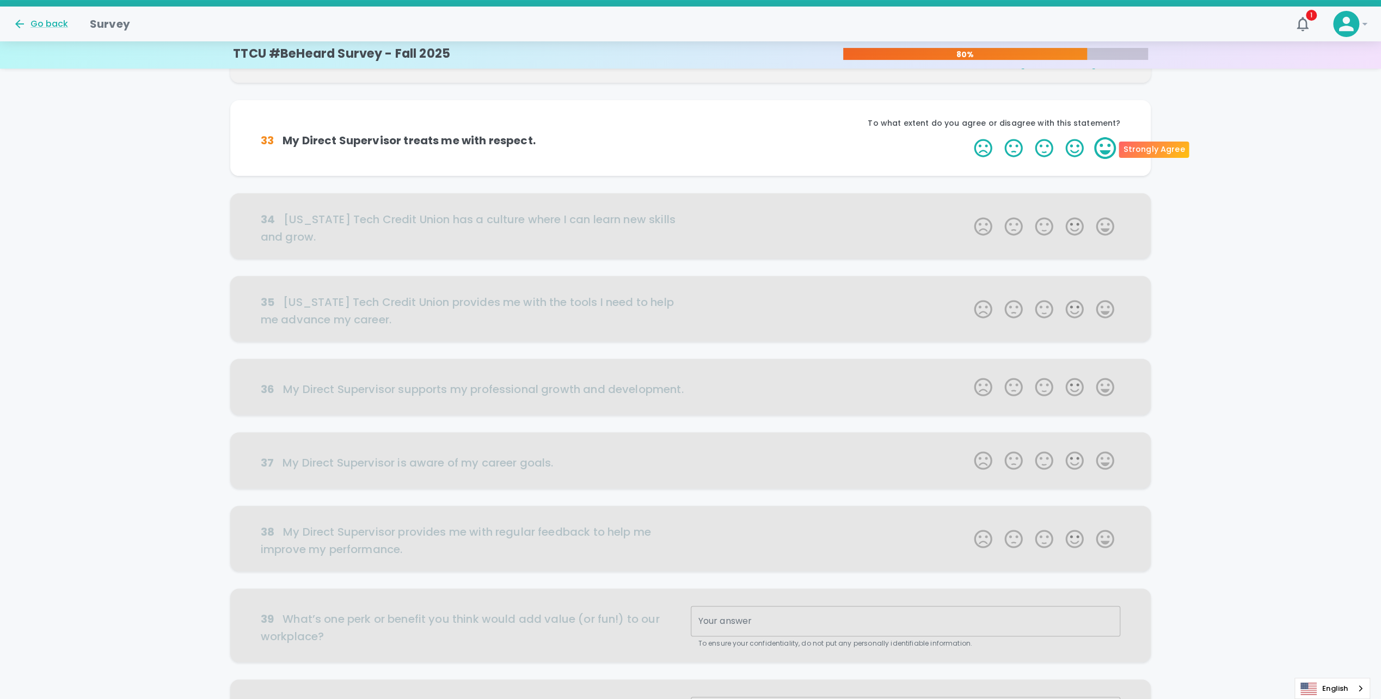
click at [458, 140] on label "5 Stars" at bounding box center [1105, 148] width 30 height 22
click at [458, 137] on input "5 Stars" at bounding box center [967, 137] width 1 height 1
click at [458, 140] on label "5 Stars" at bounding box center [1105, 148] width 30 height 22
click at [458, 137] on input "5 Stars" at bounding box center [967, 137] width 1 height 1
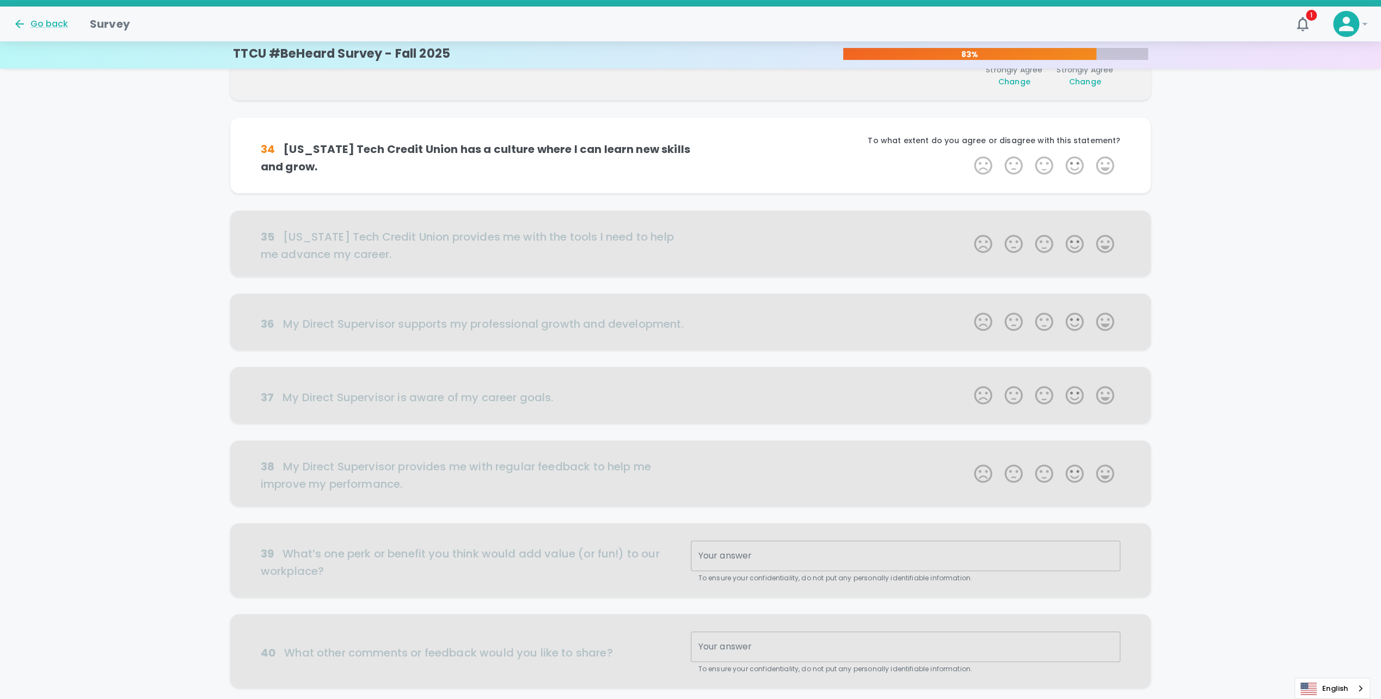
scroll to position [287, 0]
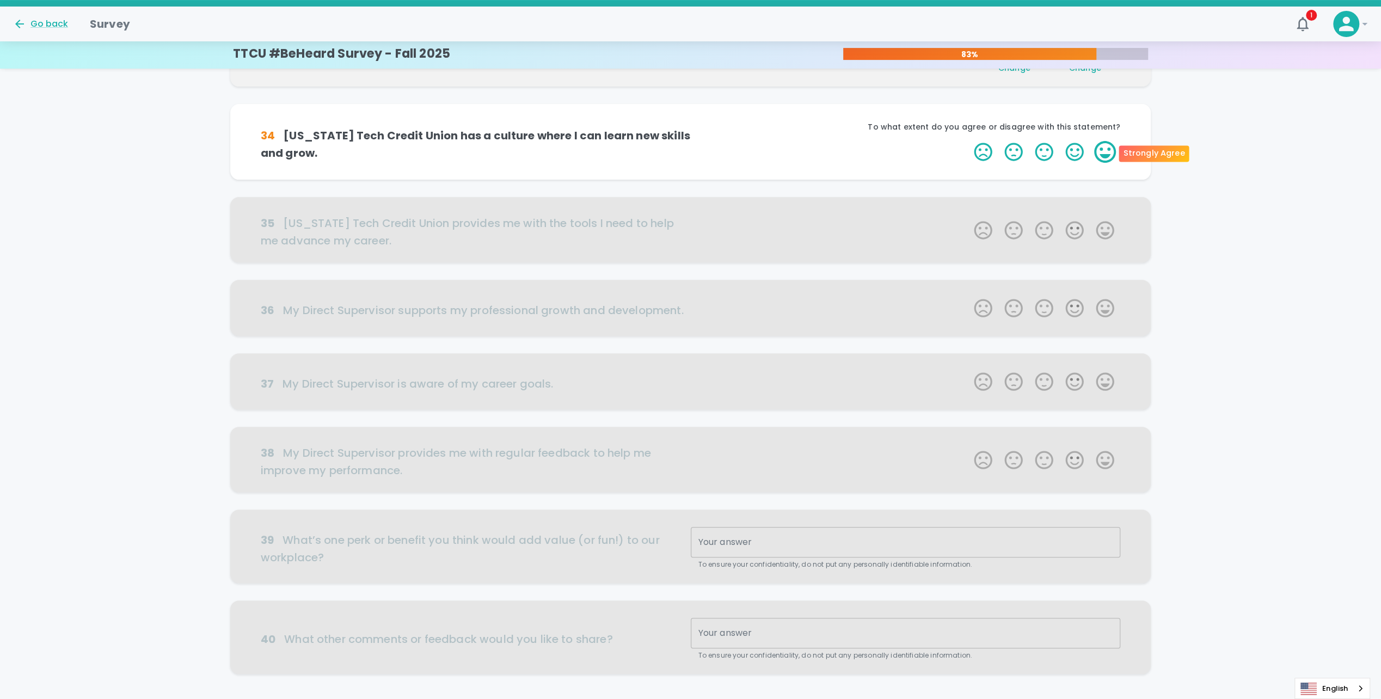
click at [458, 158] on label "5 Stars" at bounding box center [1105, 152] width 30 height 22
click at [458, 141] on input "5 Stars" at bounding box center [967, 140] width 1 height 1
click at [458, 158] on label "5 Stars" at bounding box center [1105, 152] width 30 height 22
click at [458, 141] on input "5 Stars" at bounding box center [967, 140] width 1 height 1
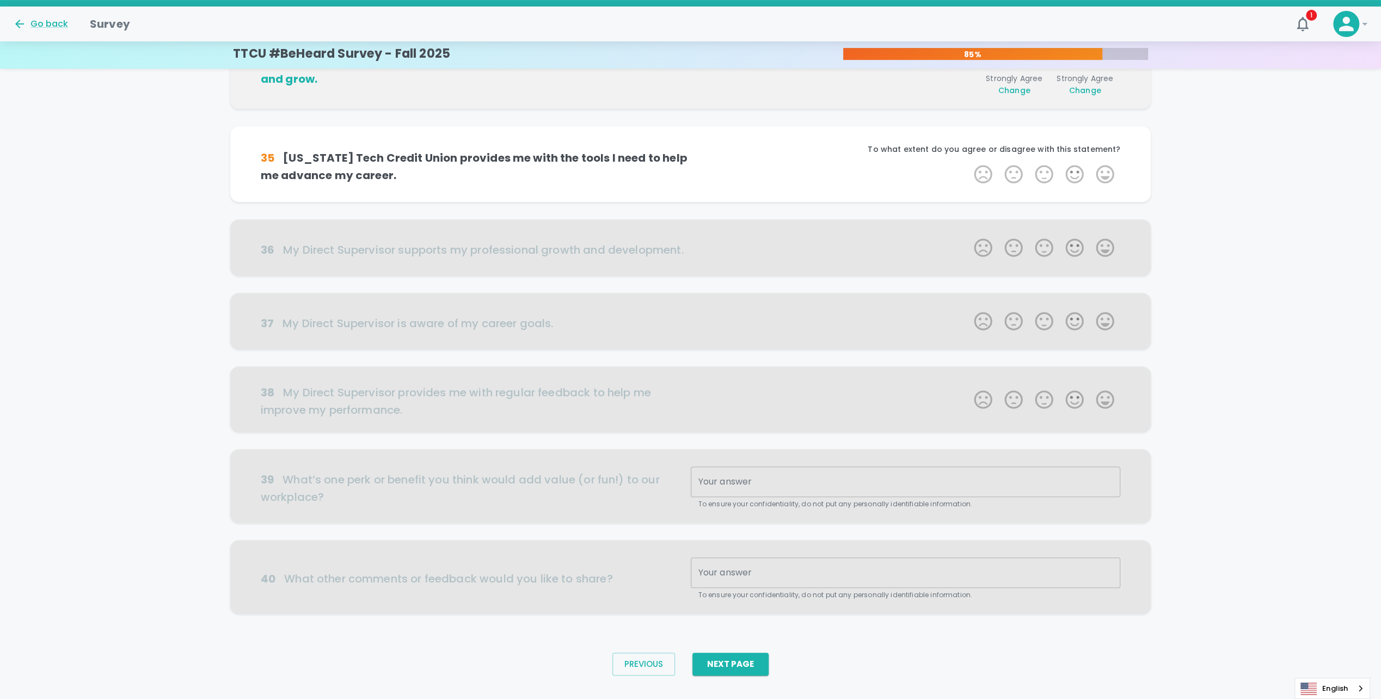
scroll to position [367, 0]
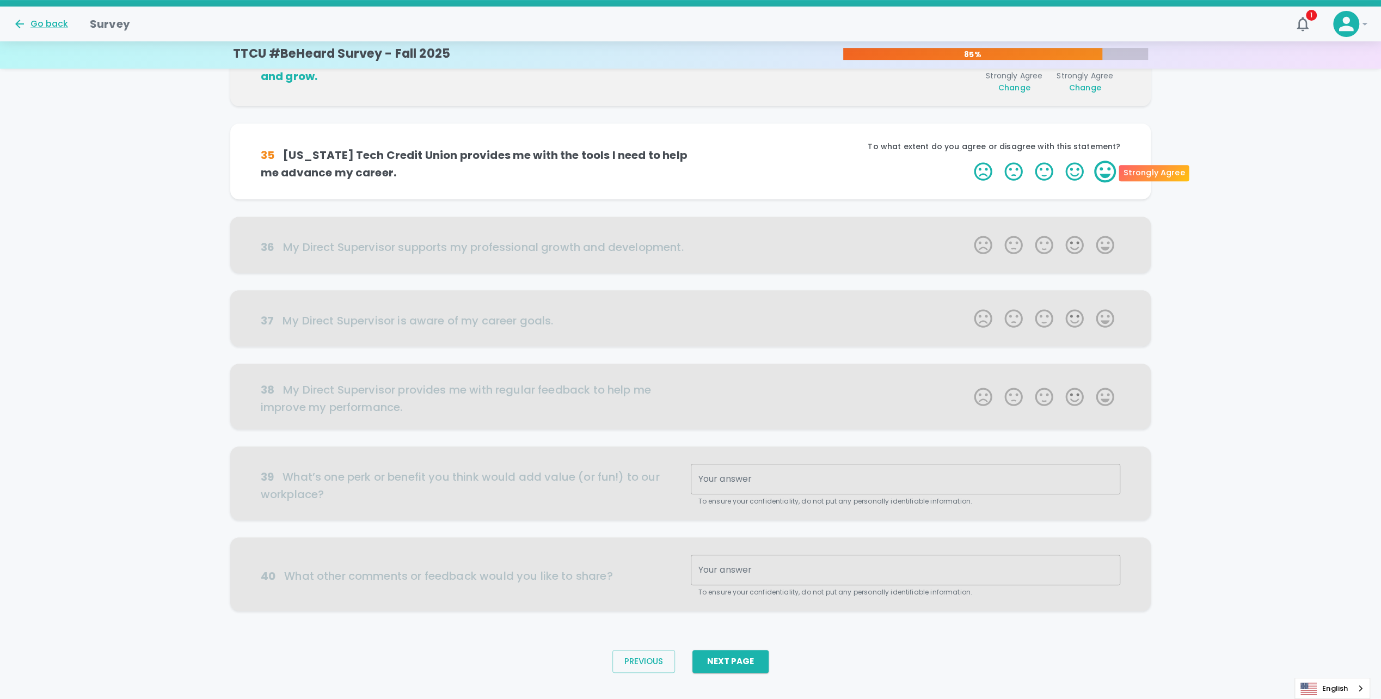
click at [458, 168] on label "5 Stars" at bounding box center [1105, 172] width 30 height 22
click at [458, 161] on input "5 Stars" at bounding box center [967, 160] width 1 height 1
click at [458, 174] on label "5 Stars" at bounding box center [1105, 172] width 30 height 22
click at [458, 161] on input "5 Stars" at bounding box center [967, 160] width 1 height 1
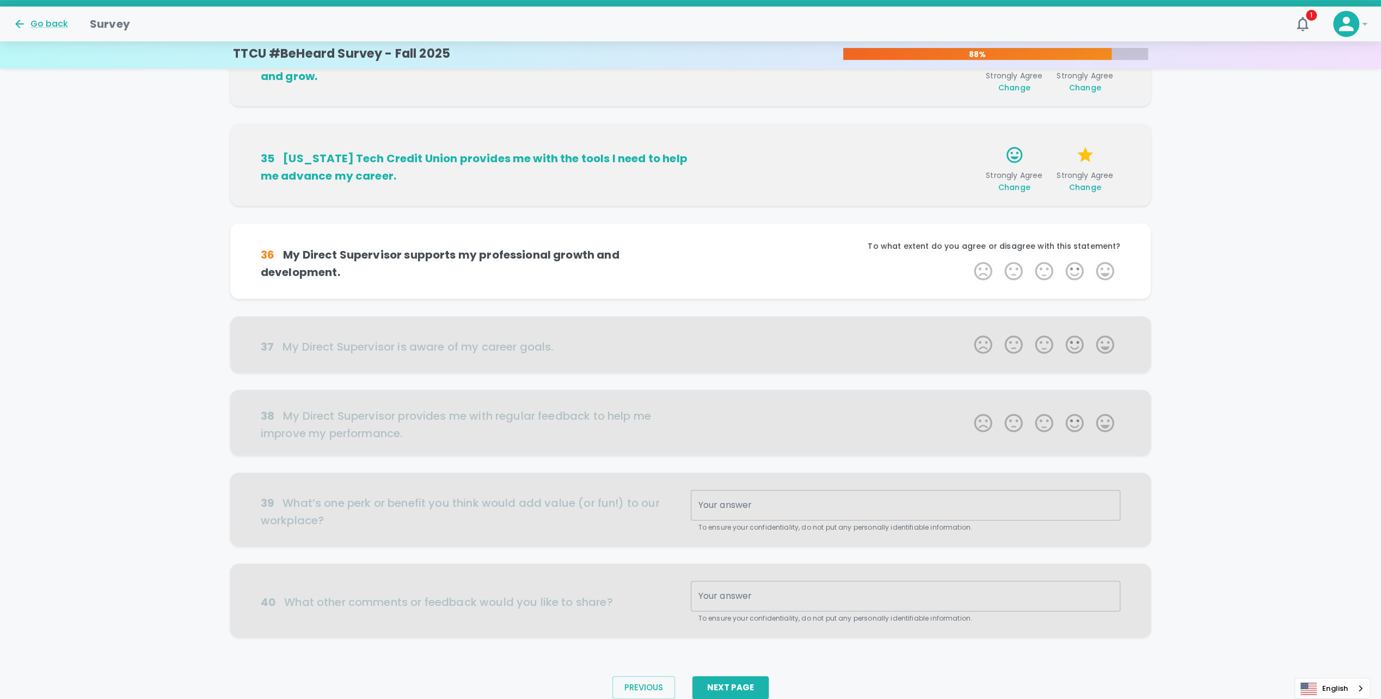
scroll to position [384, 0]
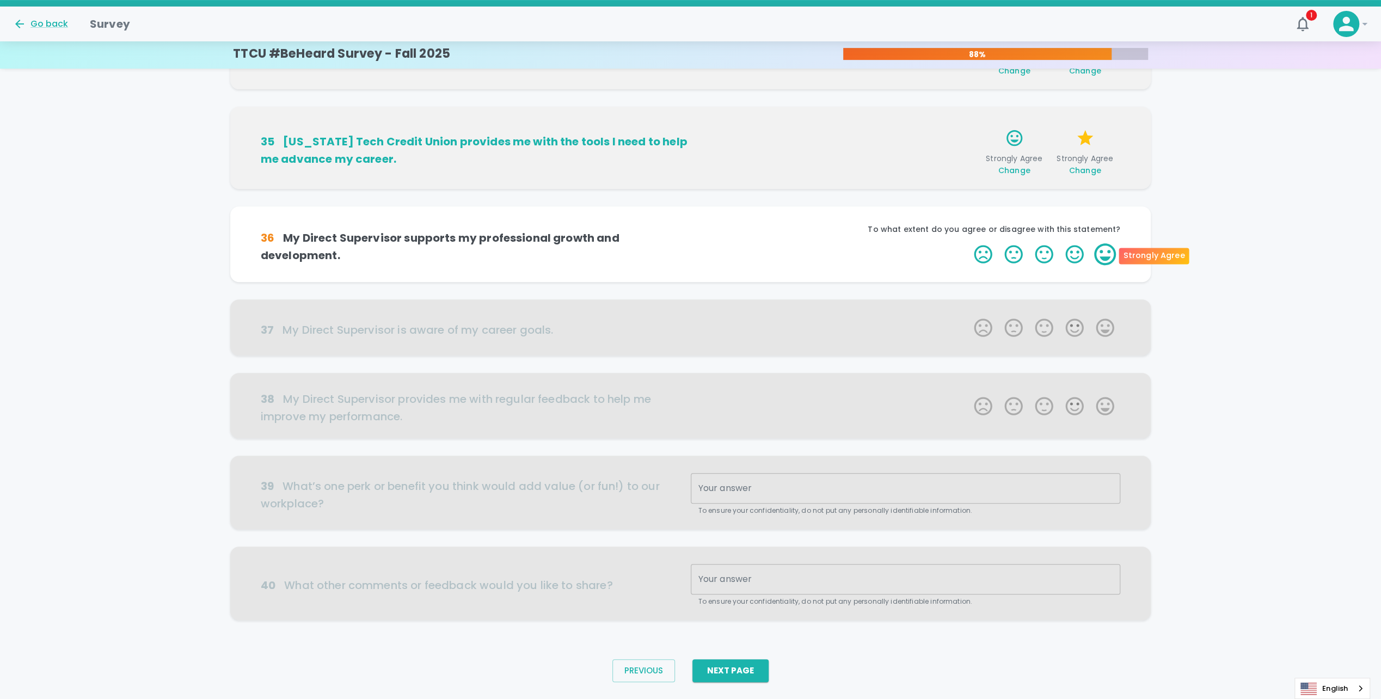
click at [458, 258] on label "5 Stars" at bounding box center [1105, 254] width 30 height 22
click at [458, 243] on input "5 Stars" at bounding box center [967, 243] width 1 height 1
click at [458, 258] on label "5 Stars" at bounding box center [1105, 254] width 30 height 22
click at [458, 243] on input "5 Stars" at bounding box center [967, 243] width 1 height 1
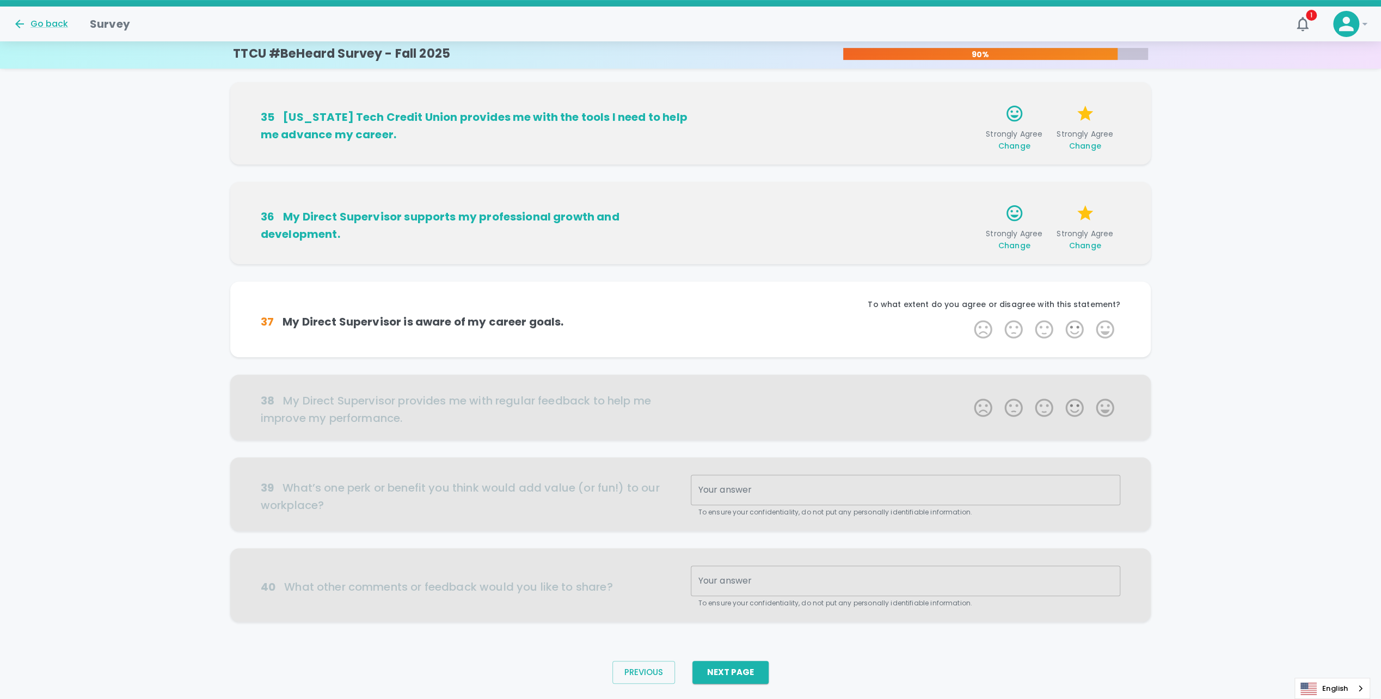
scroll to position [411, 0]
click at [458, 323] on label "5 Stars" at bounding box center [1105, 328] width 30 height 22
click at [458, 317] on input "5 Stars" at bounding box center [967, 316] width 1 height 1
click at [458, 321] on label "5 Stars" at bounding box center [1105, 328] width 30 height 22
click at [458, 317] on input "5 Stars" at bounding box center [967, 316] width 1 height 1
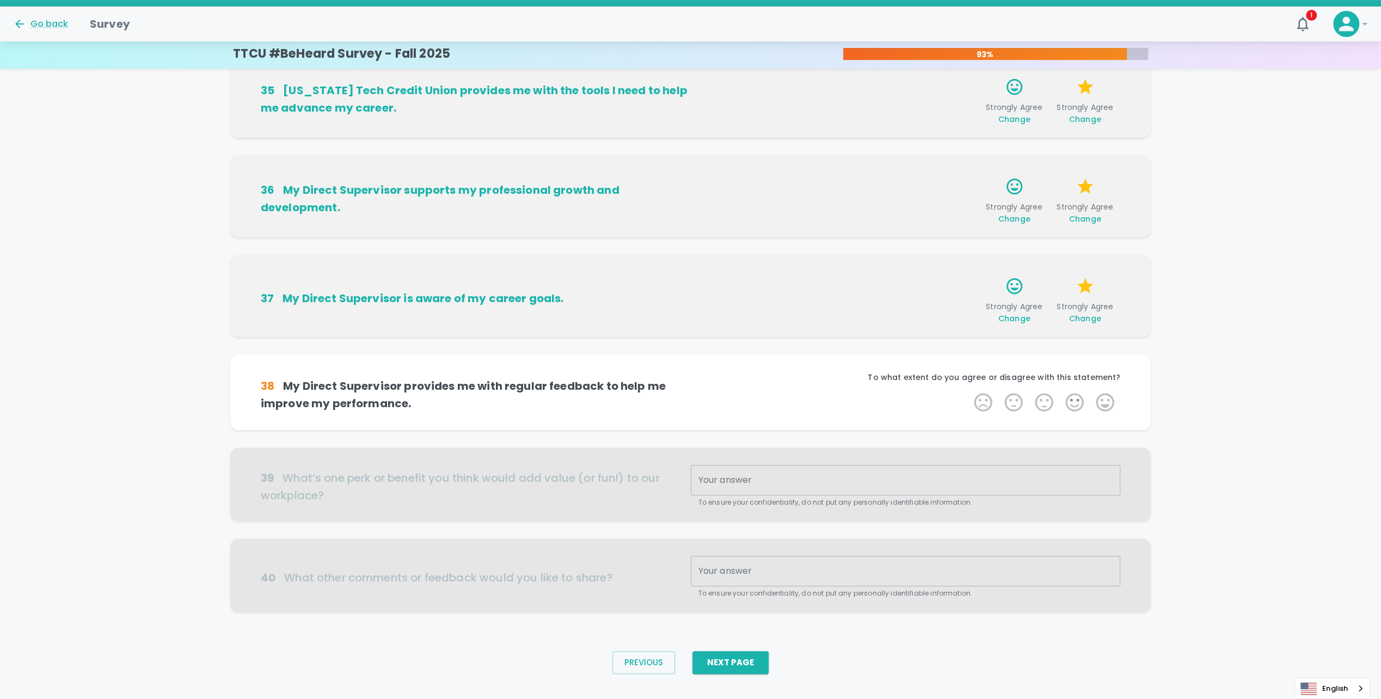
scroll to position [437, 0]
click at [458, 394] on label "5 Stars" at bounding box center [1105, 401] width 30 height 22
click at [458, 390] on input "5 Stars" at bounding box center [967, 390] width 1 height 1
click at [458, 396] on label "5 Stars" at bounding box center [1105, 401] width 30 height 22
click at [458, 390] on input "5 Stars" at bounding box center [967, 390] width 1 height 1
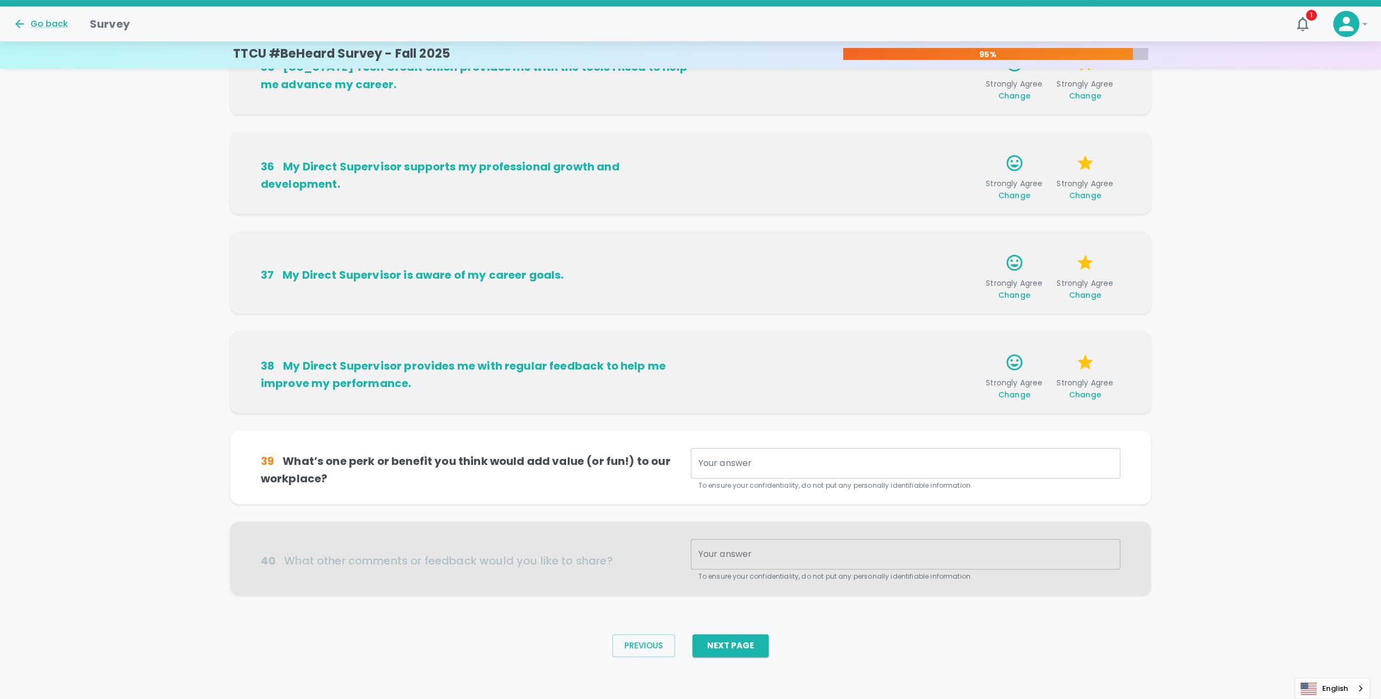
scroll to position [461, 0]
click at [458, 471] on div "x Your answer" at bounding box center [906, 461] width 430 height 30
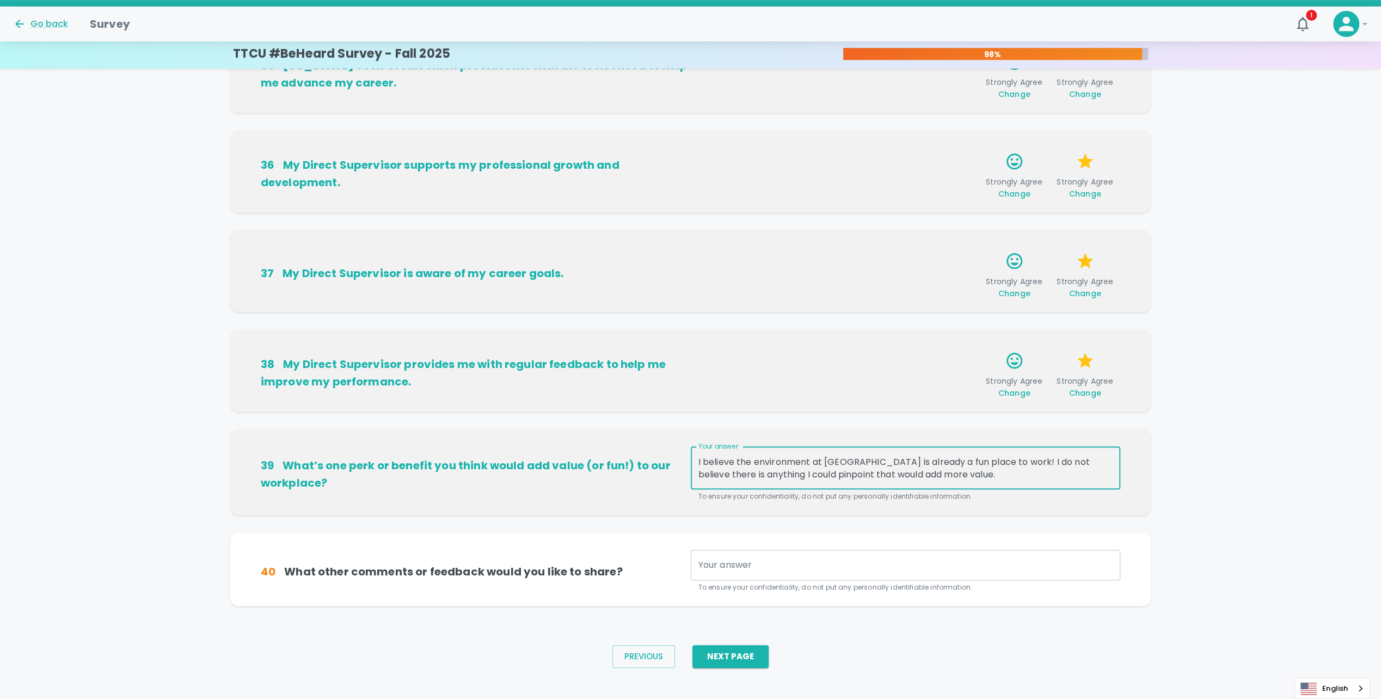
type textarea "I believe the environment at [GEOGRAPHIC_DATA] is already a fun place to work! …"
click at [458, 556] on div "x Your answer" at bounding box center [906, 565] width 430 height 30
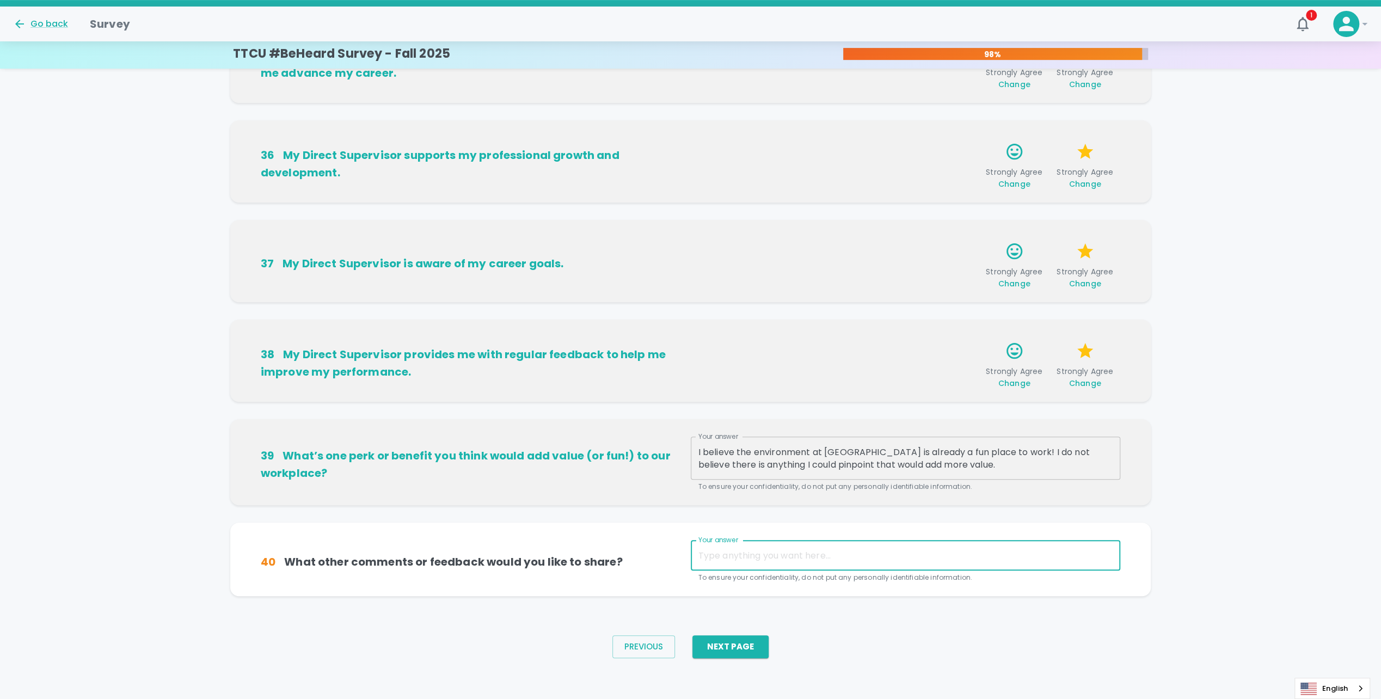
scroll to position [473, 0]
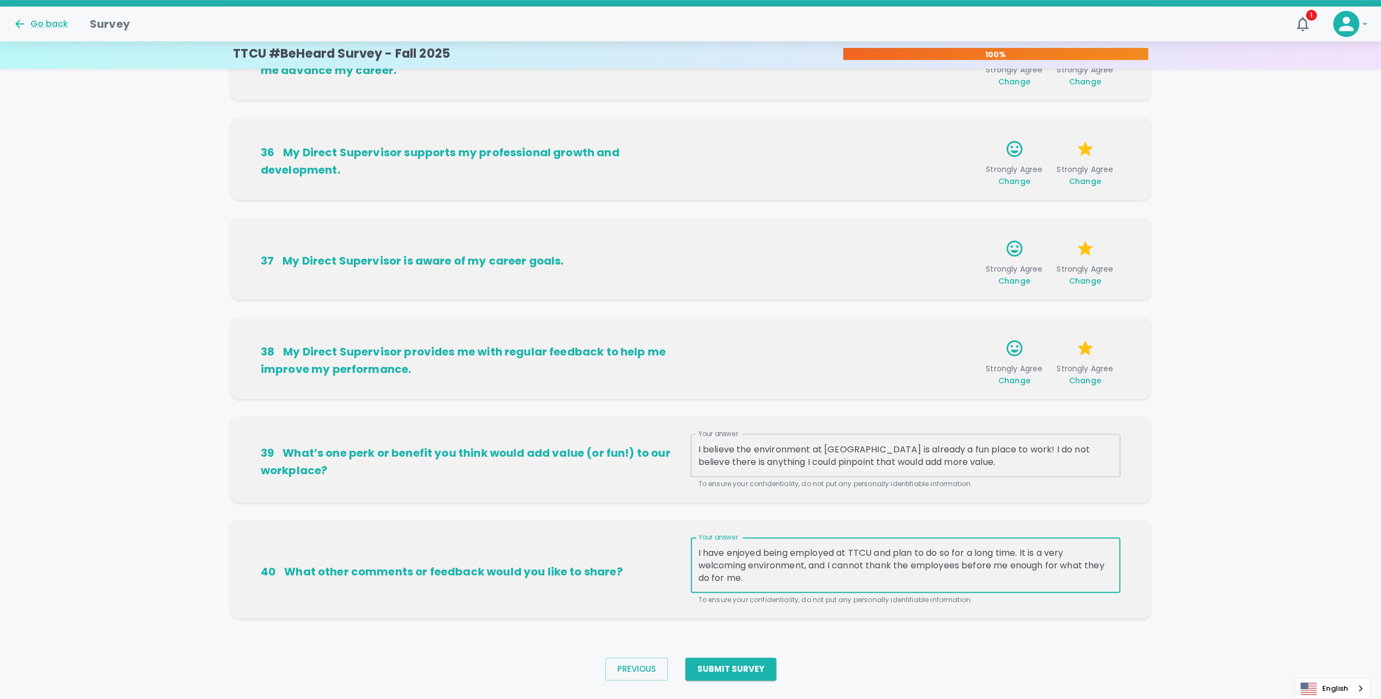
click at [458, 576] on textarea "I have enjoyed being employed at TTCU and plan to do so for a long time. It is …" at bounding box center [906, 566] width 415 height 38
type textarea "I have enjoyed being employed at TTCU and plan to do so for a long time. It is …"
click at [458, 667] on button "Submit Survey" at bounding box center [730, 669] width 91 height 23
